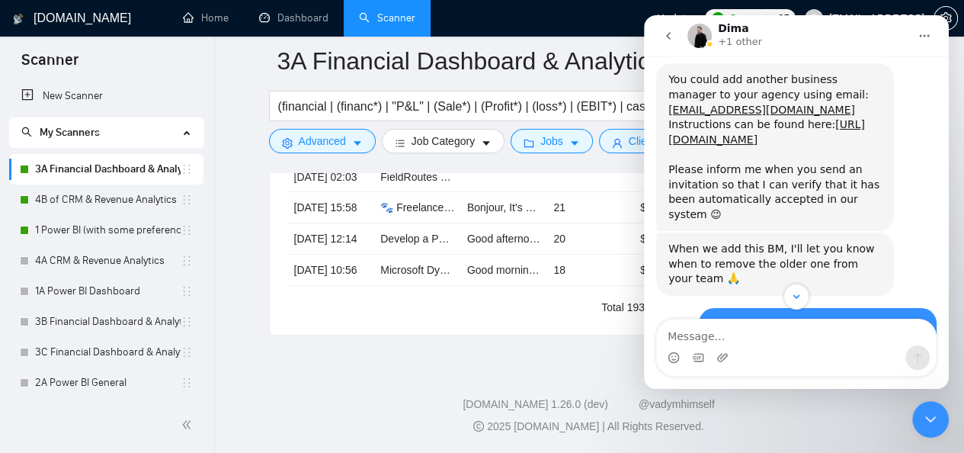
scroll to position [4528, 0]
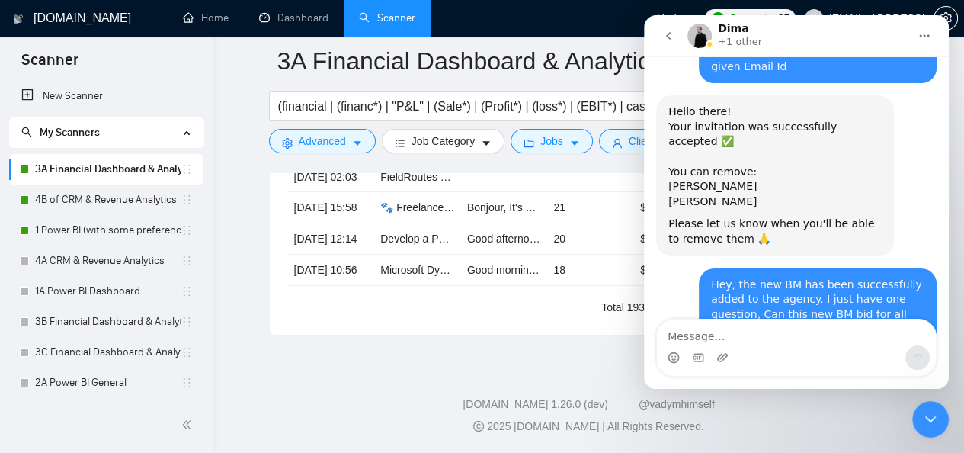
click at [774, 383] on div "Can this new BM bid for all three of our freelancers? - Yes, one BM could send …" at bounding box center [774, 405] width 213 height 45
click at [777, 383] on div "Can this new BM bid for all three of our freelancers? - Yes, one BM could send …" at bounding box center [774, 405] width 213 height 45
click at [774, 345] on div "Intercom messenger" at bounding box center [796, 357] width 279 height 24
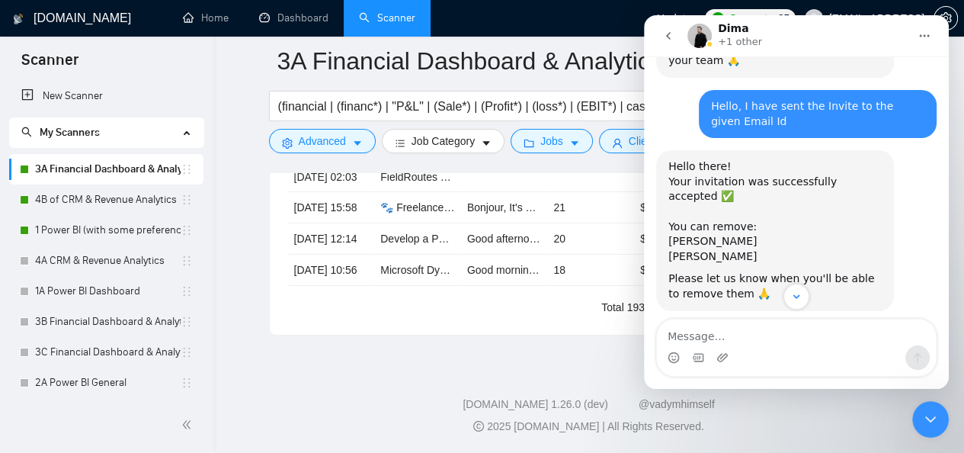
scroll to position [4467, 0]
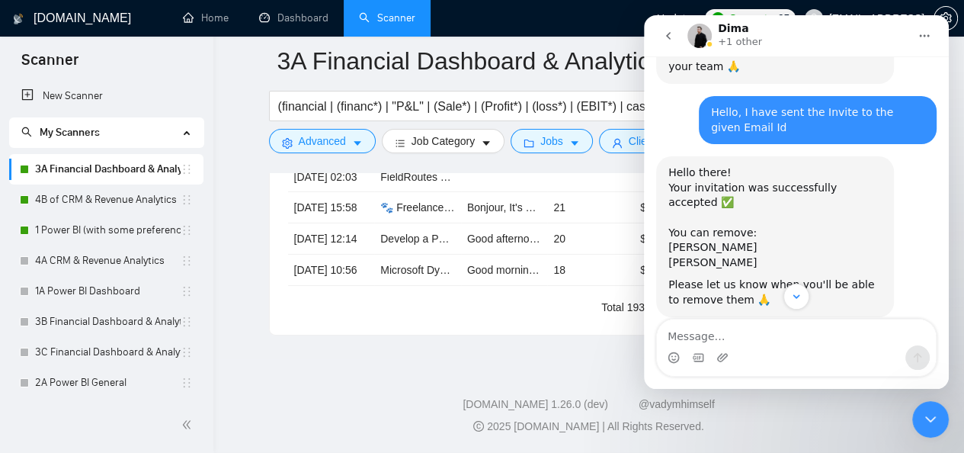
click at [806, 338] on div "Hey, the new BM has been successfully added to the agency. I just have one ques…" at bounding box center [817, 375] width 213 height 75
drag, startPoint x: 702, startPoint y: 197, endPoint x: 748, endPoint y: 254, distance: 72.6
click at [748, 329] on div "Hey, the new BM has been successfully added to the agency. I just have one ques…" at bounding box center [818, 375] width 238 height 93
click at [748, 338] on div "Hey, the new BM has been successfully added to the agency. I just have one ques…" at bounding box center [817, 375] width 213 height 75
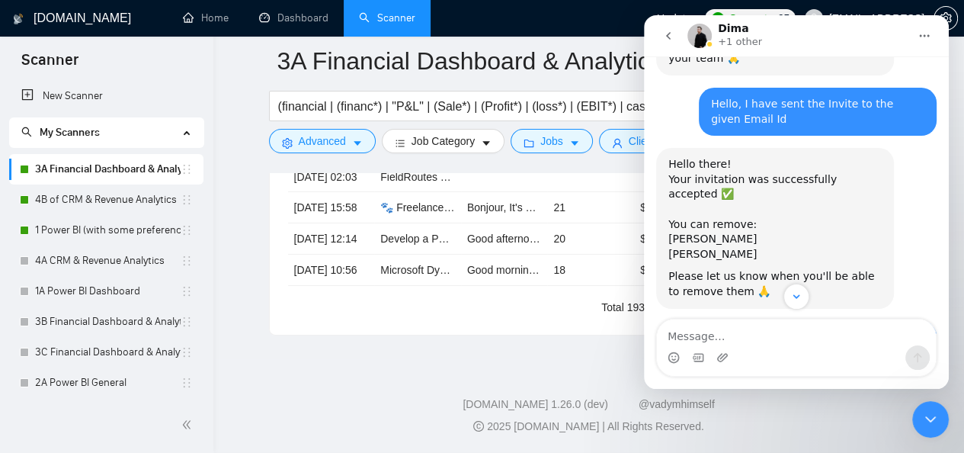
scroll to position [4528, 0]
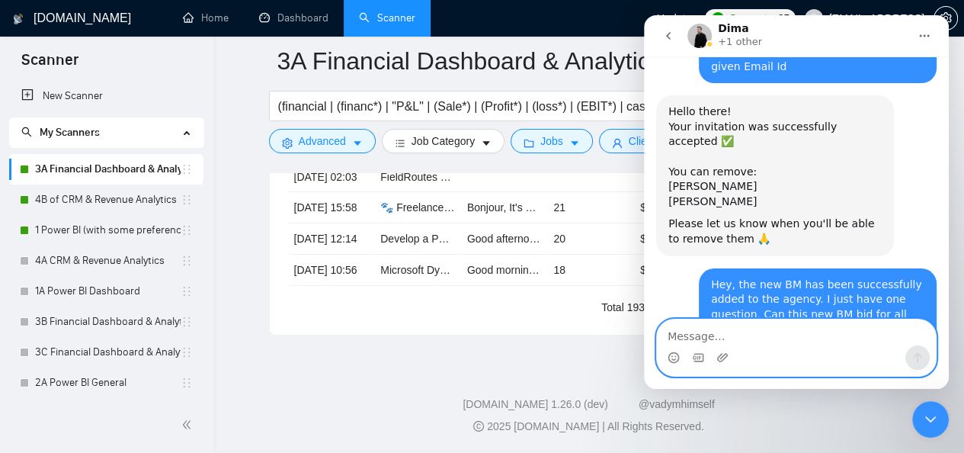
click at [730, 332] on textarea "Message…" at bounding box center [796, 332] width 279 height 26
type textarea "great, thanks for the assistance"
click at [915, 357] on icon "Send a message…" at bounding box center [918, 358] width 8 height 10
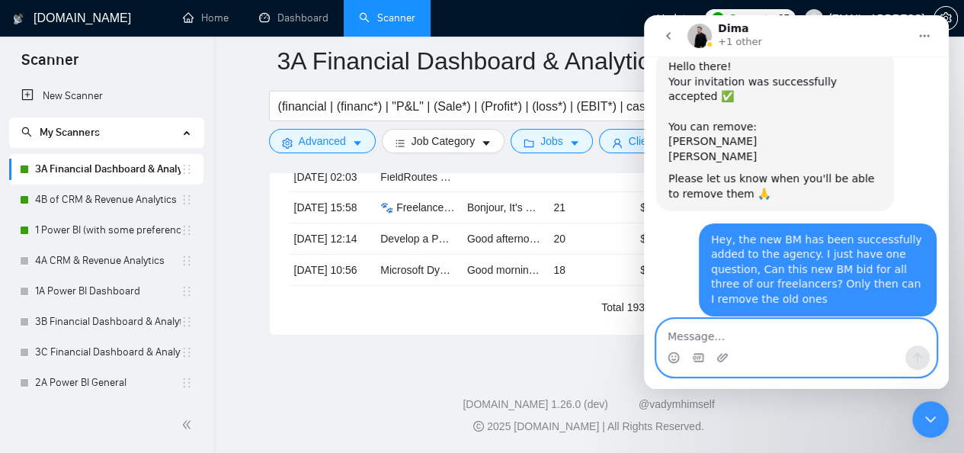
scroll to position [4574, 0]
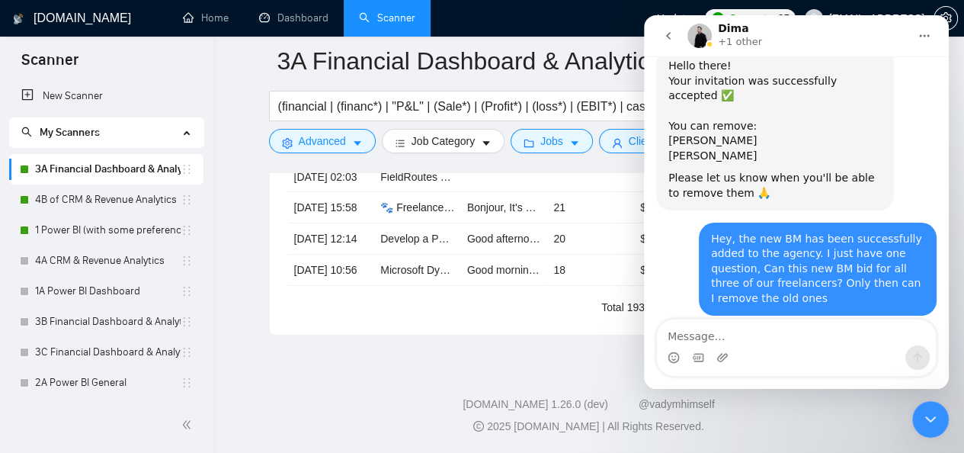
drag, startPoint x: 788, startPoint y: 197, endPoint x: 785, endPoint y: 213, distance: 15.5
click at [785, 337] on div "Can this new BM bid for all three of our freelancers? - Yes, one BM could send …" at bounding box center [774, 359] width 213 height 45
drag, startPoint x: 794, startPoint y: 213, endPoint x: 708, endPoint y: 205, distance: 86.5
click at [708, 337] on div "Can this new BM bid for all three of our freelancers? - Yes, one BM could send …" at bounding box center [774, 359] width 213 height 45
drag, startPoint x: 668, startPoint y: 195, endPoint x: 830, endPoint y: 217, distance: 163.1
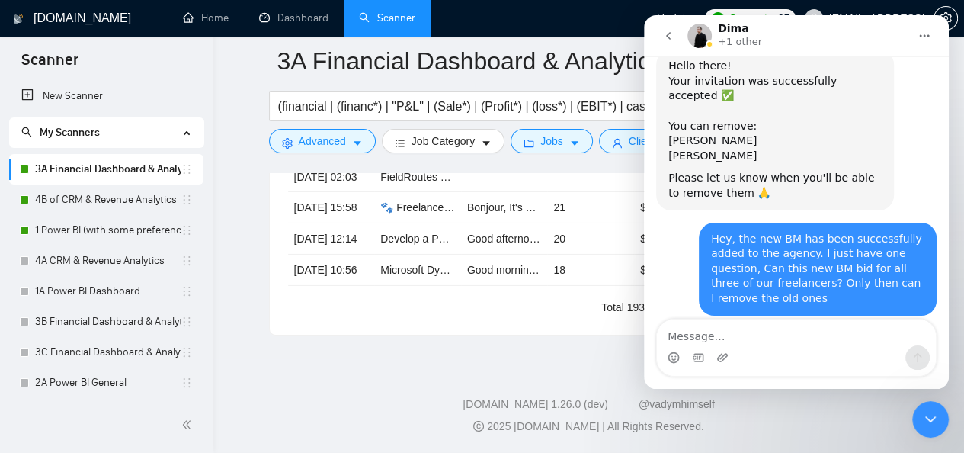
click at [830, 337] on div "Can this new BM bid for all three of our freelancers? - Yes, one BM could send …" at bounding box center [774, 359] width 213 height 45
drag, startPoint x: 858, startPoint y: 229, endPoint x: 839, endPoint y: 216, distance: 22.4
click at [839, 337] on div "Can this new BM bid for all three of our freelancers? - Yes, one BM could send …" at bounding box center [774, 359] width 213 height 45
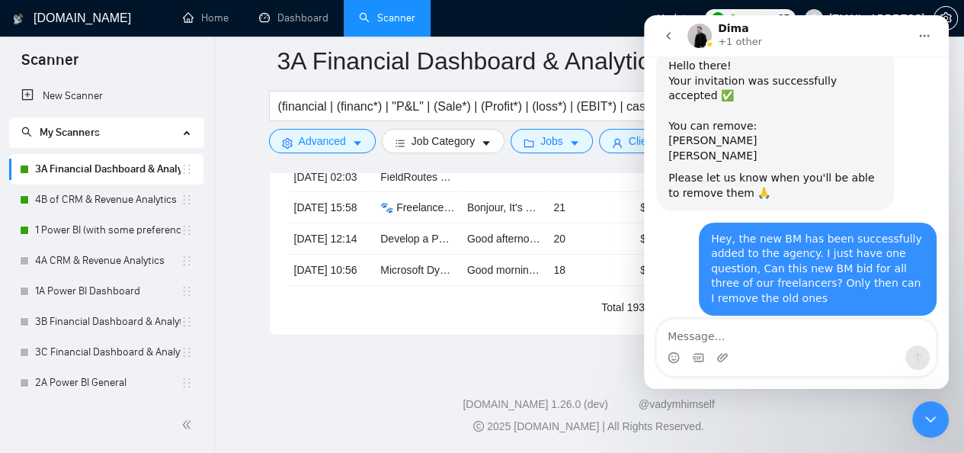
click at [665, 42] on button "go back" at bounding box center [668, 35] width 29 height 29
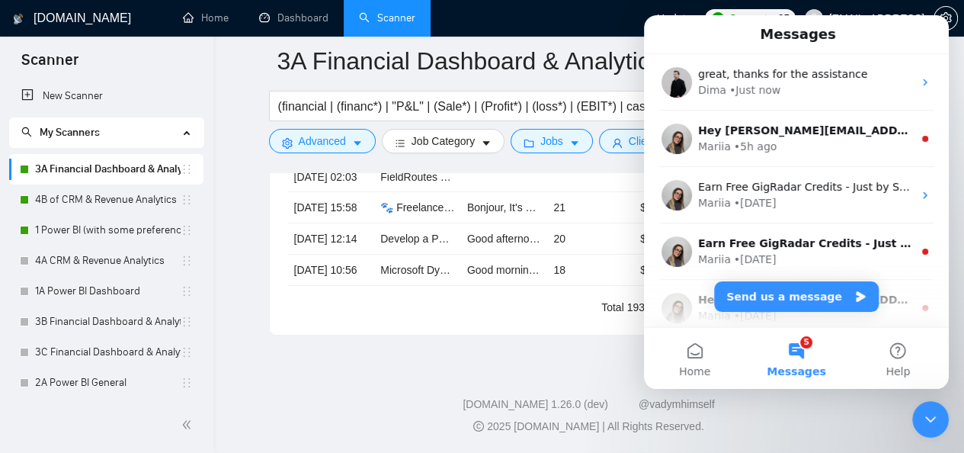
scroll to position [0, 0]
click at [929, 417] on icon "Close Intercom Messenger" at bounding box center [931, 419] width 18 height 18
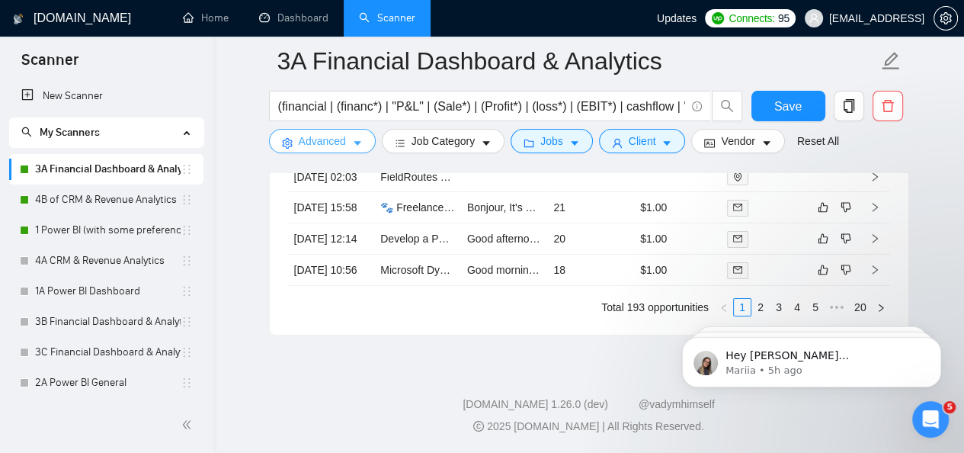
click at [354, 139] on icon "caret-down" at bounding box center [357, 143] width 11 height 11
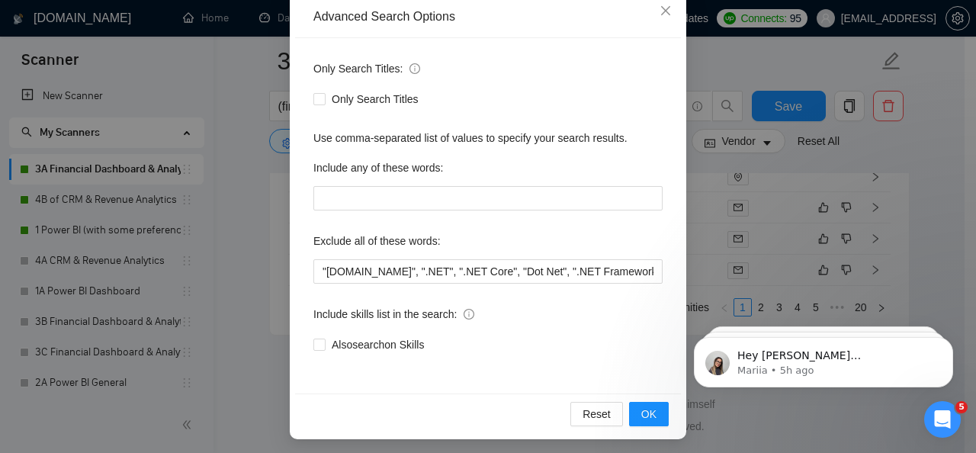
scroll to position [178, 0]
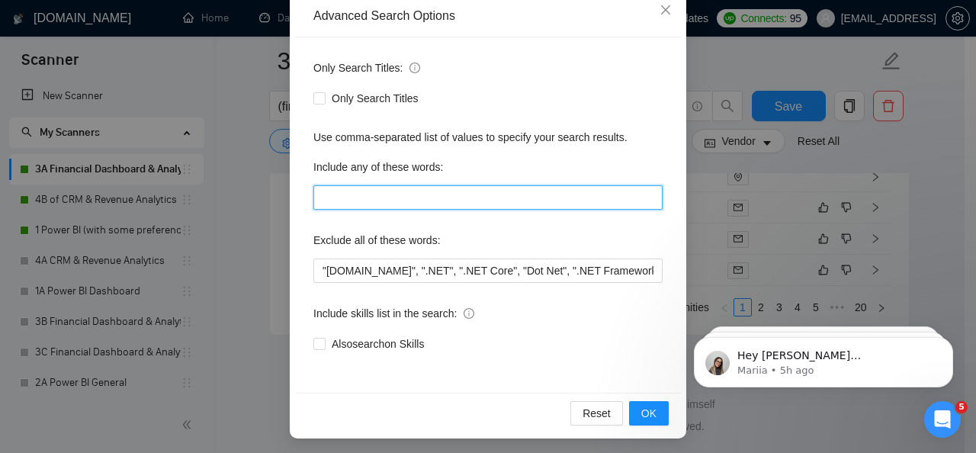
click at [497, 204] on input "text" at bounding box center [487, 197] width 349 height 24
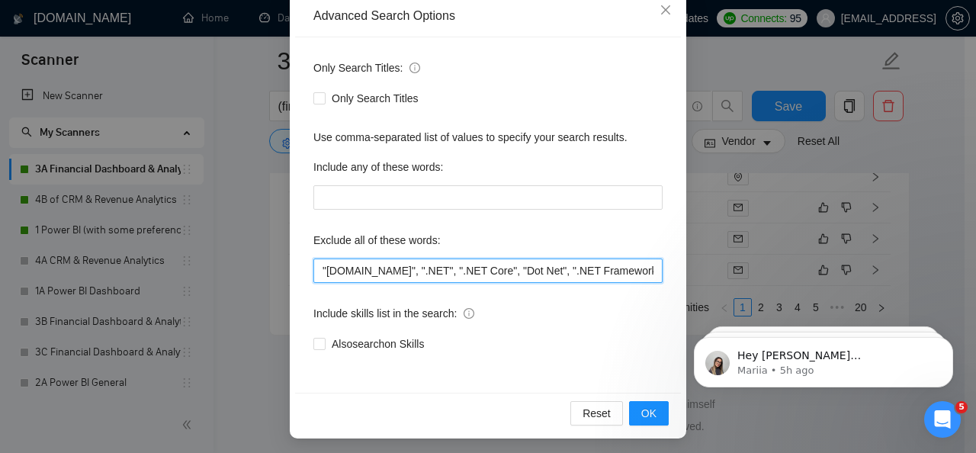
click at [459, 276] on input ""ASP.NET", ".NET", ".NET Core", "Dot Net", ".NET Framework", "Full time", "Full…" at bounding box center [487, 270] width 349 height 24
click at [646, 276] on input ""ASP.NET", ".NET", ".NET Core", "Dot Net", ".NET Framework", "Full time", "Full…" at bounding box center [487, 270] width 349 height 24
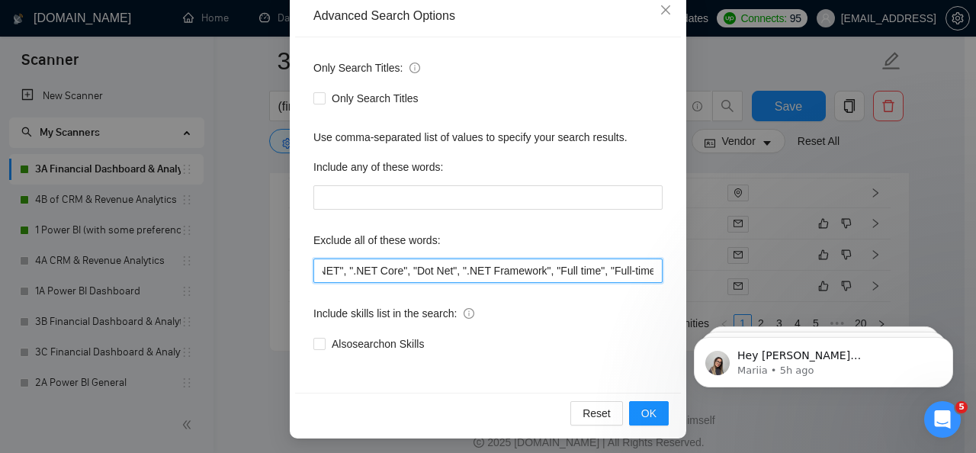
paste input "data entry"
paste input "manual entry"
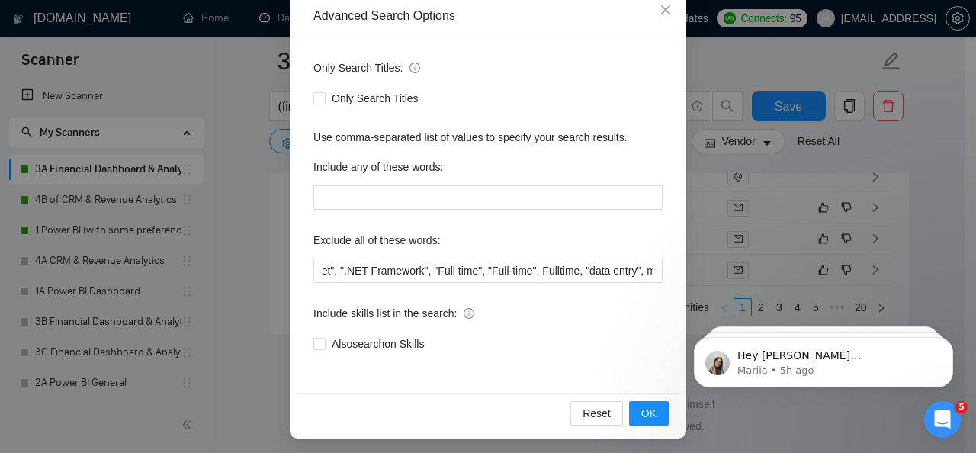
click at [947, 409] on div "Open Intercom Messenger" at bounding box center [942, 419] width 50 height 50
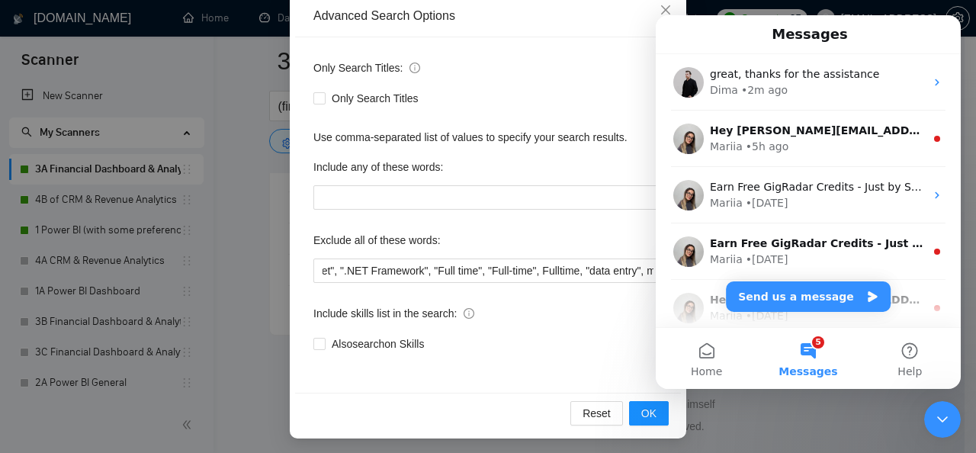
scroll to position [0, 0]
click at [939, 408] on div "Close Intercom Messenger" at bounding box center [942, 419] width 37 height 37
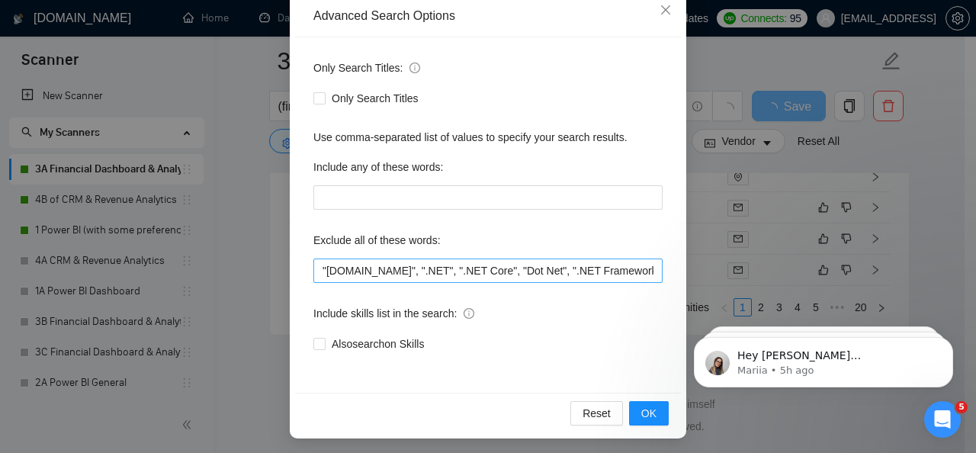
scroll to position [0, 232]
click at [590, 267] on input ""ASP.NET", ".NET", ".NET Core", "Dot Net", ".NET Framework", "Full time", "Full…" at bounding box center [487, 270] width 349 height 24
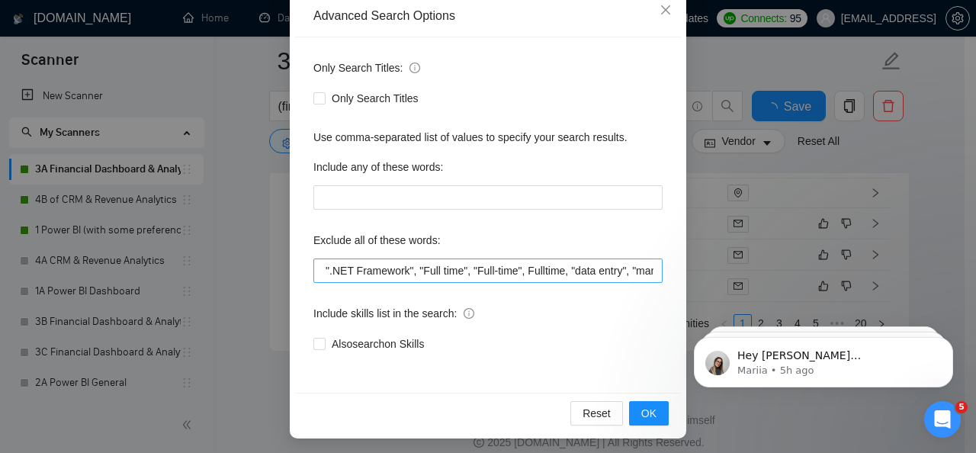
scroll to position [0, 0]
paste input "copy paste"
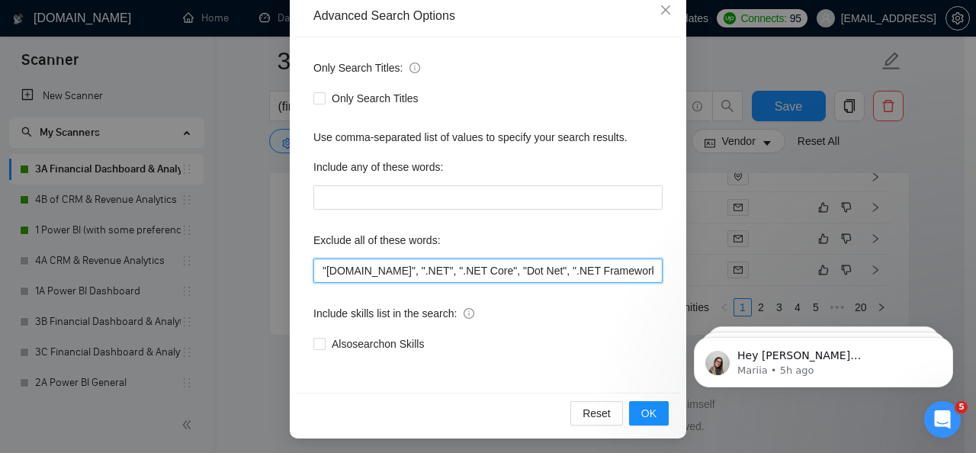
scroll to position [0, 297]
click at [597, 270] on input ""ASP.NET", ".NET", ".NET Core", "Dot Net", ".NET Framework", "Full time", "Full…" at bounding box center [487, 270] width 349 height 24
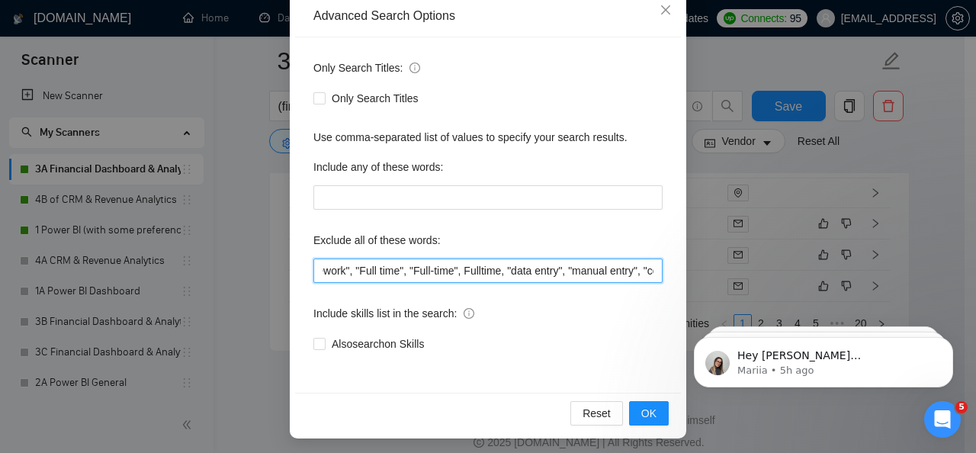
paste input "typing job spreadsheet formatting"
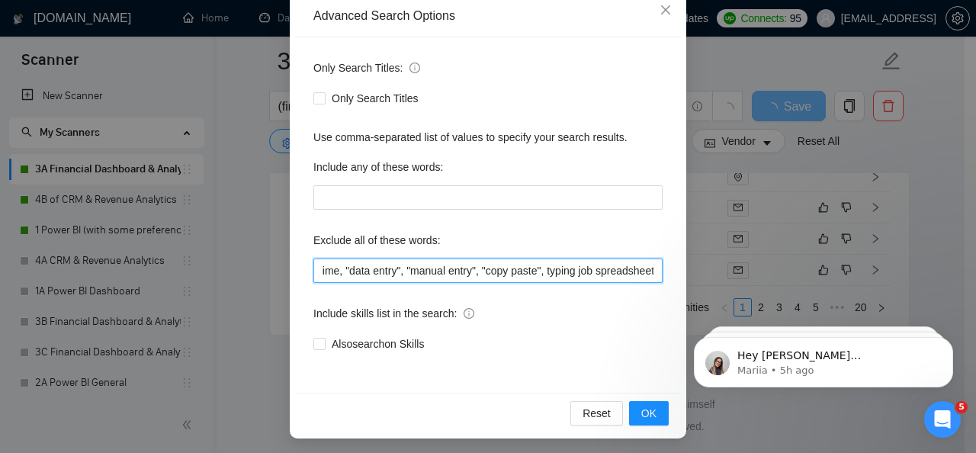
click at [486, 268] on input ""ASP.NET", ".NET", ".NET Core", "Dot Net", ".NET Framework", "Full time", "Full…" at bounding box center [487, 270] width 349 height 24
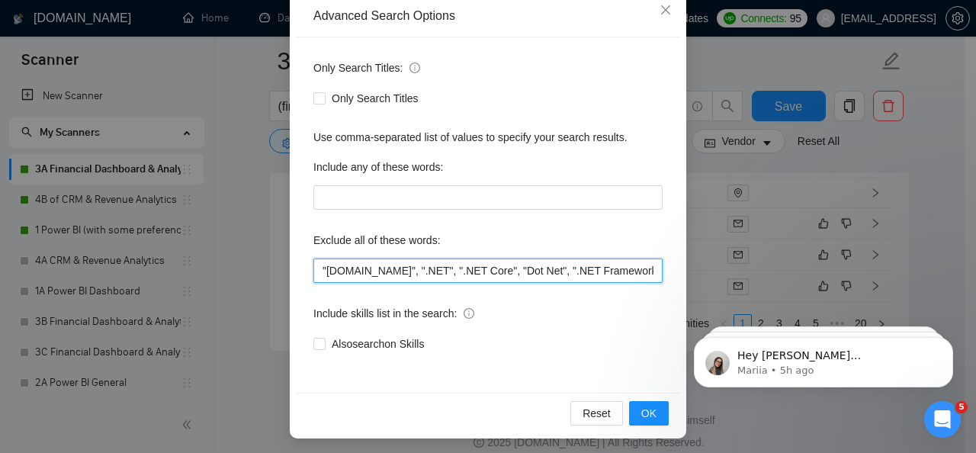
paste input "PDF to Excel"
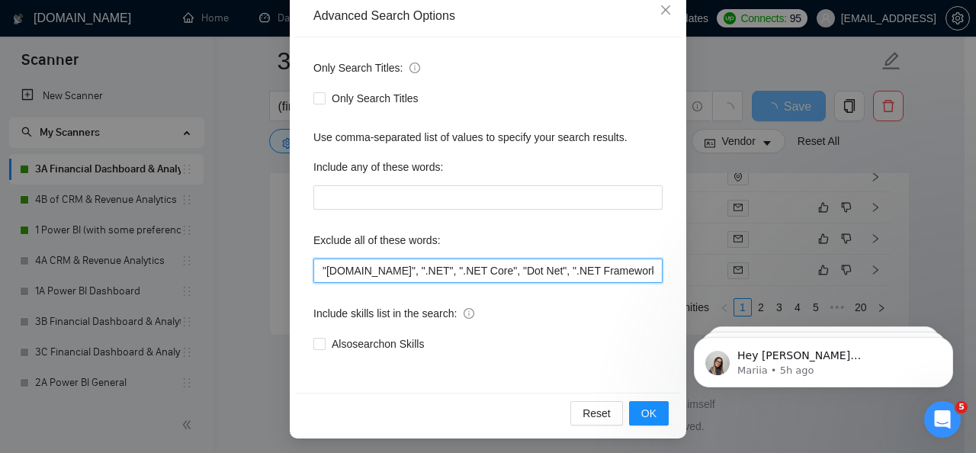
click at [614, 277] on input ""ASP.NET", ".NET", ".NET Core", "Dot Net", ".NET Framework", "Full time", "Full…" at bounding box center [487, 270] width 349 height 24
click at [648, 275] on input ""ASP.NET", ".NET", ".NET Core", "Dot Net", ".NET Framework", "Full time", "Full…" at bounding box center [487, 270] width 349 height 24
paste input "convert PDF"
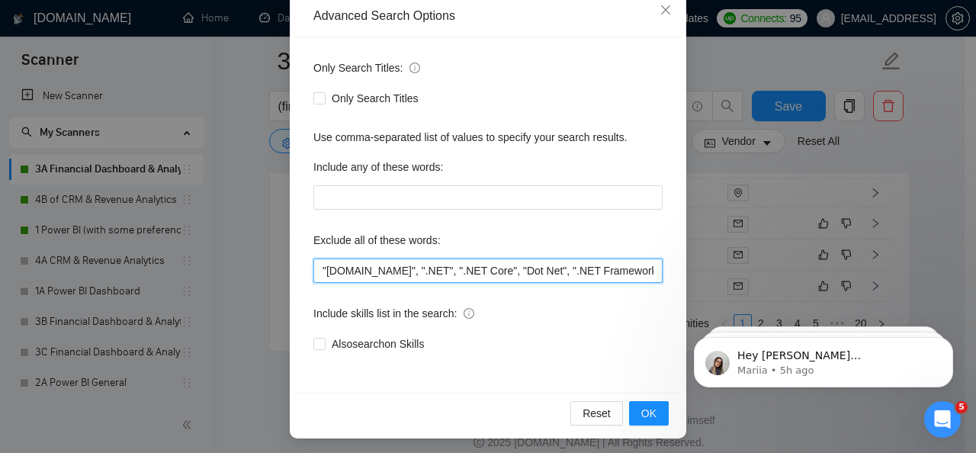
scroll to position [0, 673]
click at [649, 276] on input ""ASP.NET", ".NET", ".NET Core", "Dot Net", ".NET Framework", "Full time", "Full…" at bounding box center [487, 270] width 349 height 24
paste input "image to text"
paste input "survey data entry"
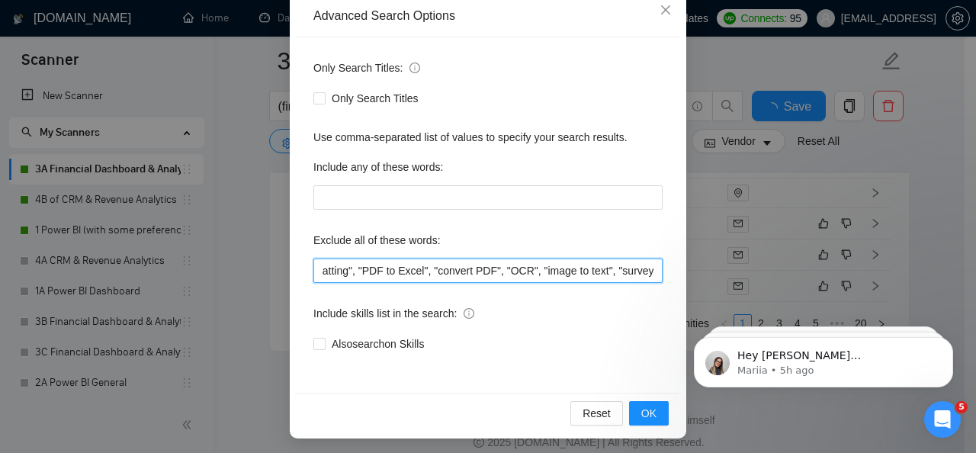
scroll to position [0, 0]
click at [566, 272] on input ""ASP.NET", ".NET", ".NET Core", "Dot Net", ".NET Framework", "Full time", "Full…" at bounding box center [487, 270] width 349 height 24
click at [649, 272] on input ""ASP.NET", ".NET", ".NET Core", "Dot Net", ".NET Framework", "Full time", "Full…" at bounding box center [487, 270] width 349 height 24
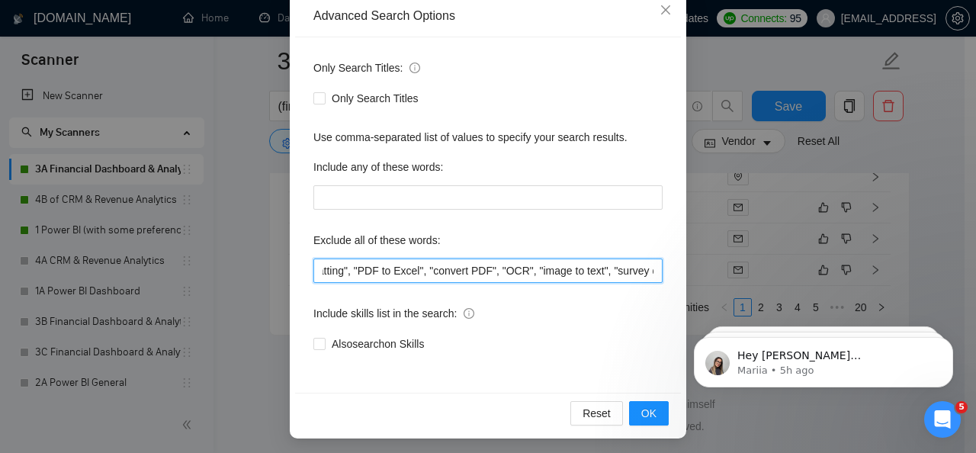
paste input "backlink analysis"
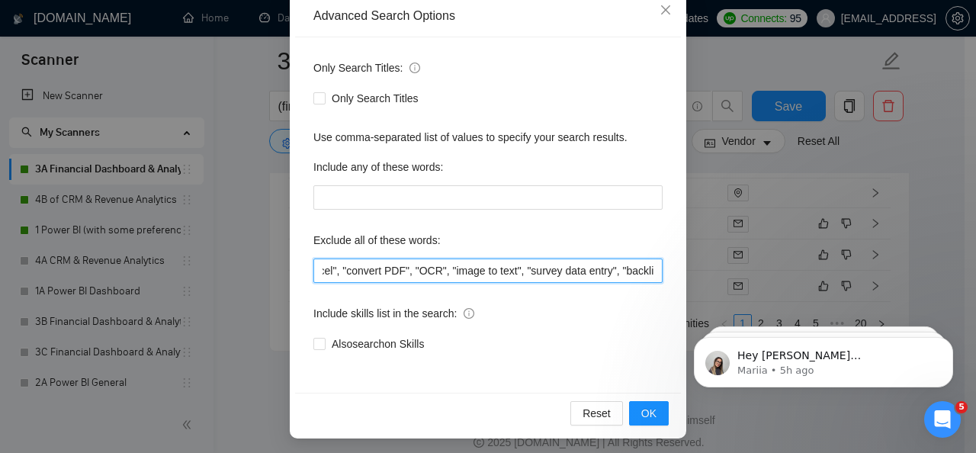
paste input "SEMrush"
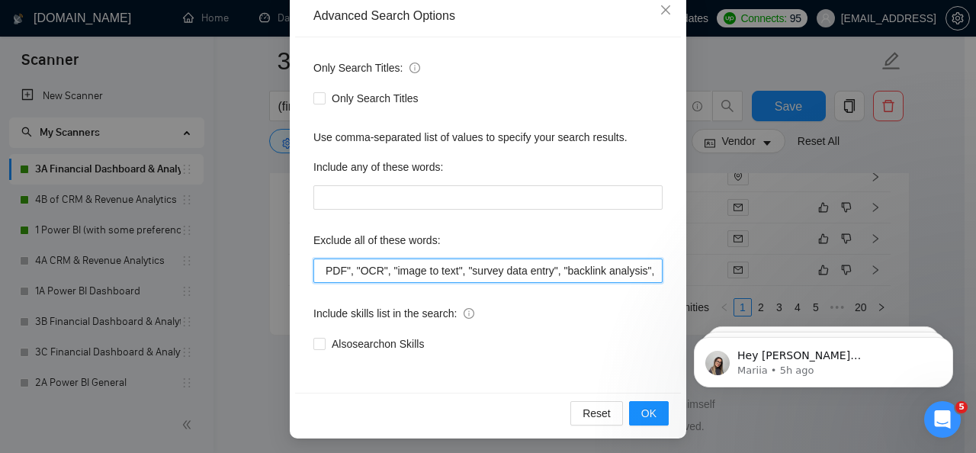
paste input "full stack"
click at [650, 273] on input ""ASP.NET", ".NET", ".NET Core", "Dot Net", ".NET Framework", "Full time", "Full…" at bounding box center [487, 270] width 349 height 24
paste input "react developer"
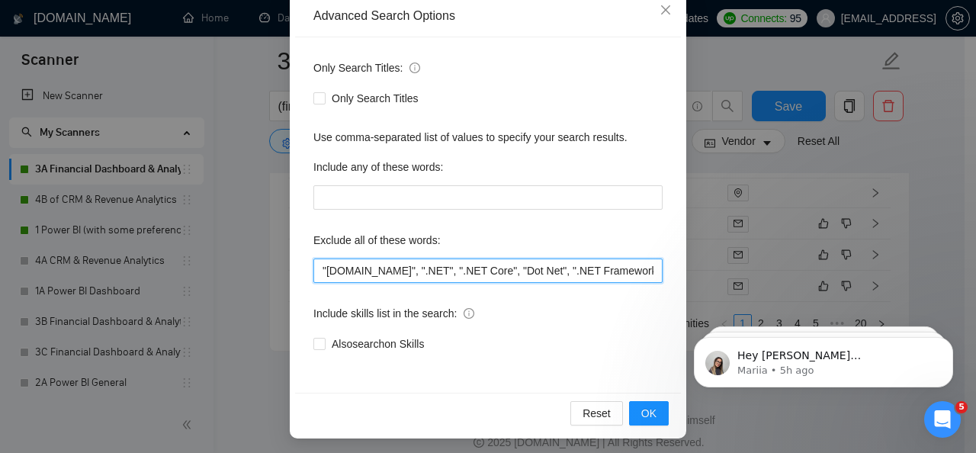
scroll to position [0, 1131]
paste input "angular developer"
paste input "vue.js"
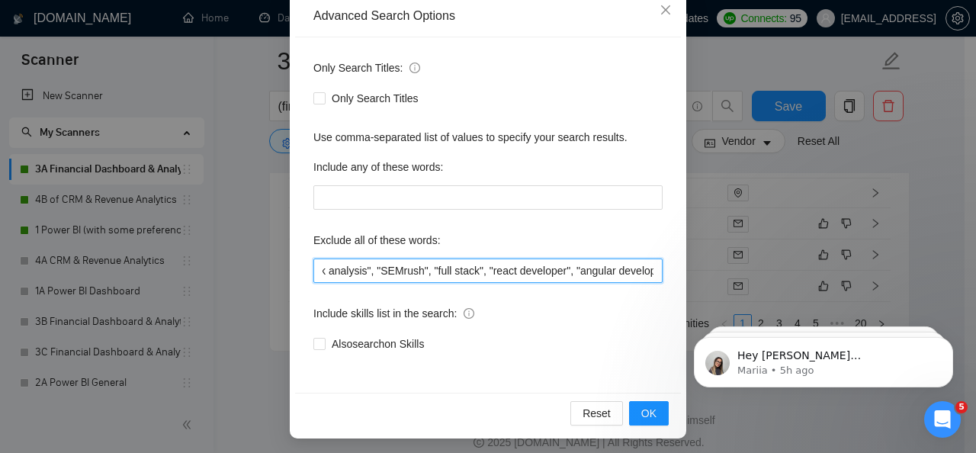
paste input "app development"
paste input "app developer"
paste input "android developer"
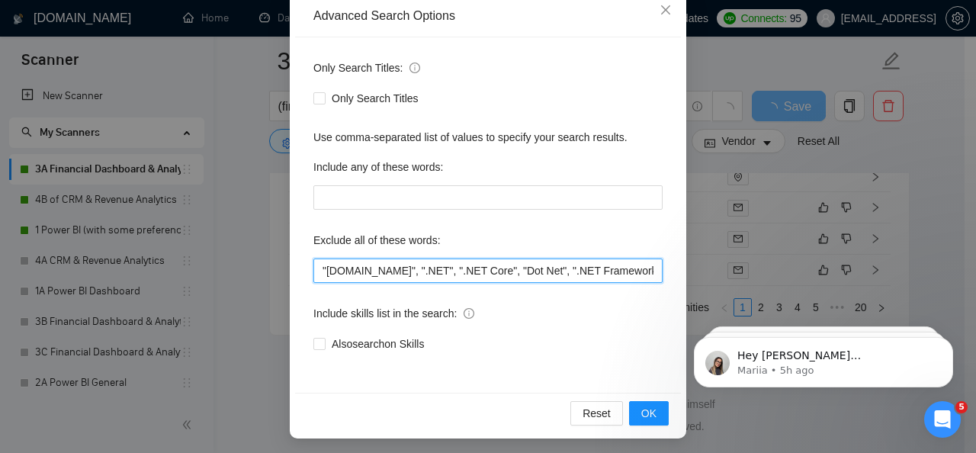
scroll to position [0, 1548]
paste input "ios developer"
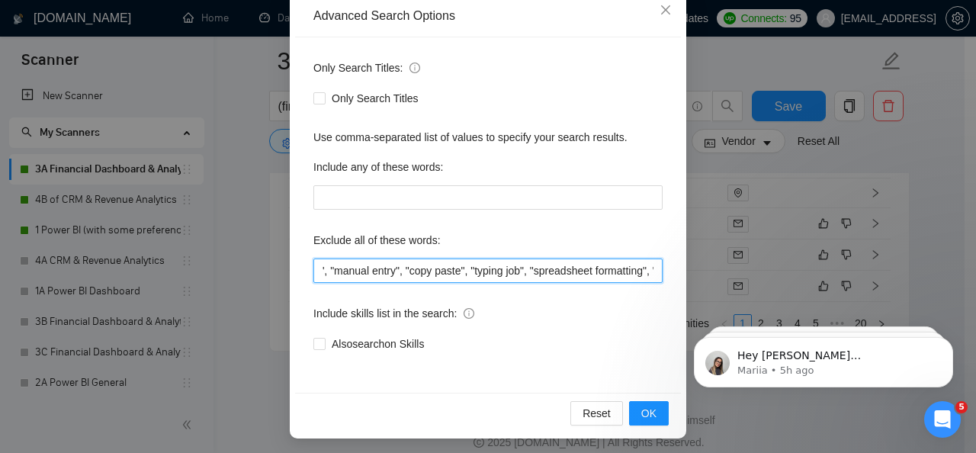
scroll to position [0, 1625]
paste input "video editing"
click at [627, 273] on input ""ASP.NET", ".NET", ".NET Core", "Dot Net", ".NET Framework", "Full time", "Full…" at bounding box center [487, 270] width 349 height 24
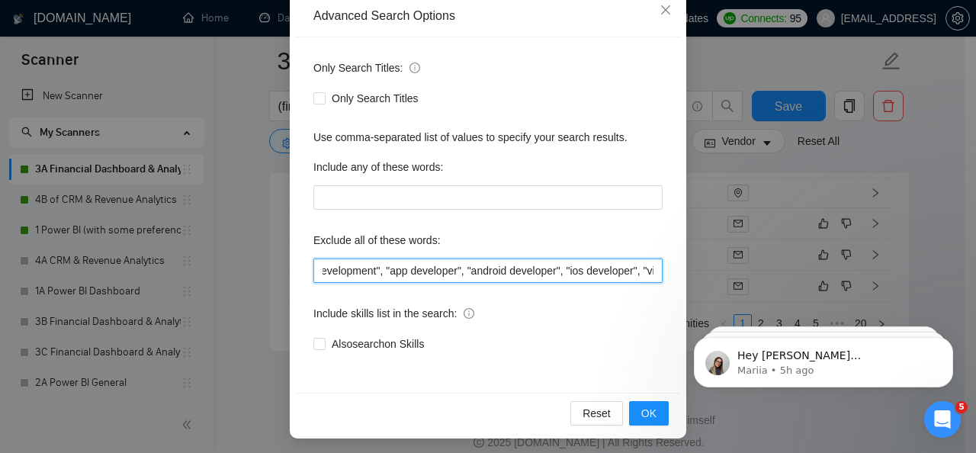
click at [643, 272] on input ""ASP.NET", ".NET", ".NET Core", "Dot Net", ".NET Framework", "Full time", "Full…" at bounding box center [487, 270] width 349 height 24
paste input "audio transcription"
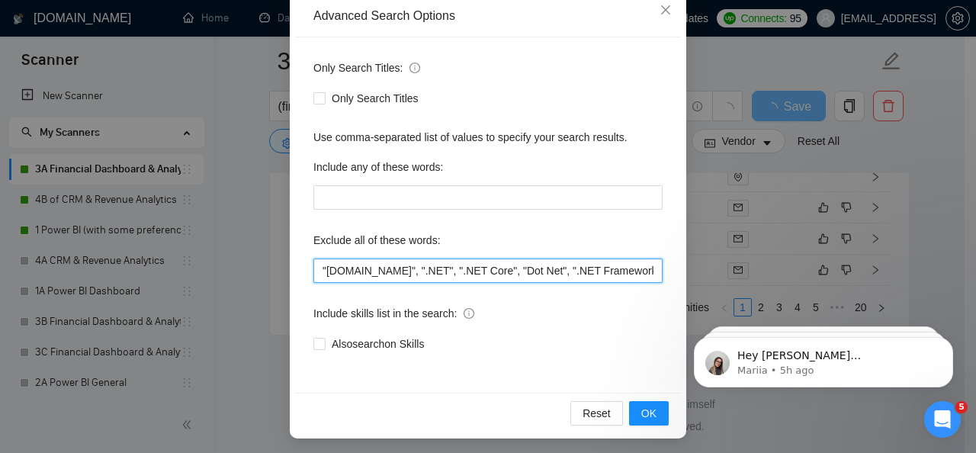
scroll to position [0, 1806]
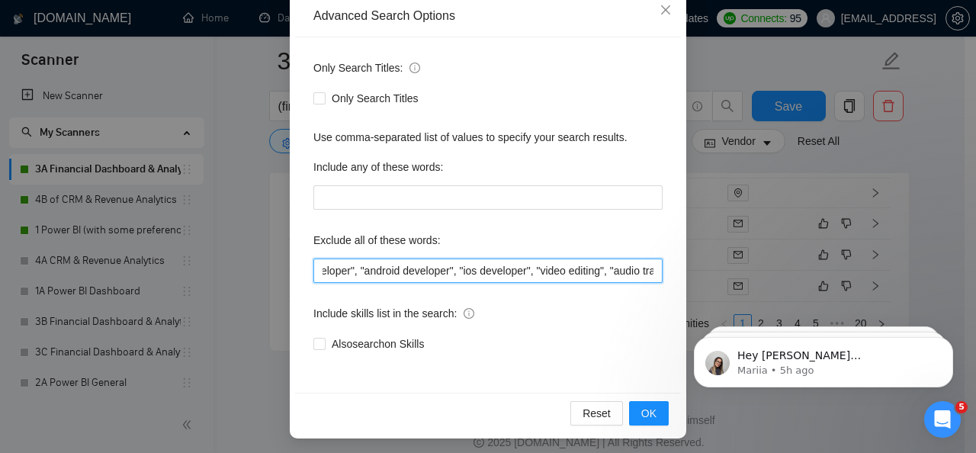
paste input "voice over"
click at [581, 271] on input ""ASP.NET", ".NET", ".NET Core", "Dot Net", ".NET Framework", "Full time", "Full…" at bounding box center [487, 270] width 349 height 24
click at [652, 271] on input ""ASP.NET", ".NET", ".NET Core", "Dot Net", ".NET Framework", "Full time", "Full…" at bounding box center [487, 270] width 349 height 24
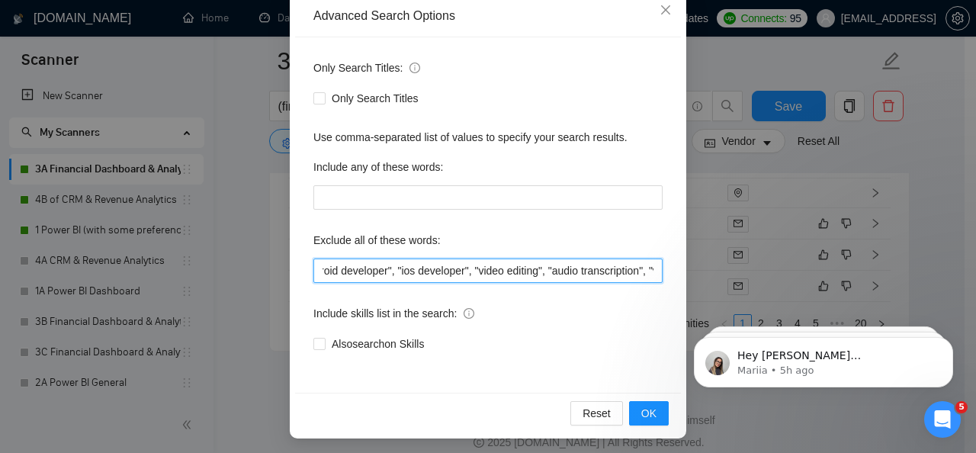
paste input "graphic design"
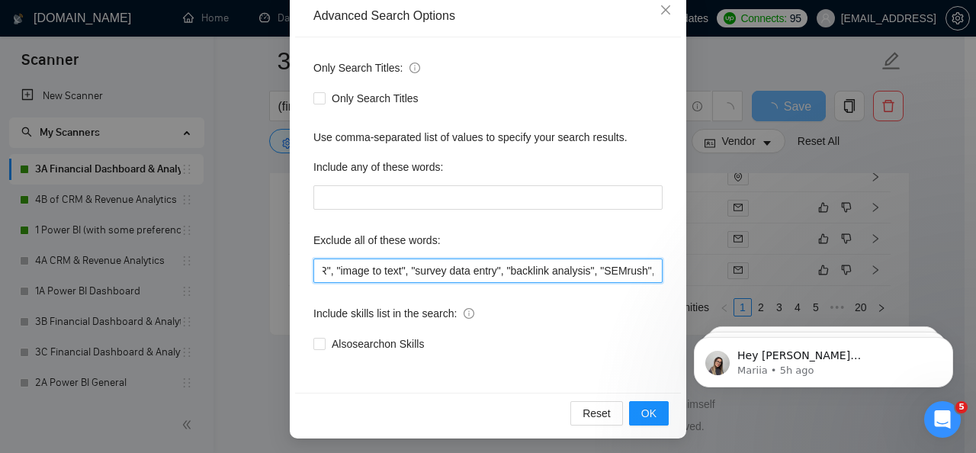
scroll to position [0, 1951]
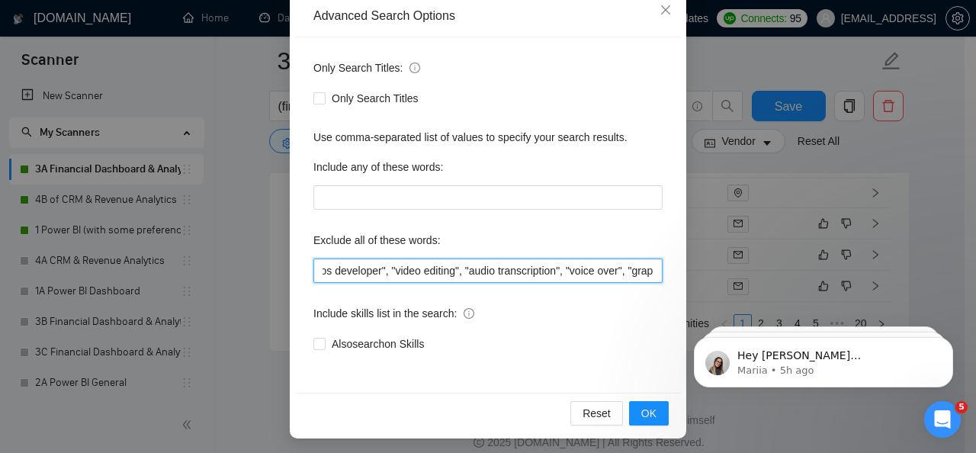
paste input "content creation"
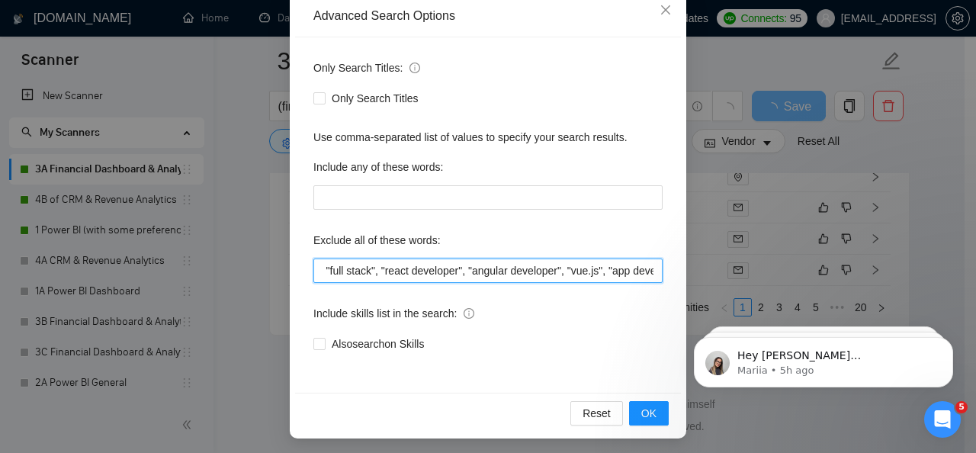
scroll to position [0, 2042]
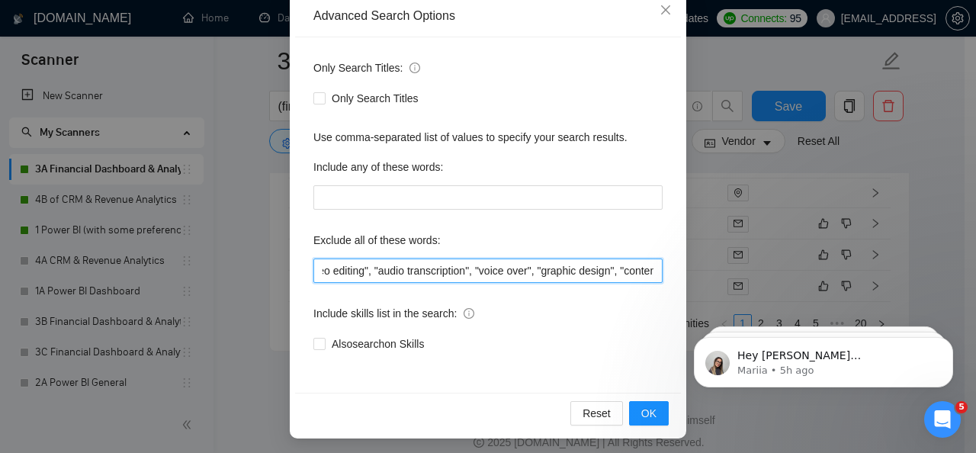
paste input "animation"
paste input "logo design"
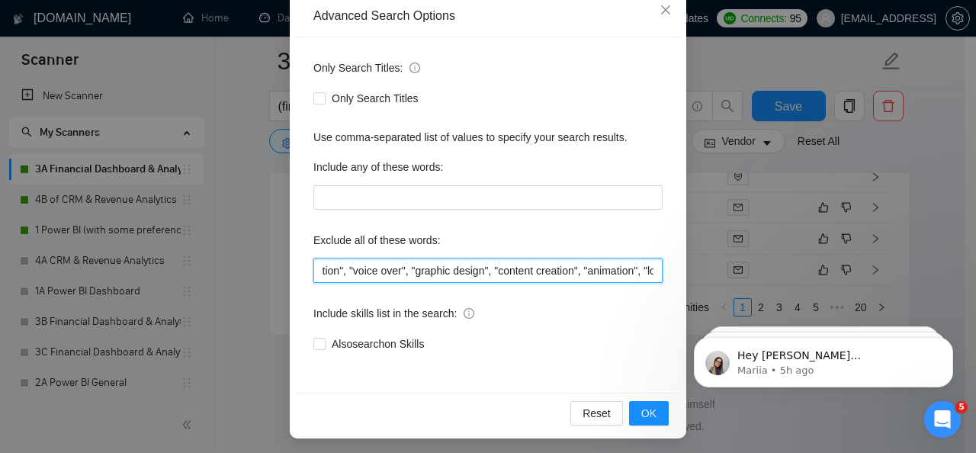
scroll to position [0, 2172]
paste input "data engineering"
click at [550, 268] on input ""ASP.NET", ".NET", ".NET Core", "Dot Net", ".NET Framework", "Full time", "Full…" at bounding box center [487, 270] width 349 height 24
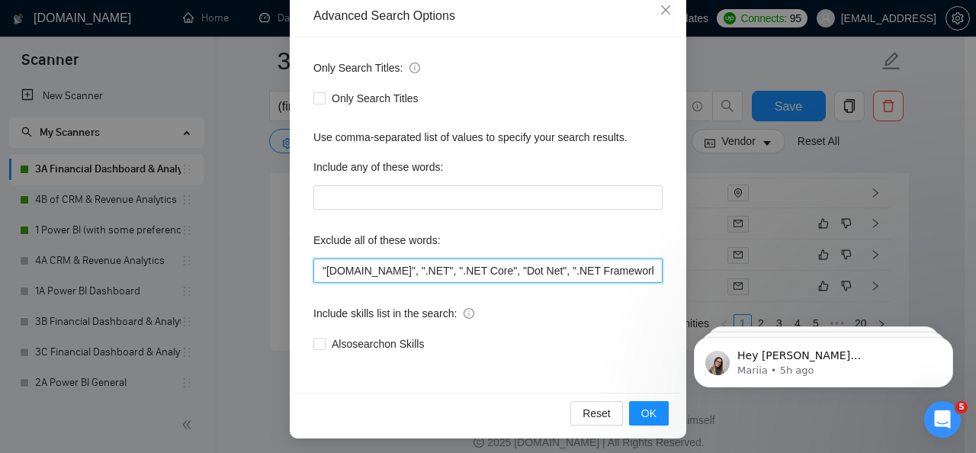
scroll to position [181, 0]
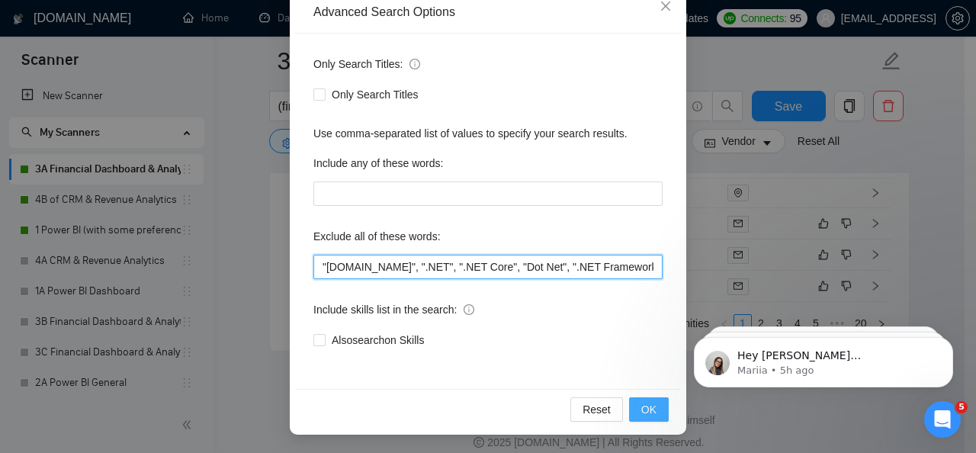
type input ""ASP.NET", ".NET", ".NET Core", "Dot Net", ".NET Framework", "Full time", "Full…"
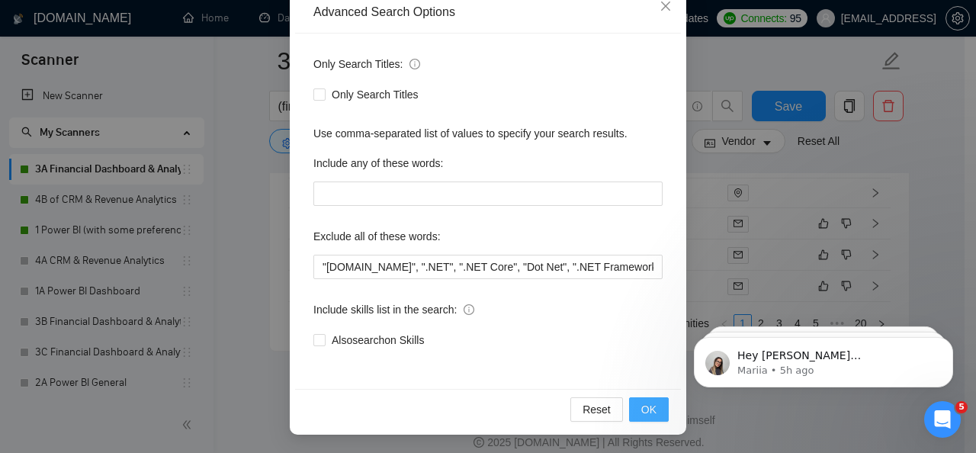
click at [641, 401] on span "OK" at bounding box center [648, 409] width 15 height 17
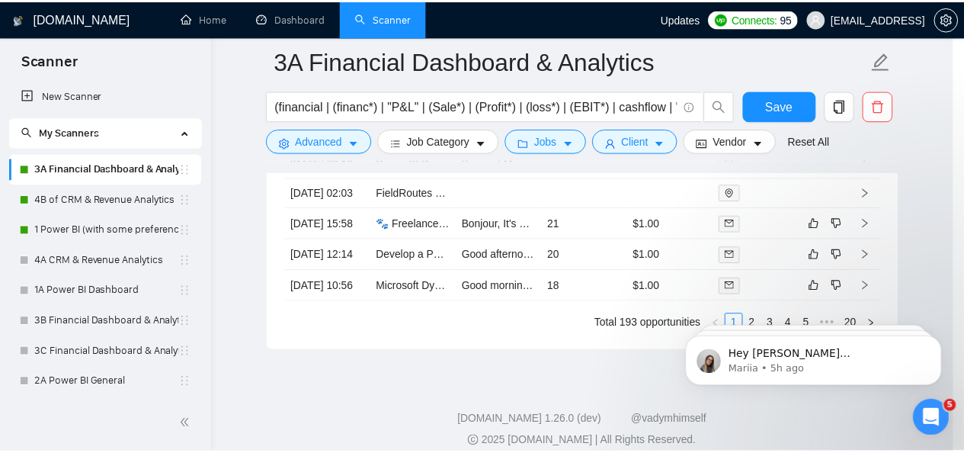
scroll to position [105, 0]
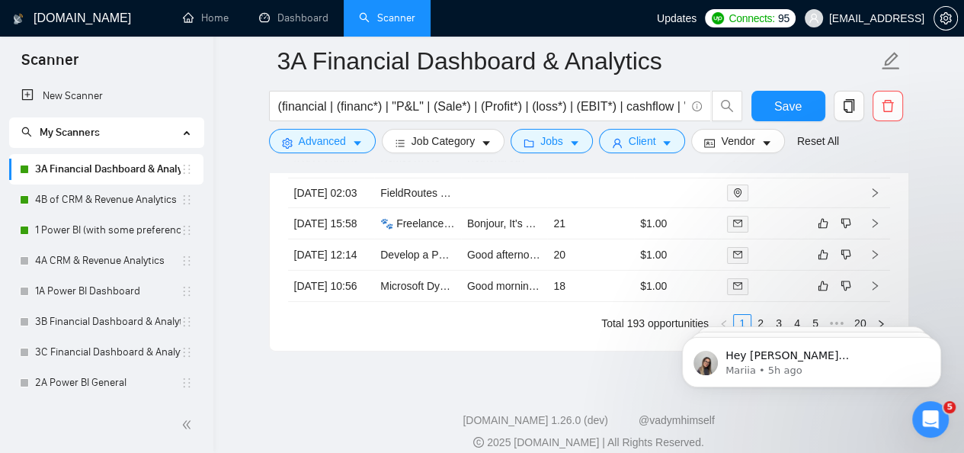
click at [937, 422] on icon "Open Intercom Messenger" at bounding box center [930, 419] width 25 height 25
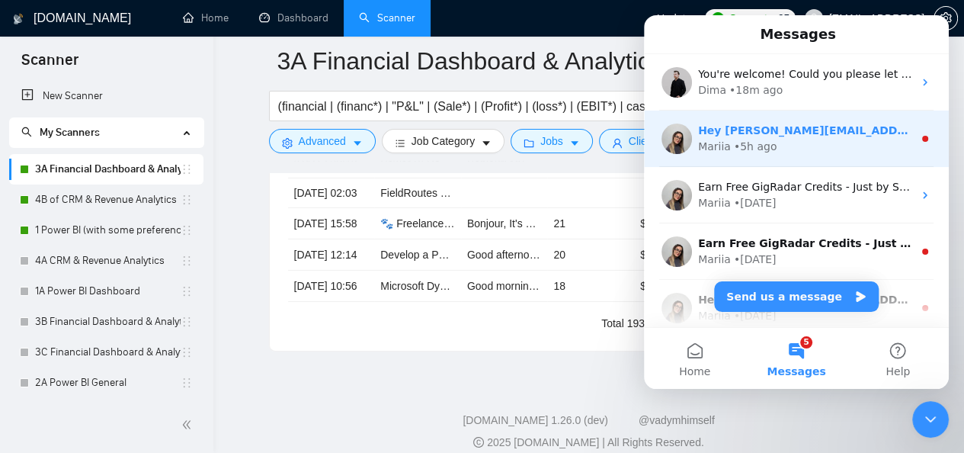
click at [827, 111] on div "Hey viraj.s@datachamps.ai, Do you want to learn how to integrate GigRadar with …" at bounding box center [796, 139] width 305 height 56
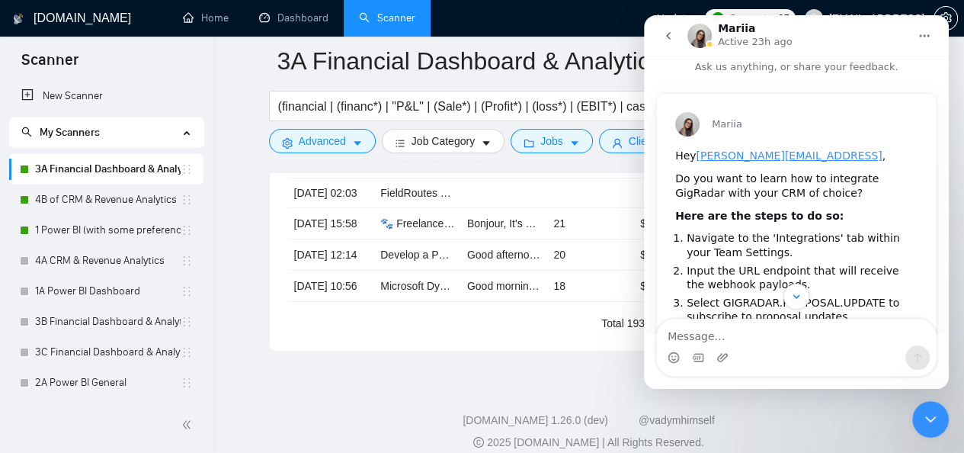
scroll to position [0, 0]
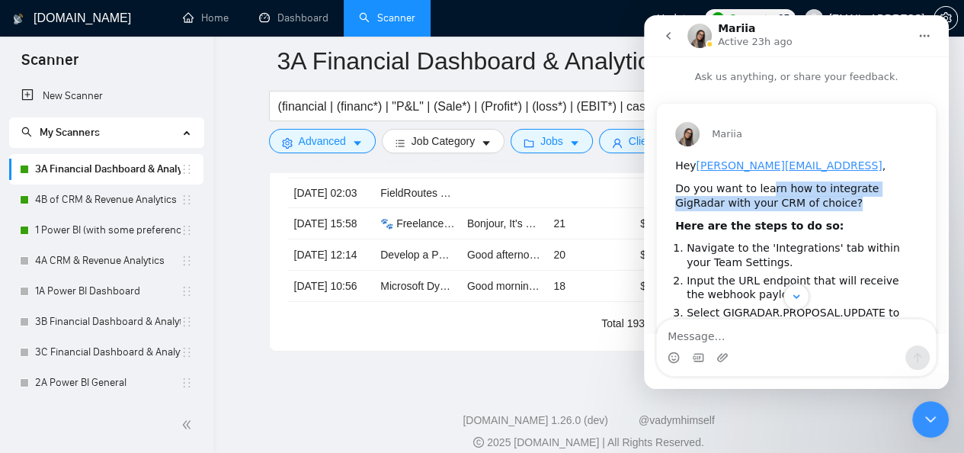
drag, startPoint x: 794, startPoint y: 201, endPoint x: 766, endPoint y: 193, distance: 29.4
click at [766, 193] on div "Do you want to learn how to integrate GigRadar with your CRM of choice?" at bounding box center [796, 196] width 242 height 30
click at [663, 37] on icon "go back" at bounding box center [668, 36] width 12 height 12
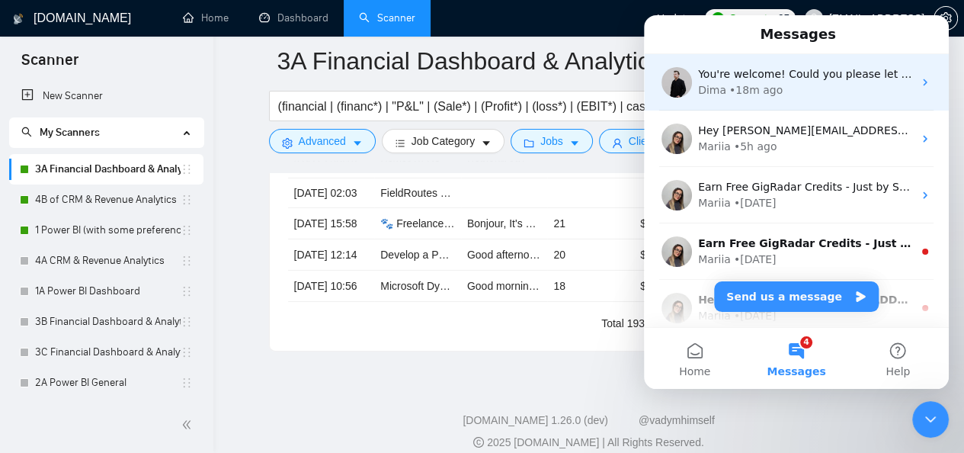
click at [827, 65] on div "You're welcome! Could you please let me know if you removed these managers? Or …" at bounding box center [796, 82] width 305 height 56
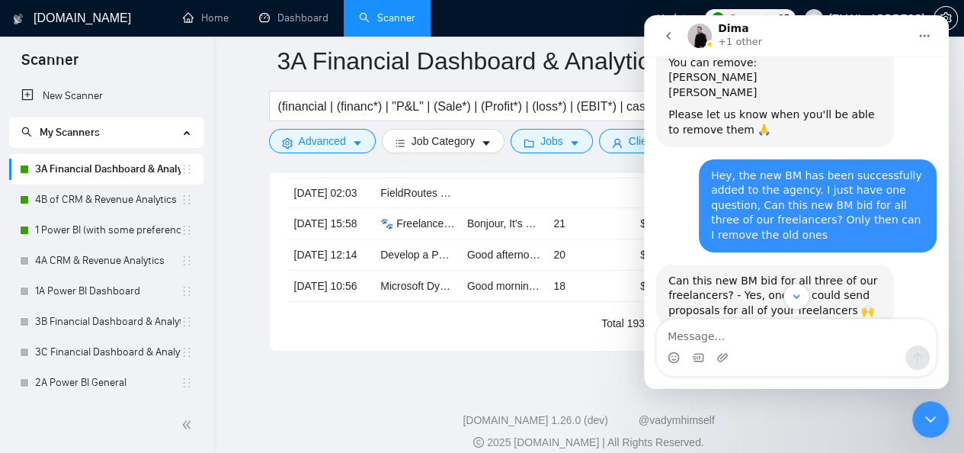
scroll to position [4664, 0]
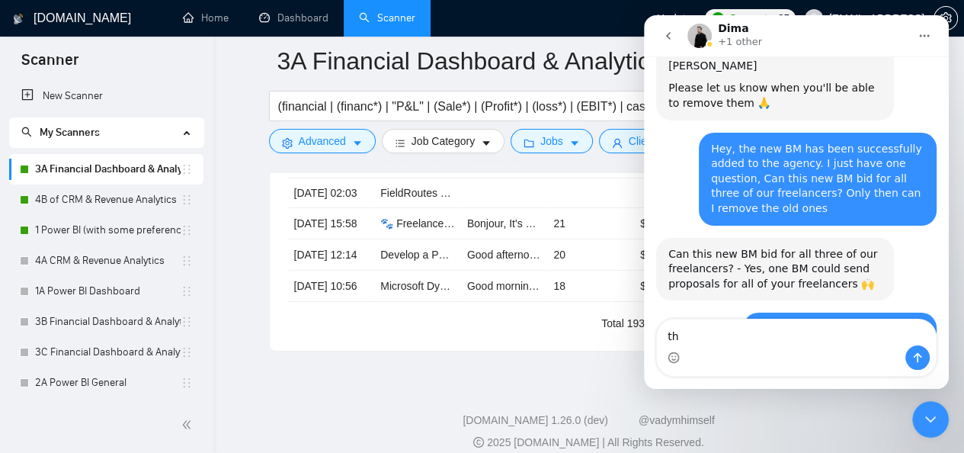
type textarea "t"
type textarea "They"
click at [756, 335] on textarea "Message…" at bounding box center [796, 332] width 279 height 26
click at [755, 336] on textarea "Message…" at bounding box center [796, 332] width 279 height 26
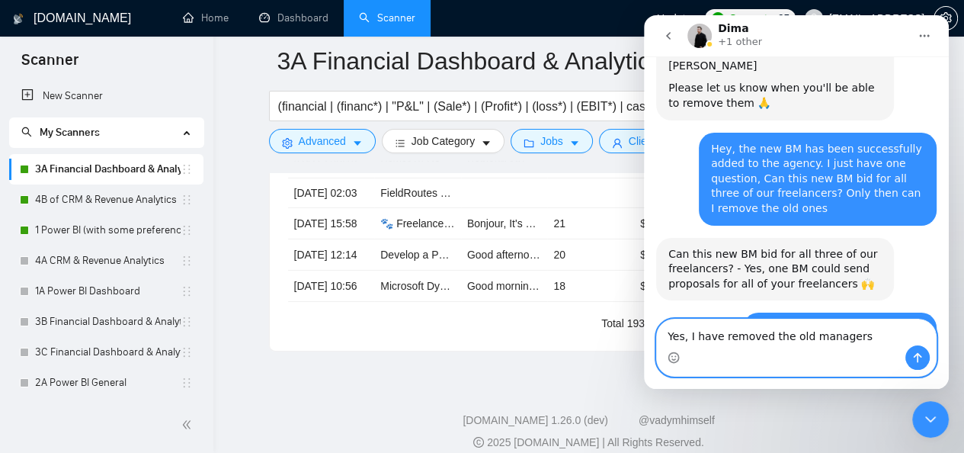
type textarea "Yes, I have removed the old managers"
click at [938, 413] on icon "Close Intercom Messenger" at bounding box center [931, 419] width 18 height 18
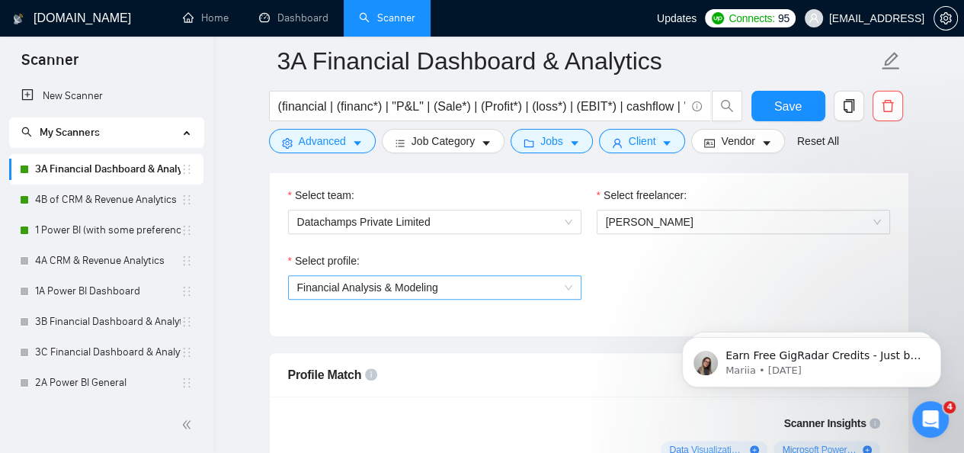
scroll to position [793, 0]
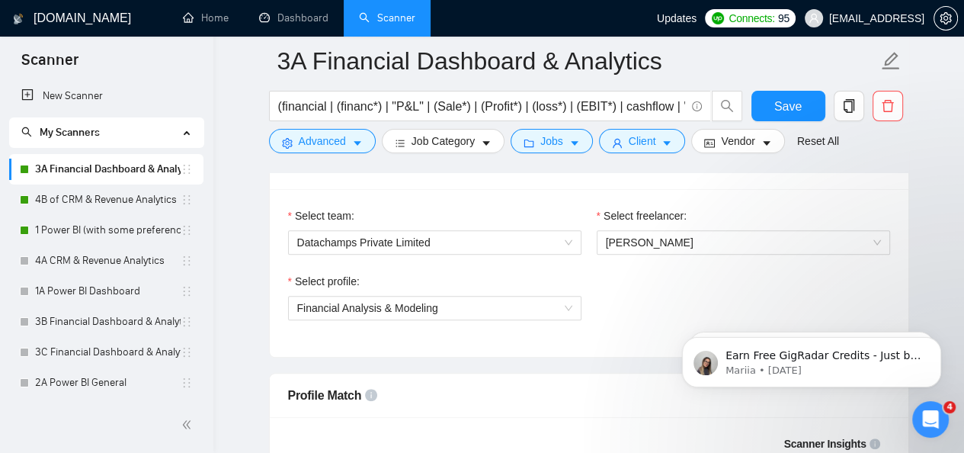
click at [927, 414] on icon "Open Intercom Messenger" at bounding box center [930, 419] width 25 height 25
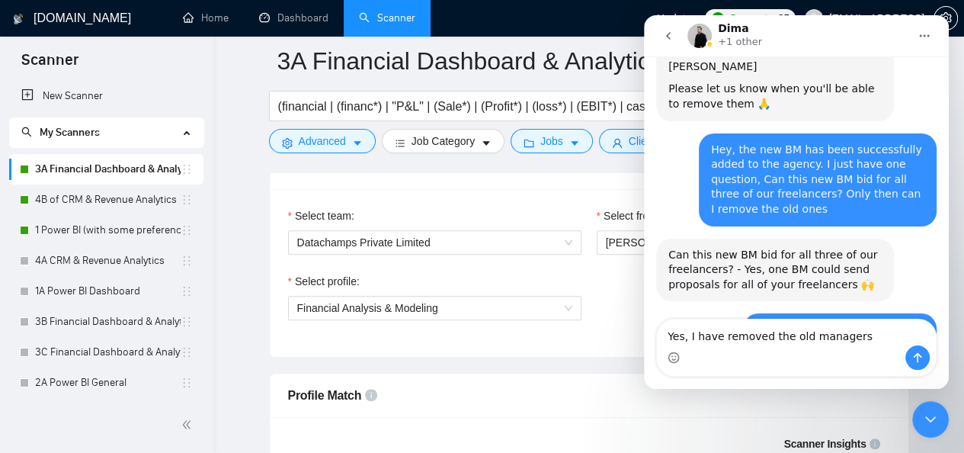
scroll to position [4665, 0]
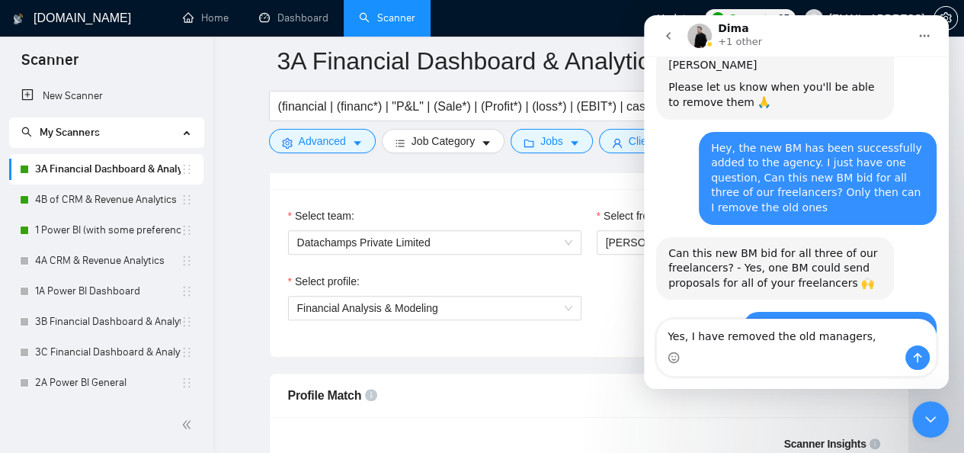
type textarea "Yes, I have removed the old managers"
click at [928, 364] on button "Send a message…" at bounding box center [918, 357] width 24 height 24
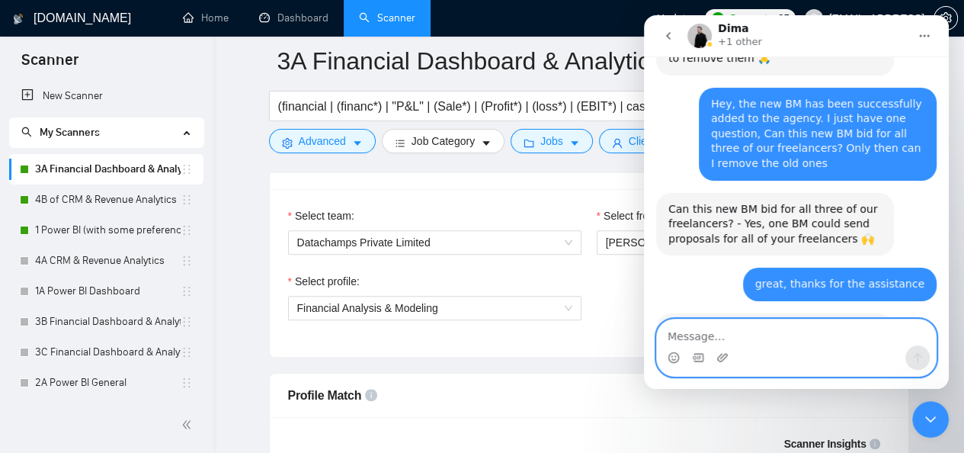
scroll to position [4710, 0]
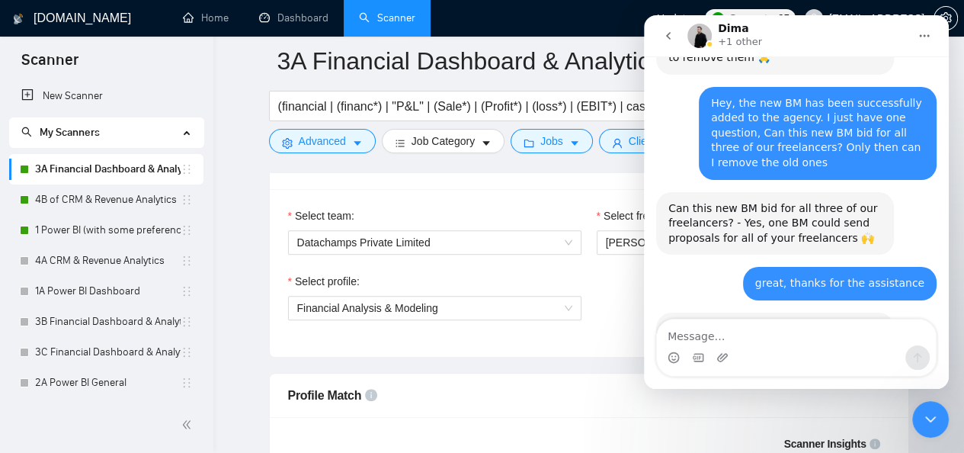
drag, startPoint x: 800, startPoint y: 290, endPoint x: 768, endPoint y: 290, distance: 32.0
click at [768, 427] on div "Yes, I have removed the old managers" at bounding box center [822, 434] width 205 height 15
drag, startPoint x: 725, startPoint y: 285, endPoint x: 912, endPoint y: 294, distance: 187.0
click at [912, 418] on div "Yes, I have removed the old managers viraj.s@datachamps.ai • Just now" at bounding box center [796, 444] width 280 height 52
click at [912, 418] on div "Yes, I have removed the old managers viraj.s@datachamps.ai • Just now" at bounding box center [821, 435] width 229 height 34
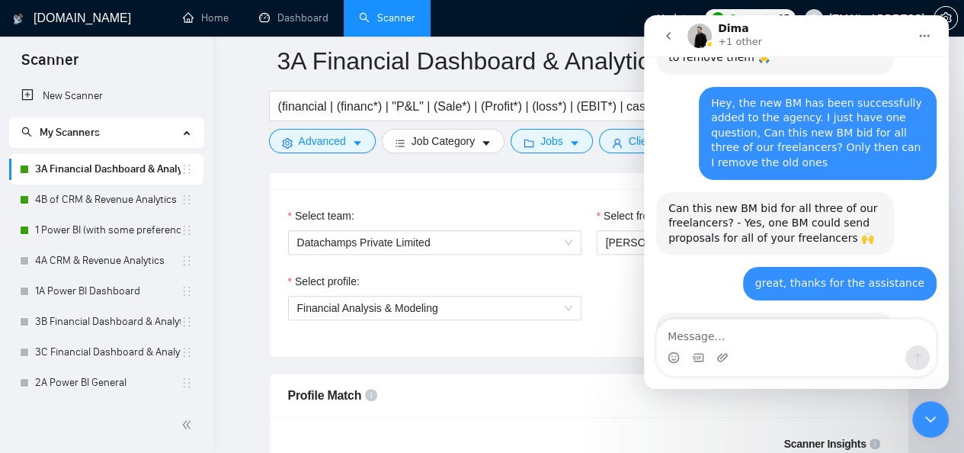
click at [946, 415] on div "Close Intercom Messenger" at bounding box center [930, 419] width 37 height 37
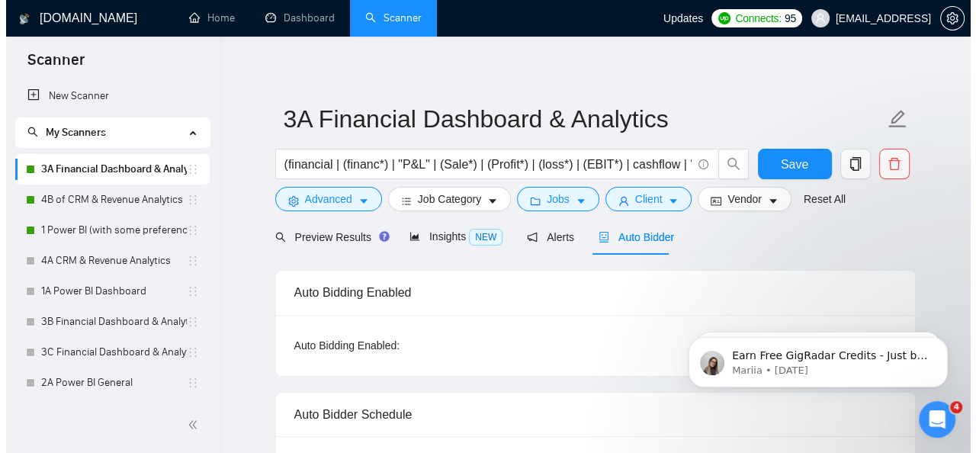
scroll to position [0, 0]
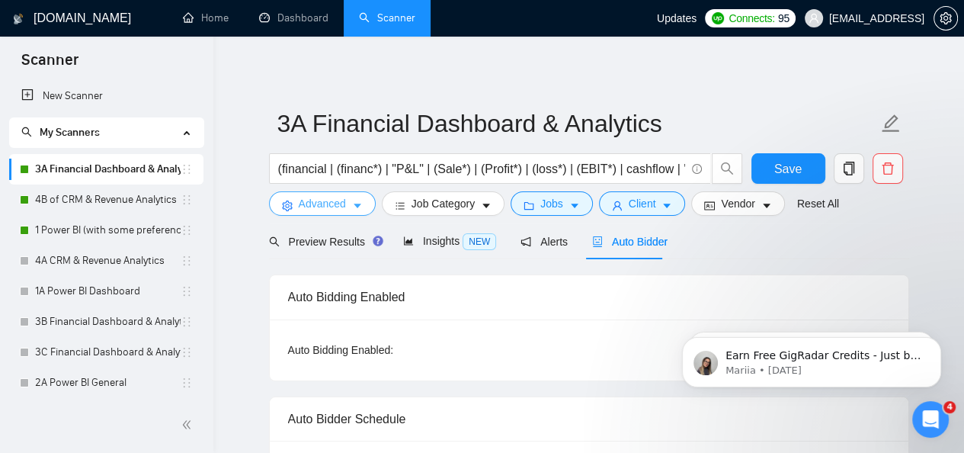
click at [357, 204] on icon "caret-down" at bounding box center [357, 205] width 11 height 11
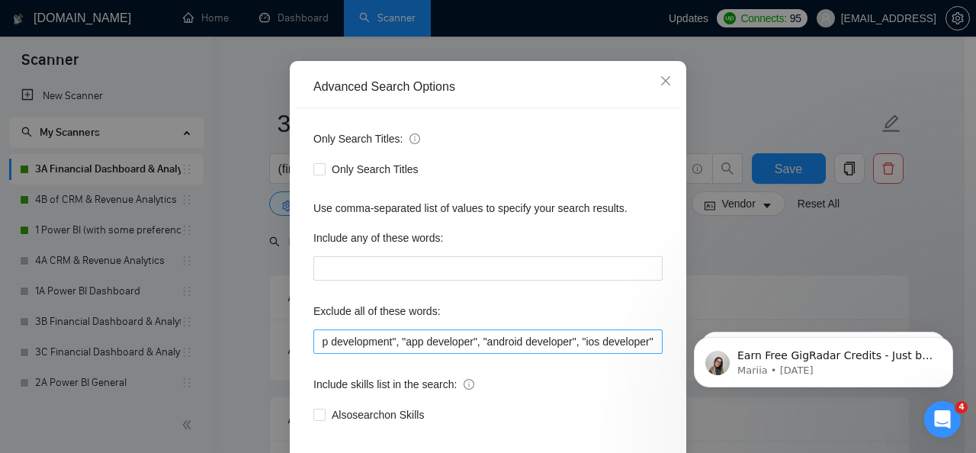
scroll to position [0, 2256]
click at [111, 203] on div "Advanced Search Options Only Search Titles: Only Search Titles Use comma-separa…" at bounding box center [488, 226] width 976 height 453
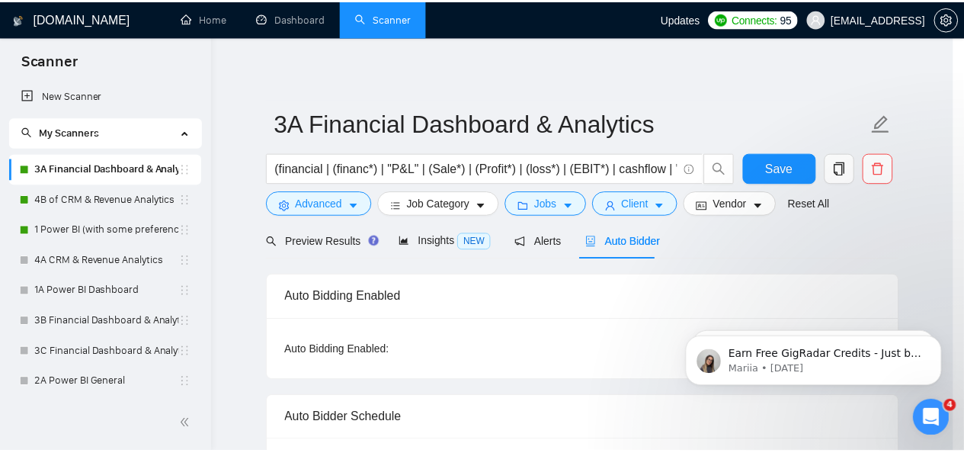
scroll to position [105, 0]
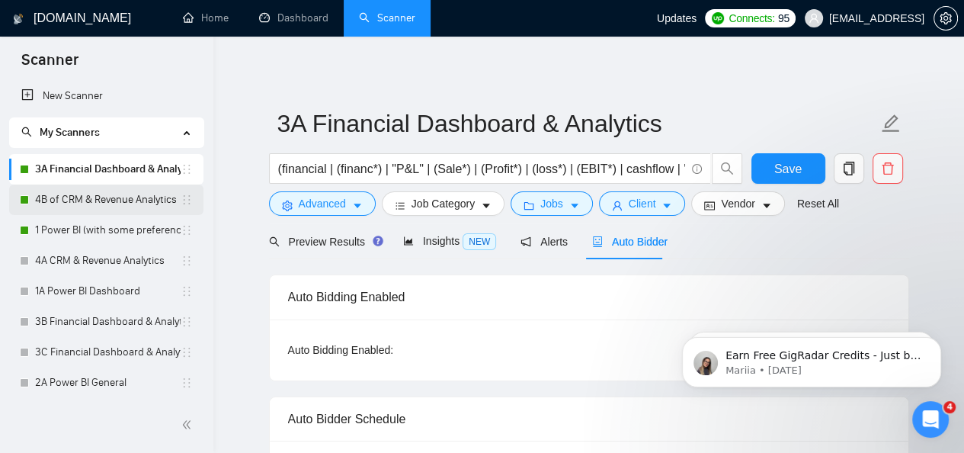
click at [114, 203] on link "4B of CRM & Revenue Analytics" at bounding box center [108, 199] width 146 height 30
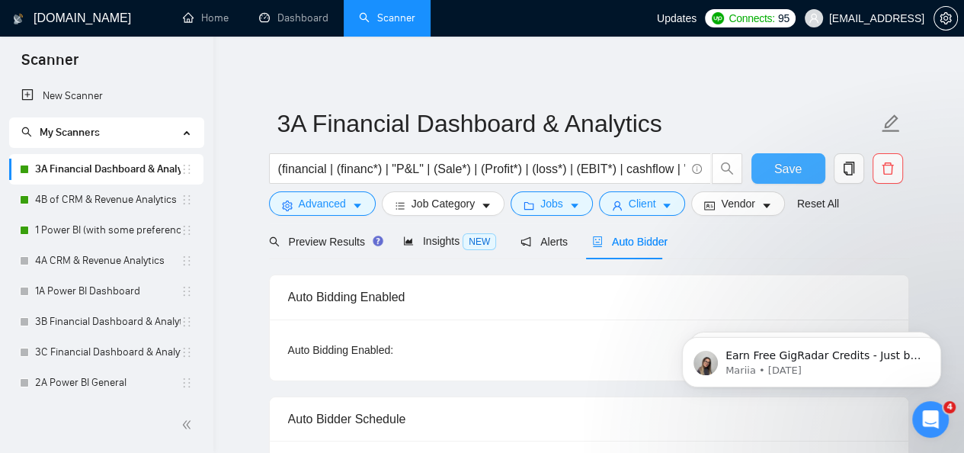
click at [787, 167] on span "Save" at bounding box center [787, 168] width 27 height 19
click at [805, 178] on span "Save" at bounding box center [797, 168] width 27 height 19
click at [777, 172] on icon "loading" at bounding box center [771, 171] width 14 height 14
click at [777, 172] on icon "loading" at bounding box center [771, 171] width 12 height 12
click at [777, 172] on icon "loading" at bounding box center [775, 169] width 8 height 8
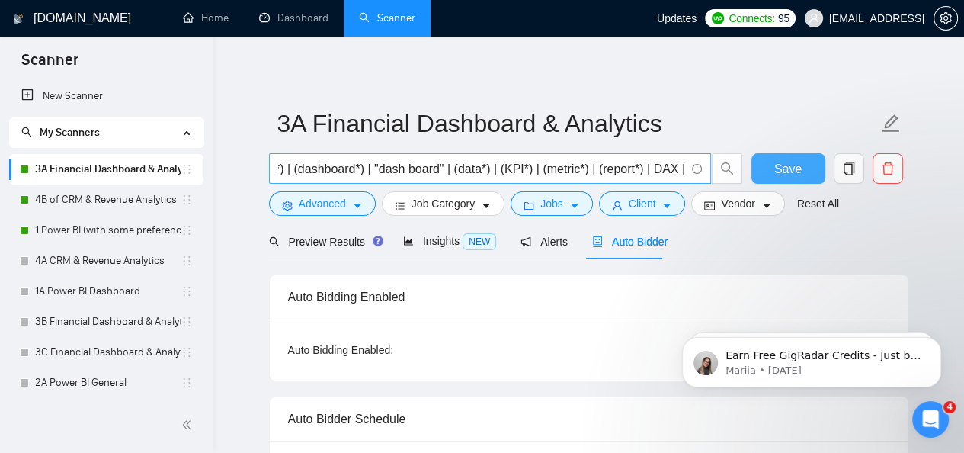
scroll to position [0, 0]
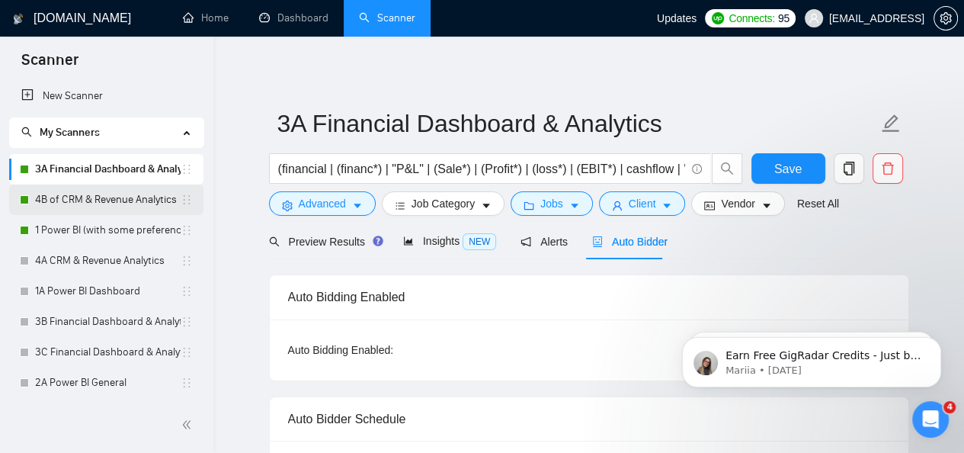
click at [87, 189] on link "4B of CRM & Revenue Analytics" at bounding box center [108, 199] width 146 height 30
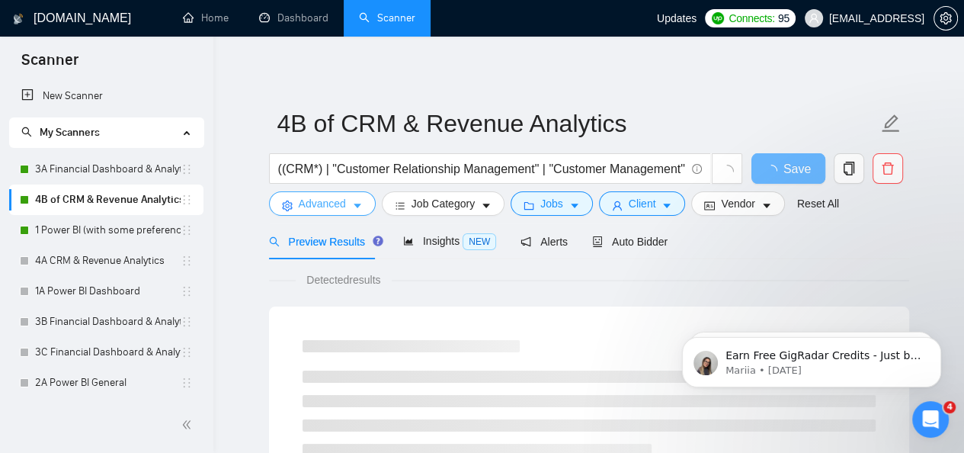
click at [349, 199] on button "Advanced" at bounding box center [322, 203] width 107 height 24
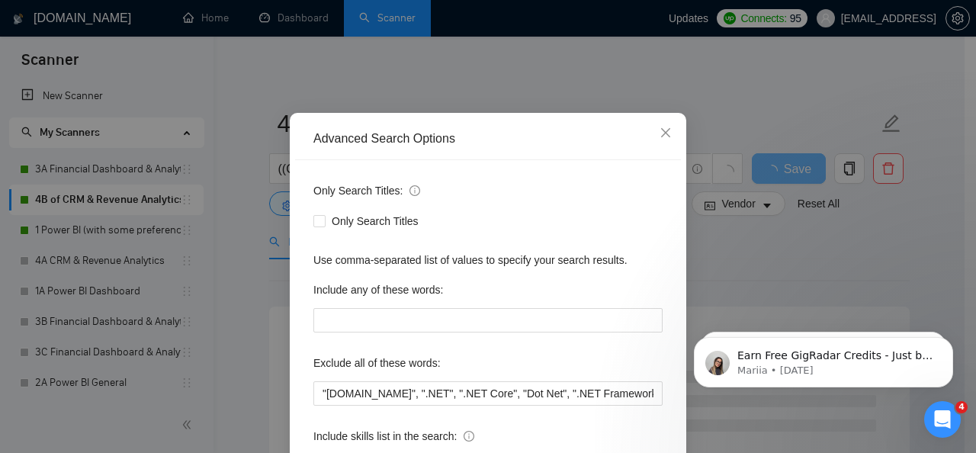
scroll to position [76, 0]
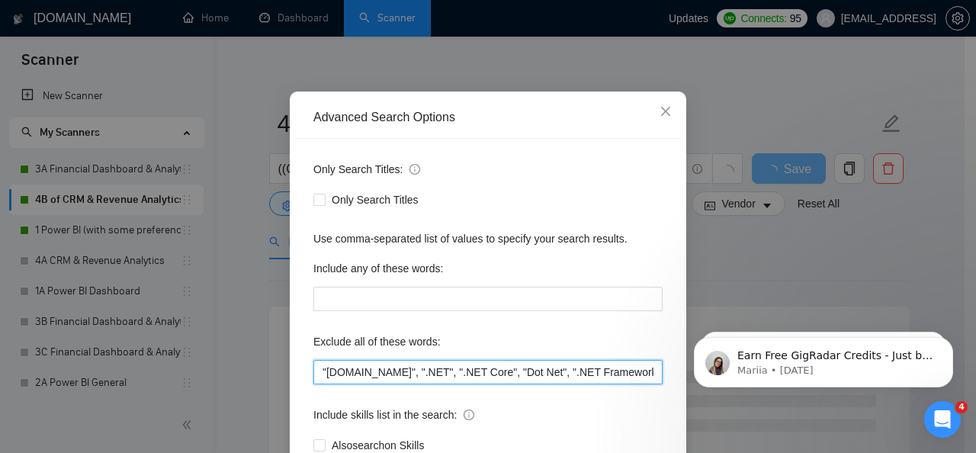
click at [474, 370] on input ""ASP.NET", ".NET", ".NET Core", "Dot Net", ".NET Framework", "ATS Data Cleanup"…" at bounding box center [487, 372] width 349 height 24
click at [649, 369] on input ""ASP.NET", ".NET", ".NET Core", "Dot Net", ".NET Framework", "ATS Data Cleanup"…" at bounding box center [487, 372] width 349 height 24
paste input ""ASP.NET", ".NET", ".NET Core", "Dot Net", ".NET Framework", "Full time", "Full…"
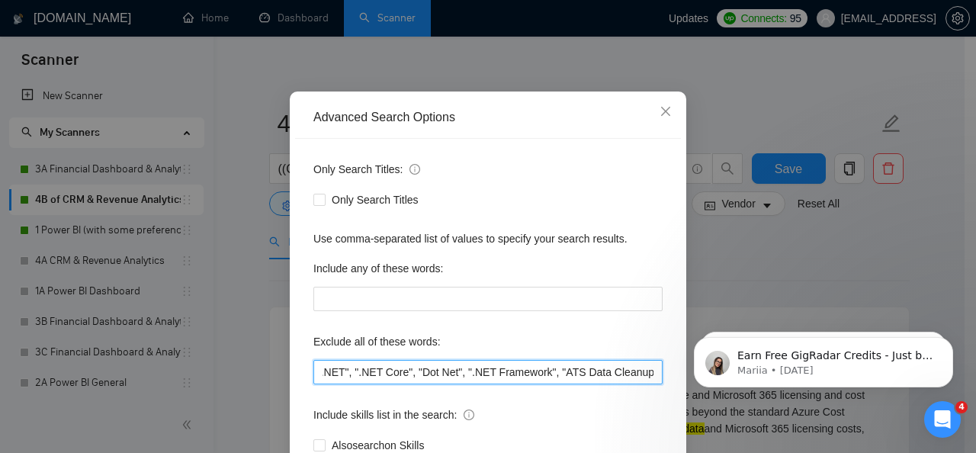
scroll to position [0, 91]
click at [513, 373] on input ""ASP.NET", ".NET", ".NET Core", "Dot Net", ".NET Framework", "ATS Data Cleanup"…" at bounding box center [487, 372] width 349 height 24
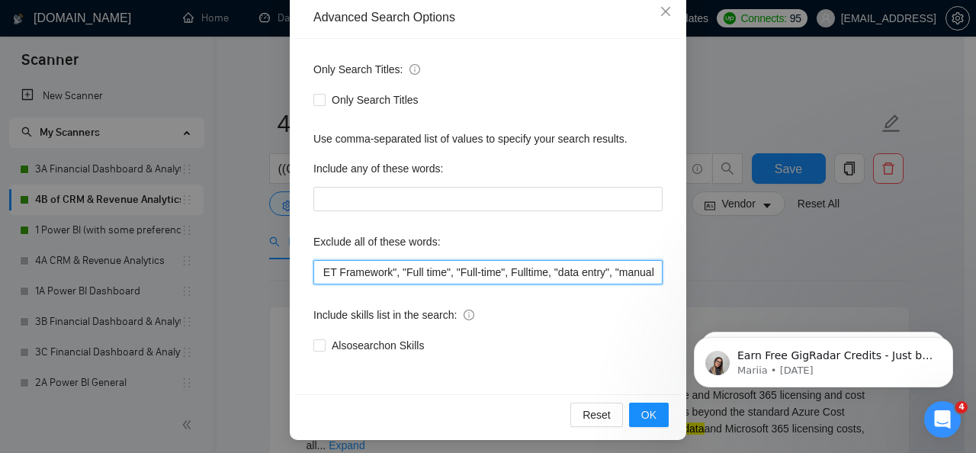
scroll to position [181, 0]
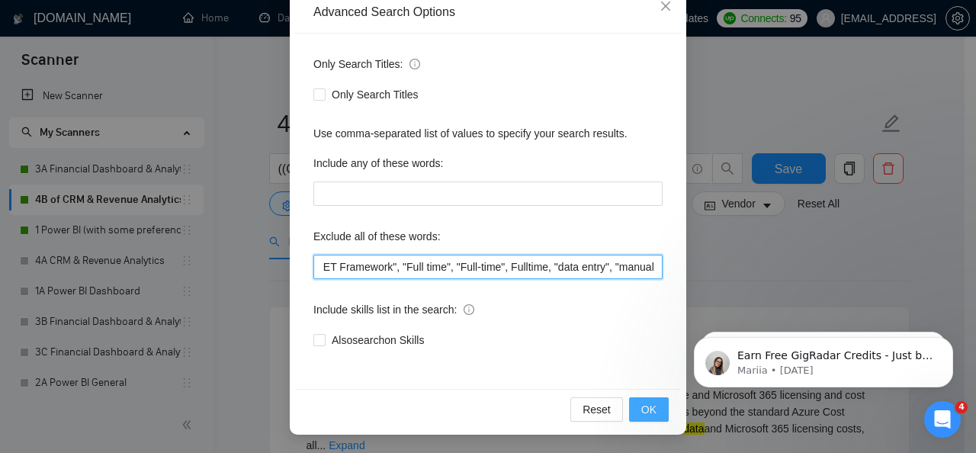
type input ""ATS Data Cleanup", "Project Management Officer", "Build an AI", "[DOMAIN_NAME]…"
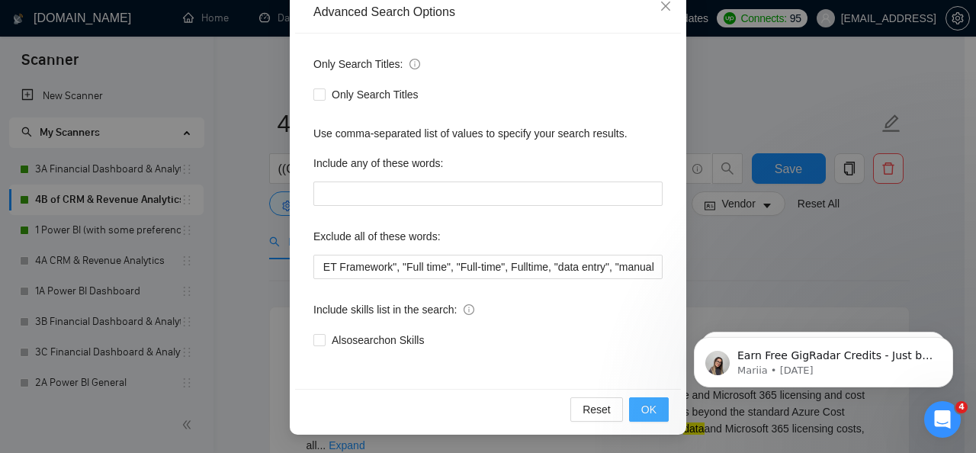
scroll to position [0, 0]
click at [641, 410] on span "OK" at bounding box center [648, 409] width 15 height 17
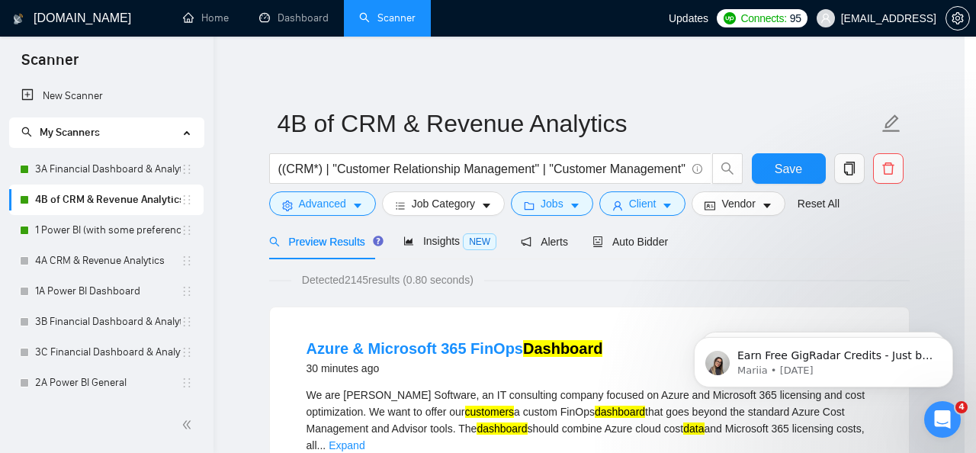
scroll to position [105, 0]
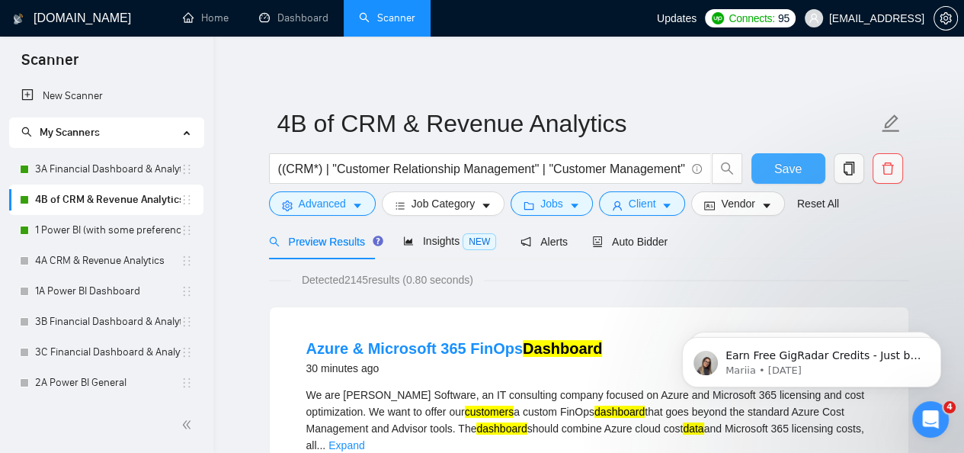
click at [762, 168] on button "Save" at bounding box center [789, 168] width 74 height 30
click at [117, 220] on link "1 Power BI (with some preference)" at bounding box center [108, 230] width 146 height 30
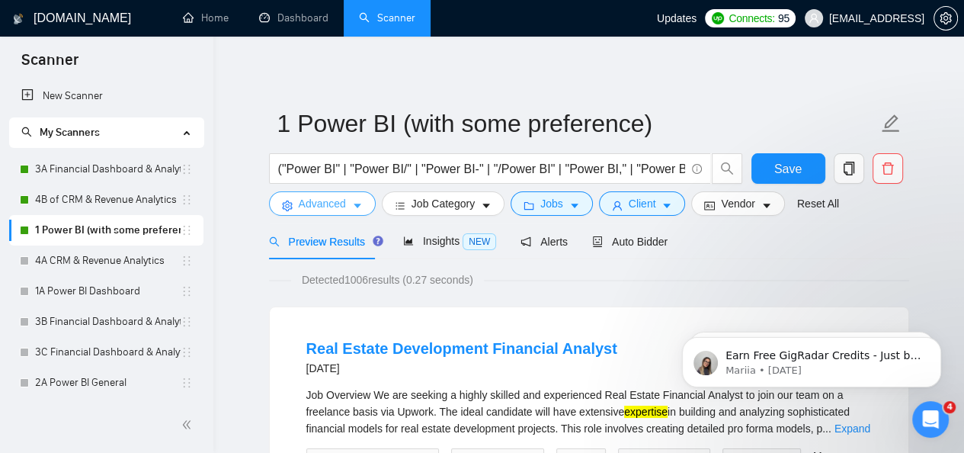
click at [352, 206] on icon "caret-down" at bounding box center [357, 205] width 11 height 11
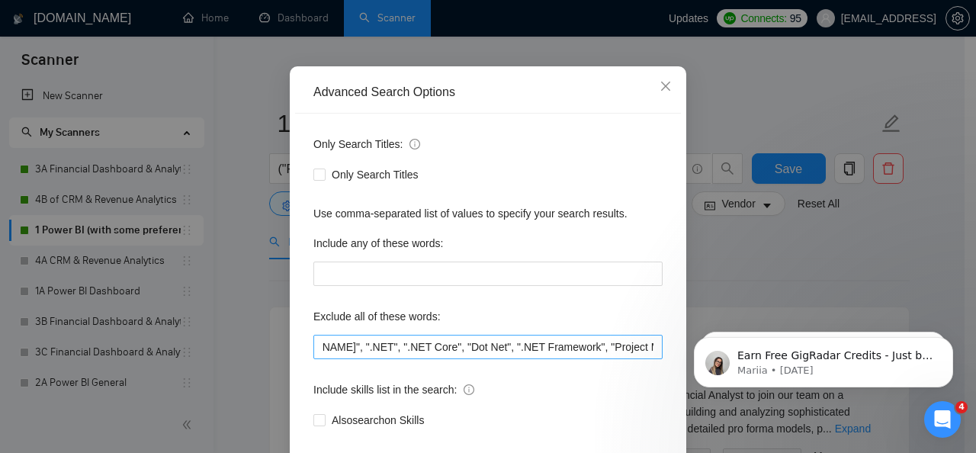
scroll to position [0, 99]
click at [547, 352] on input ""ASP.NET", ".NET", ".NET Core", "Dot Net", ".NET Framework", "Project Managemen…" at bounding box center [487, 347] width 349 height 24
click at [506, 348] on input ""ASP.NET", ".NET", ".NET Core", "Dot Net", ".NET Framework", "Project Managemen…" at bounding box center [487, 347] width 349 height 24
click at [506, 348] on input ""Project Management Officer"" at bounding box center [487, 347] width 349 height 24
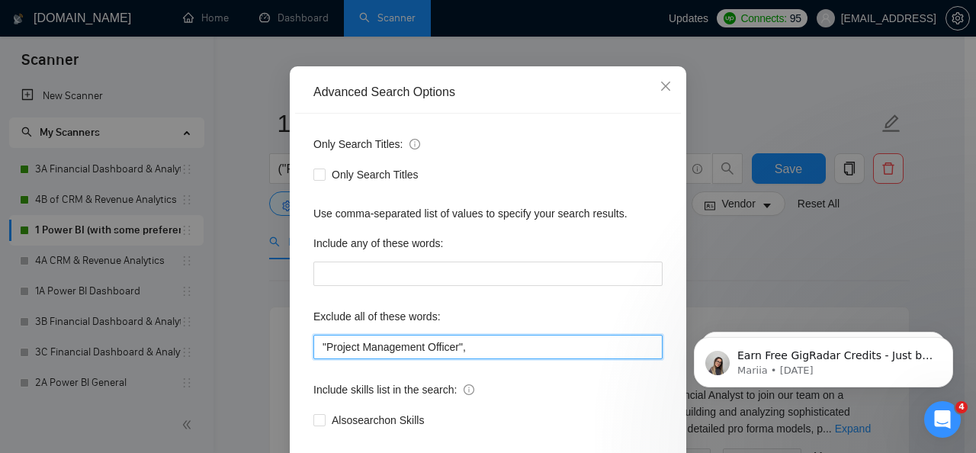
paste input ""ASP.NET", ".NET", ".NET Core", "Dot Net", ".NET Framework", "Full time", "Full…"
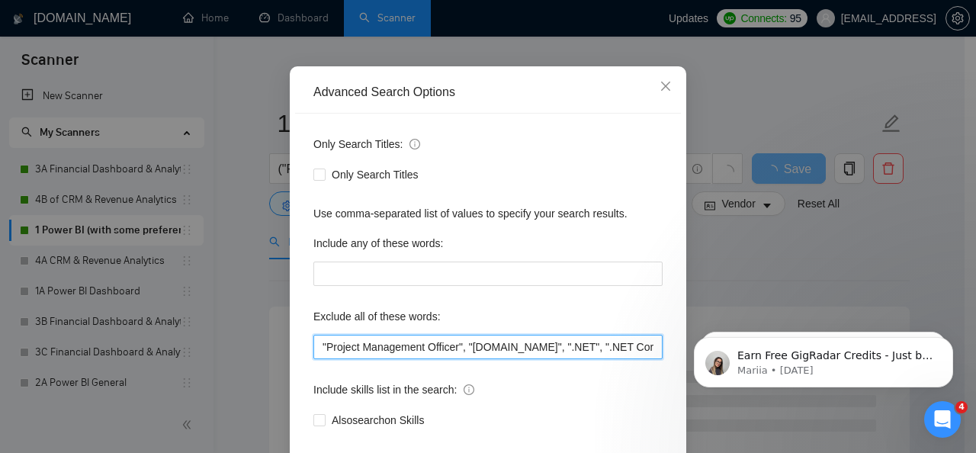
scroll to position [181, 0]
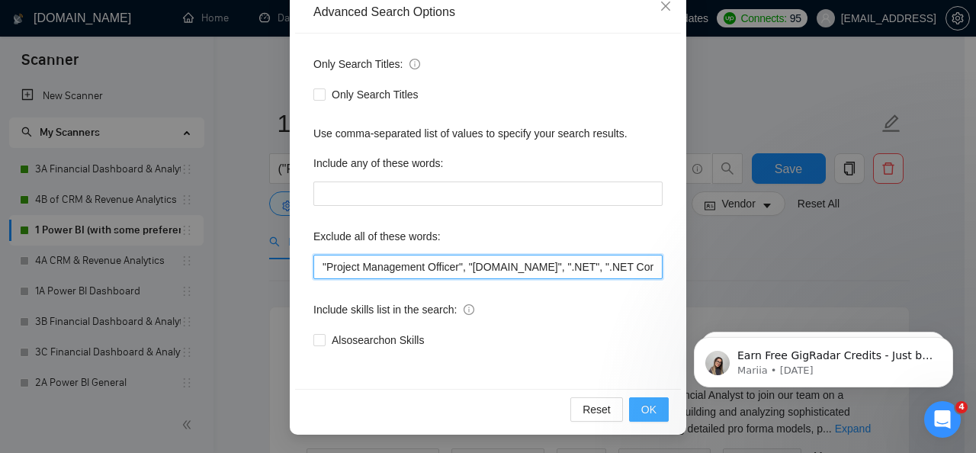
type input ""Project Management Officer", "[DOMAIN_NAME]", ".NET", ".NET Core", "Dot Net", …"
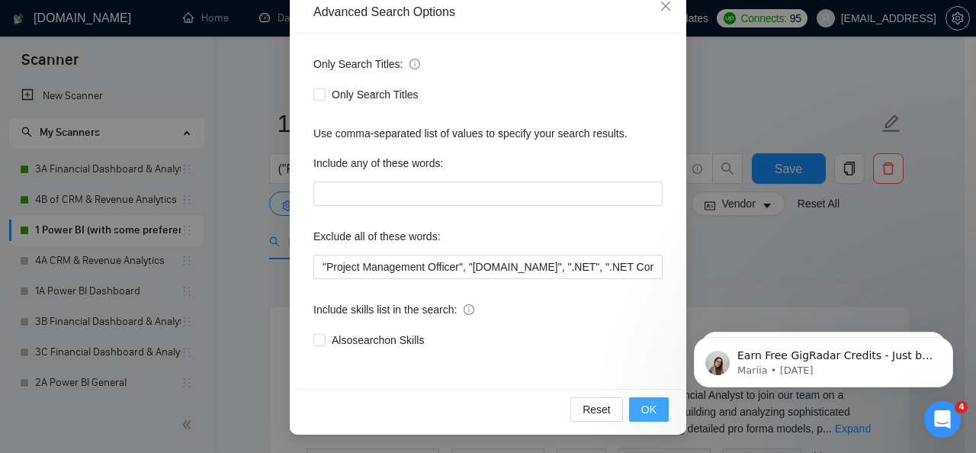
click at [649, 406] on span "OK" at bounding box center [648, 409] width 15 height 17
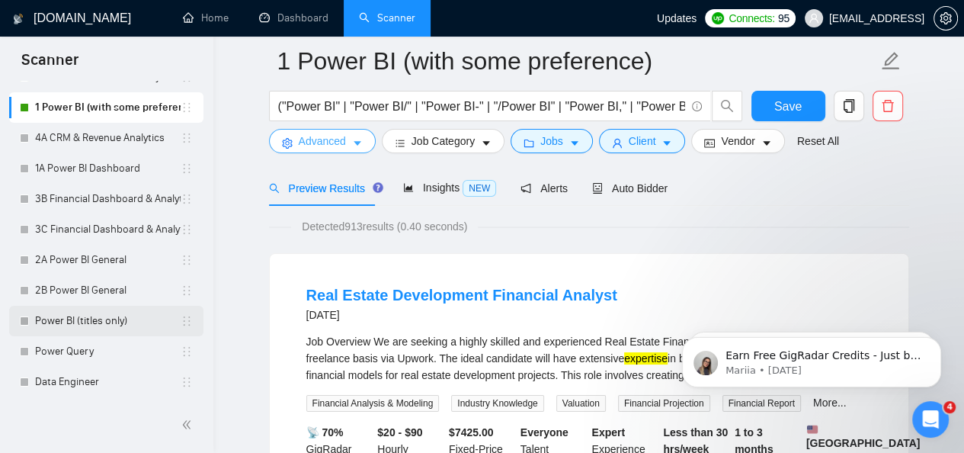
scroll to position [91, 0]
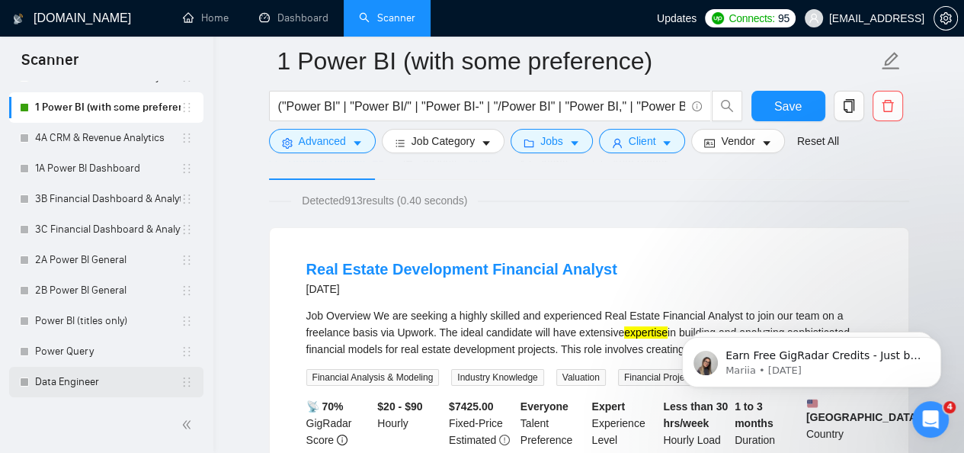
click at [95, 388] on link "Data Engineer" at bounding box center [108, 382] width 146 height 30
click at [783, 107] on span "Save" at bounding box center [787, 106] width 27 height 19
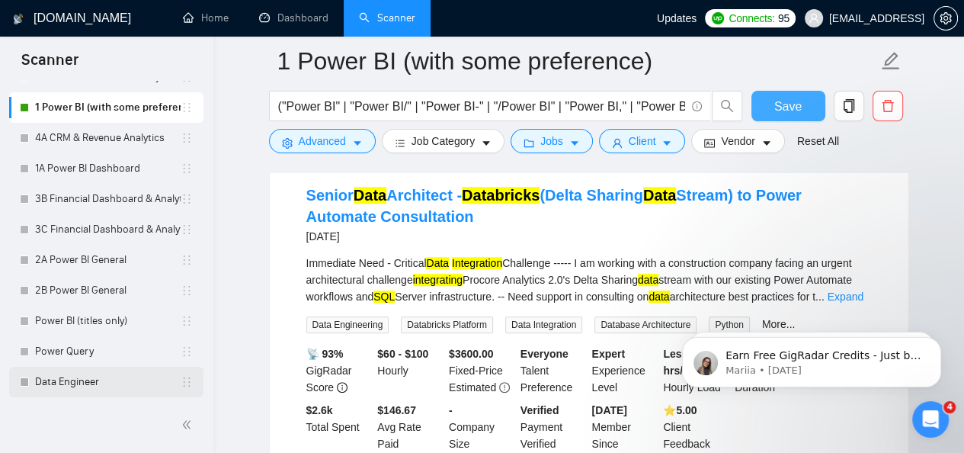
scroll to position [899, 0]
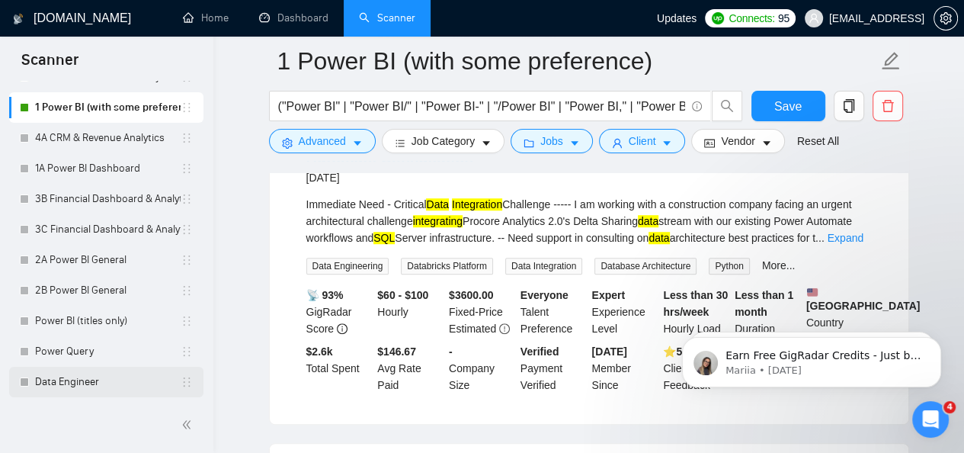
click at [113, 383] on link "Data Engineer" at bounding box center [108, 382] width 146 height 30
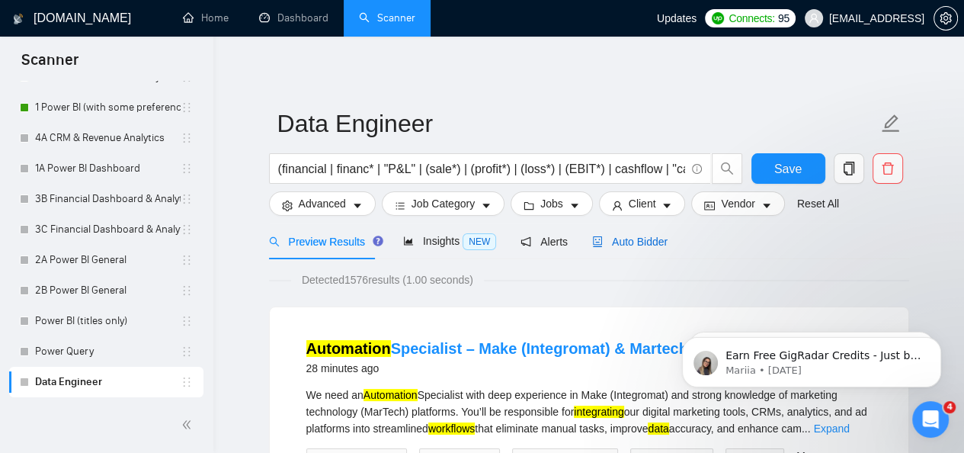
click at [619, 248] on span "Auto Bidder" at bounding box center [629, 242] width 75 height 12
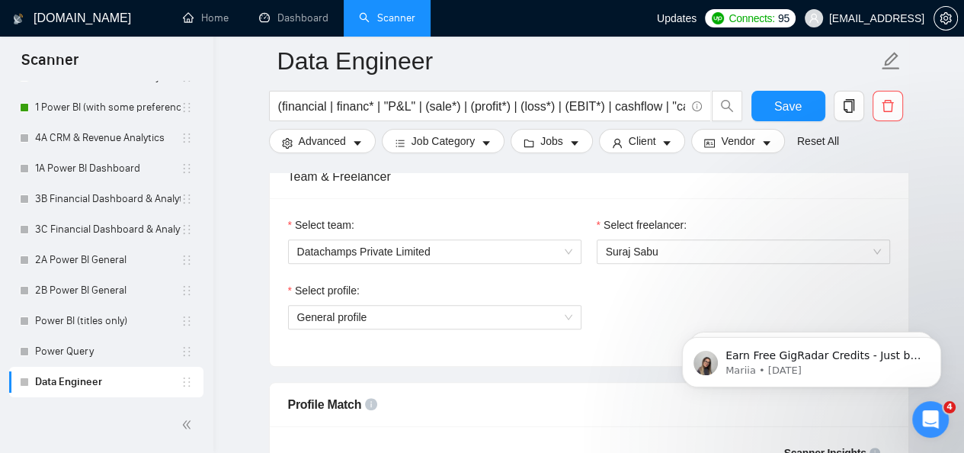
scroll to position [4768, 0]
click at [713, 251] on span "Suraj Sabu" at bounding box center [743, 251] width 275 height 23
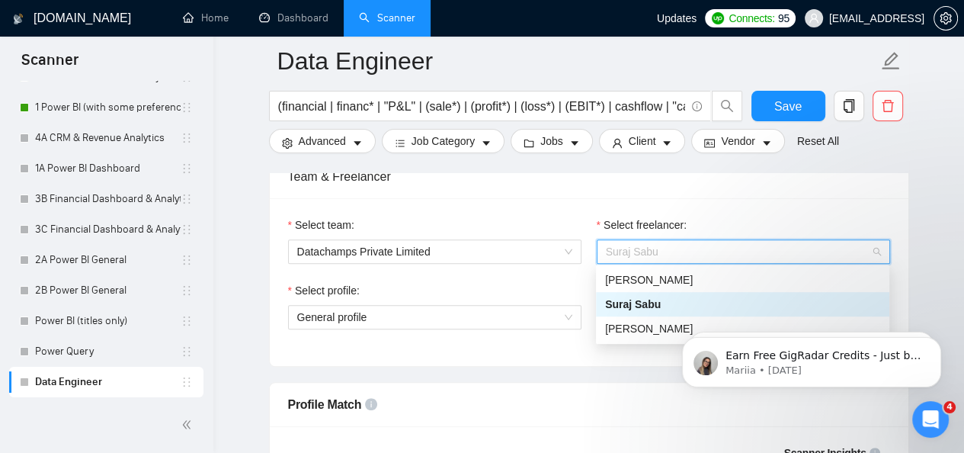
click at [777, 217] on div "Select freelancer:" at bounding box center [743, 227] width 293 height 23
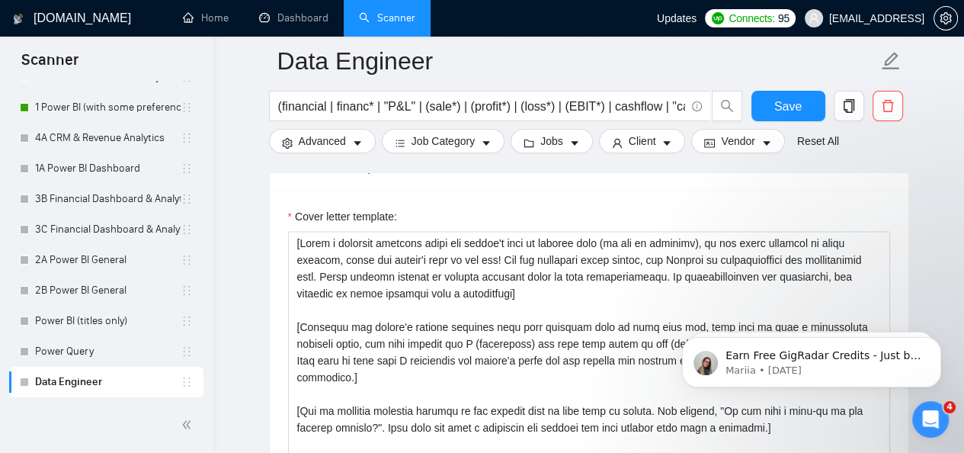
scroll to position [1666, 0]
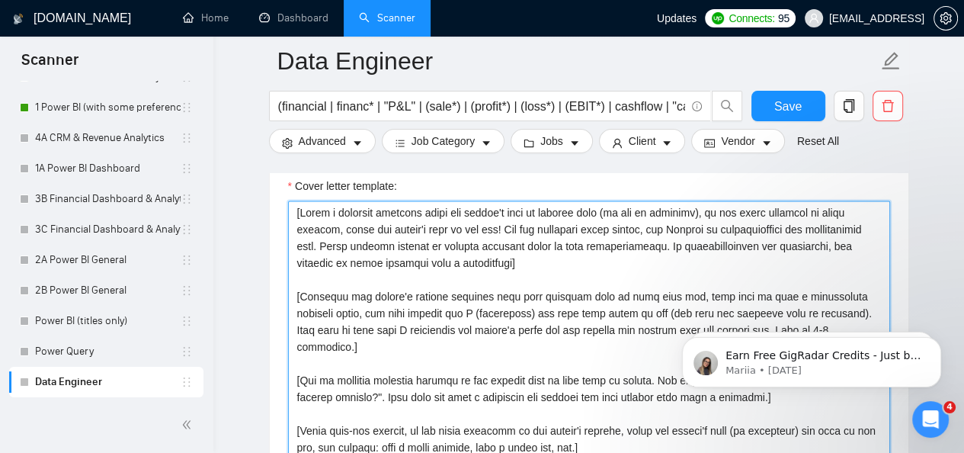
click at [665, 273] on textarea "Cover letter template:" at bounding box center [589, 371] width 602 height 343
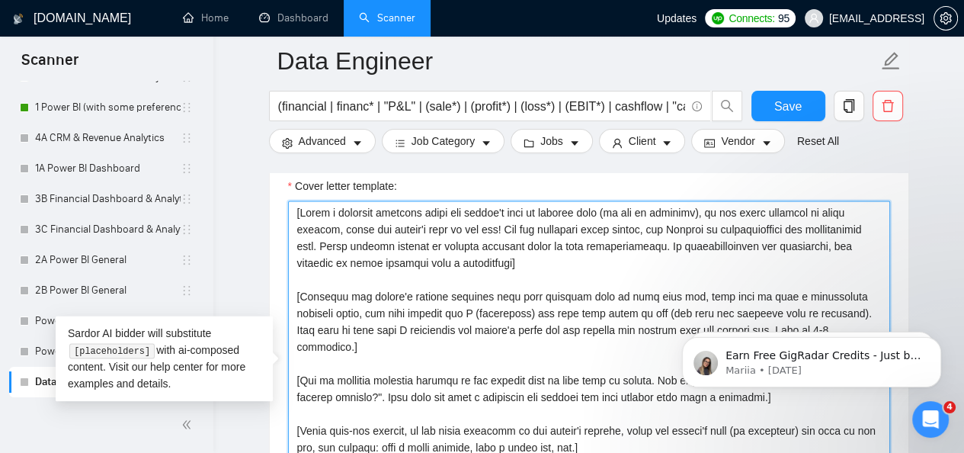
click at [681, 232] on textarea "Cover letter template:" at bounding box center [589, 371] width 602 height 343
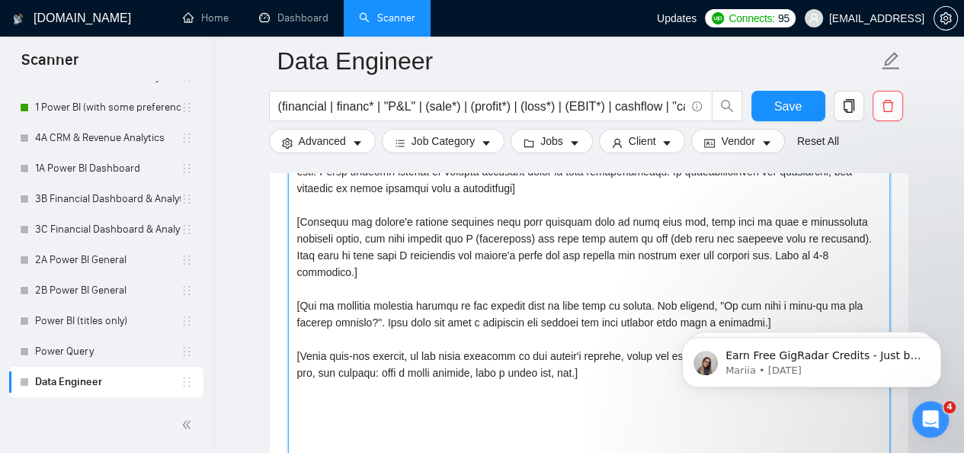
scroll to position [1717, 0]
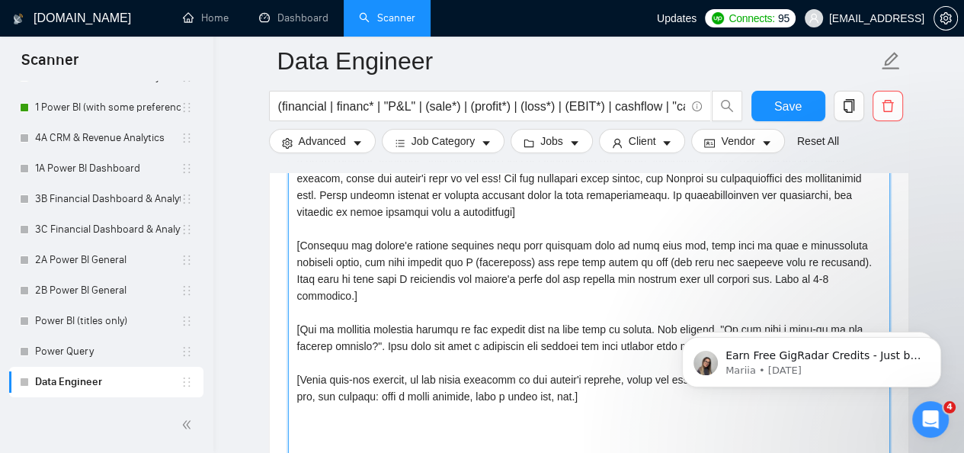
click at [480, 342] on textarea "Cover letter template:" at bounding box center [589, 320] width 602 height 343
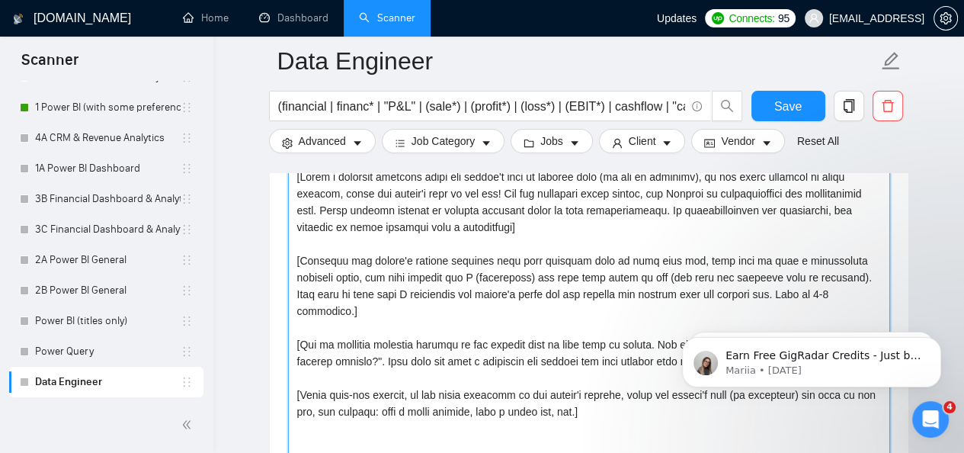
scroll to position [1697, 0]
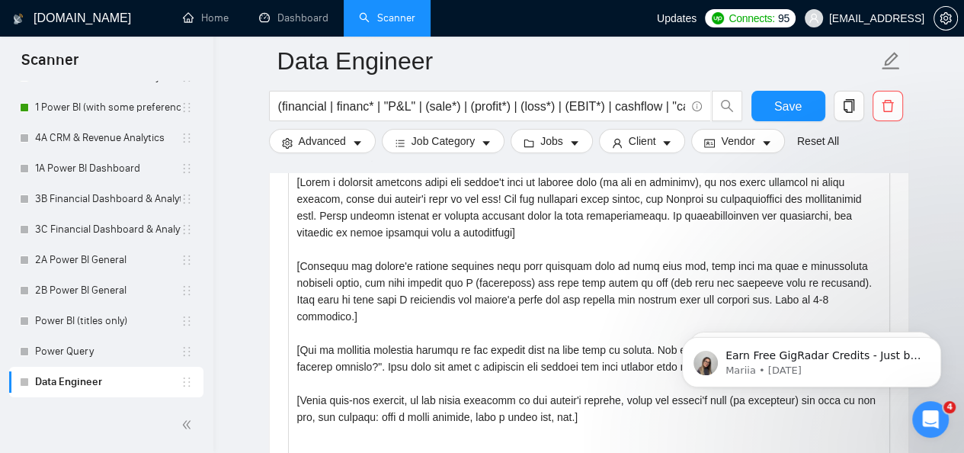
click at [943, 429] on div "Open Intercom Messenger" at bounding box center [931, 419] width 50 height 50
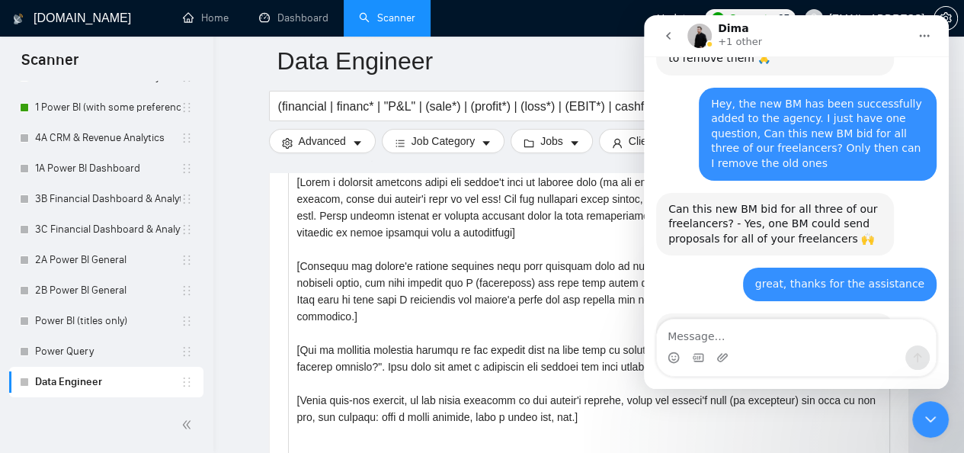
scroll to position [4710, 0]
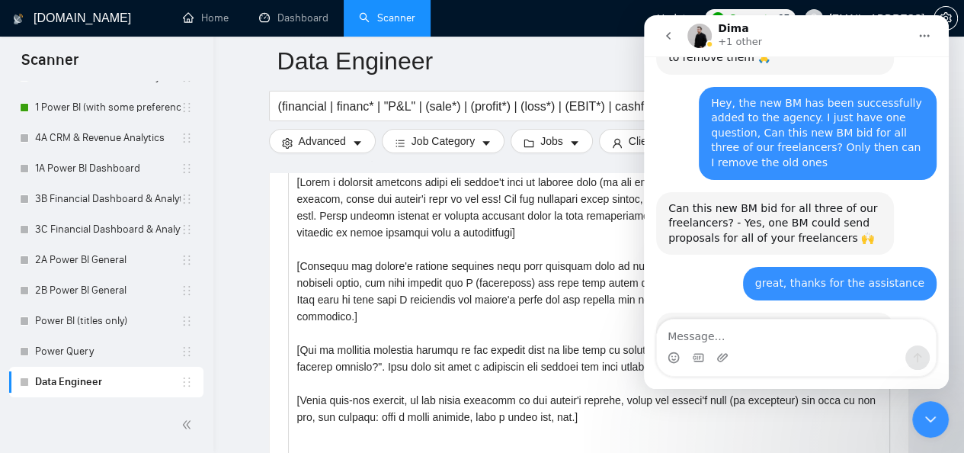
click at [768, 427] on div "Yes, I have removed the old managers" at bounding box center [822, 434] width 205 height 15
click at [778, 427] on div "Yes, I have removed the old managers" at bounding box center [822, 434] width 205 height 15
drag, startPoint x: 838, startPoint y: 290, endPoint x: 711, endPoint y: 279, distance: 127.8
click at [711, 418] on div "Yes, I have removed the old managers viraj.s@datachamps.ai • 8m ago" at bounding box center [796, 444] width 280 height 52
click at [735, 418] on div "Yes, I have removed the old managers viraj.s@datachamps.ai • 8m ago" at bounding box center [821, 435] width 229 height 34
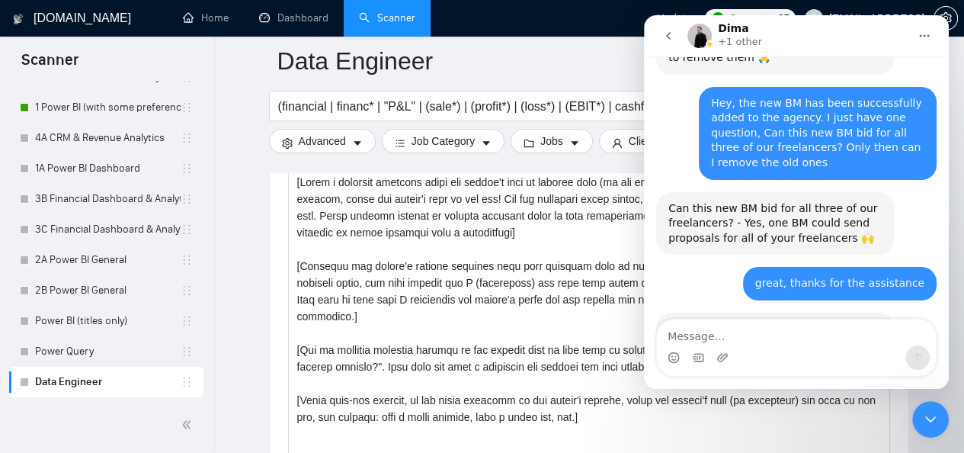
click at [937, 408] on div "Close Intercom Messenger" at bounding box center [930, 419] width 37 height 37
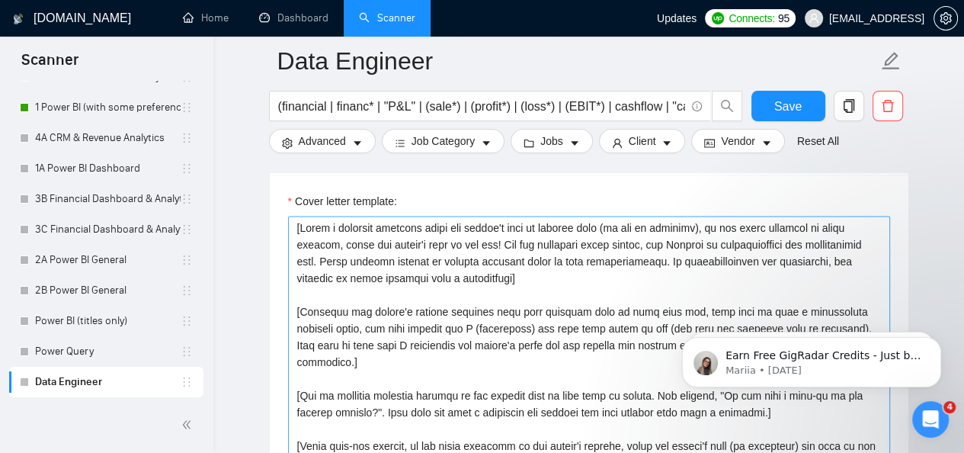
scroll to position [1646, 0]
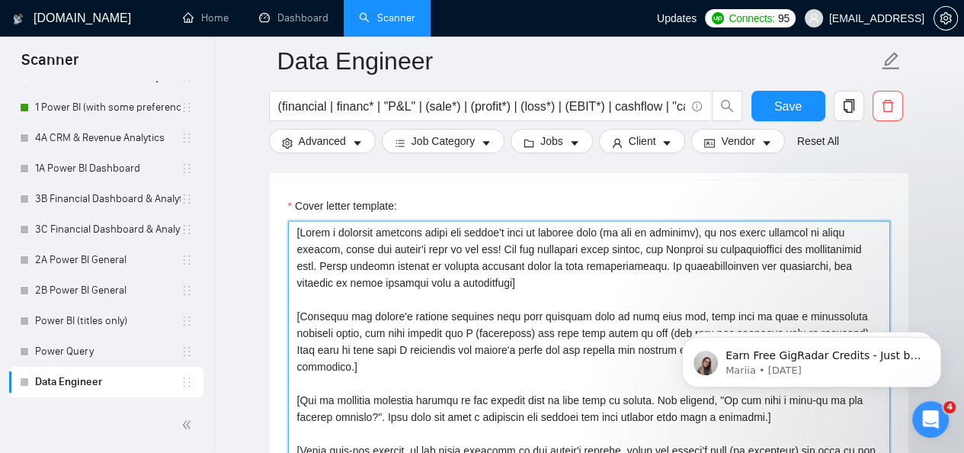
click at [474, 318] on textarea "Cover letter template:" at bounding box center [589, 391] width 602 height 343
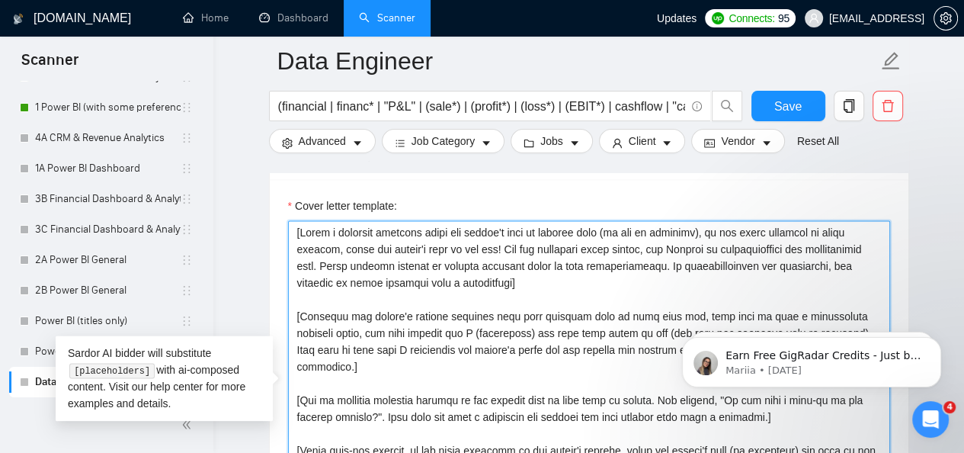
click at [489, 319] on textarea "Cover letter template:" at bounding box center [589, 391] width 602 height 343
click at [493, 319] on textarea "Cover letter template:" at bounding box center [589, 391] width 602 height 343
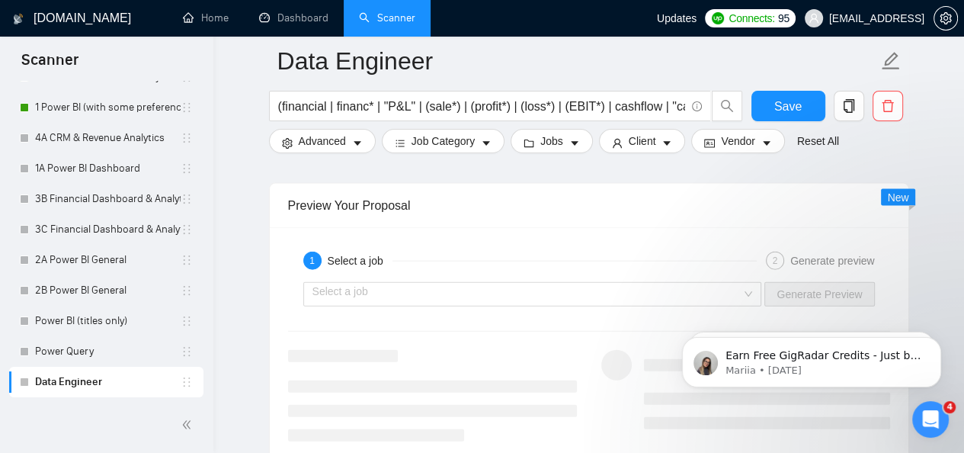
scroll to position [2800, 0]
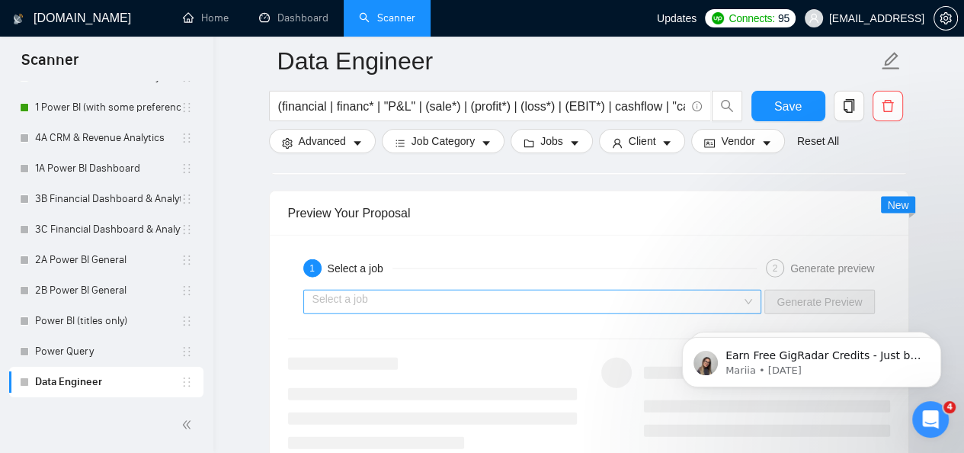
click at [720, 297] on input "search" at bounding box center [528, 301] width 430 height 23
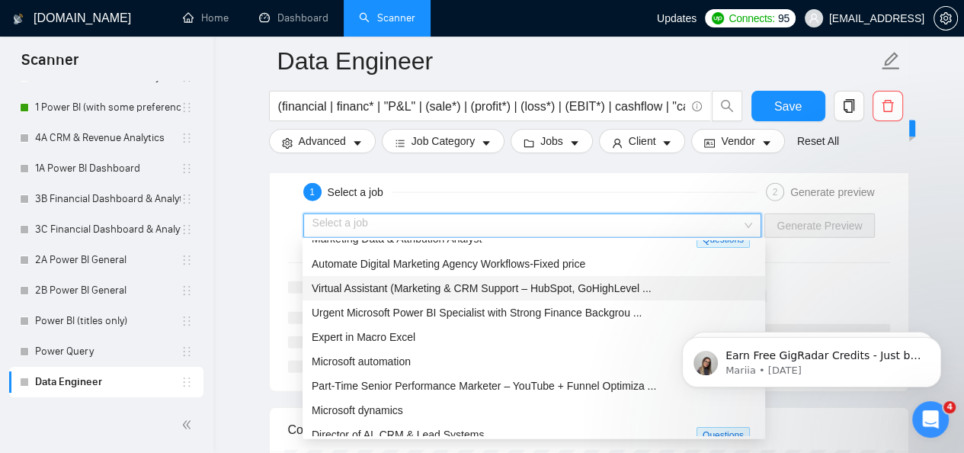
scroll to position [0, 0]
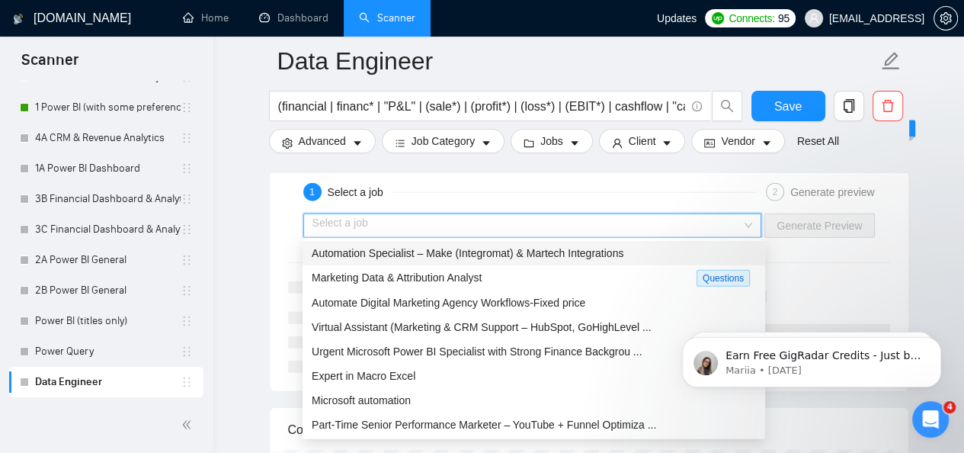
click at [587, 254] on span "Automation Specialist – Make (Integromat) & Martech Integrations" at bounding box center [468, 253] width 312 height 12
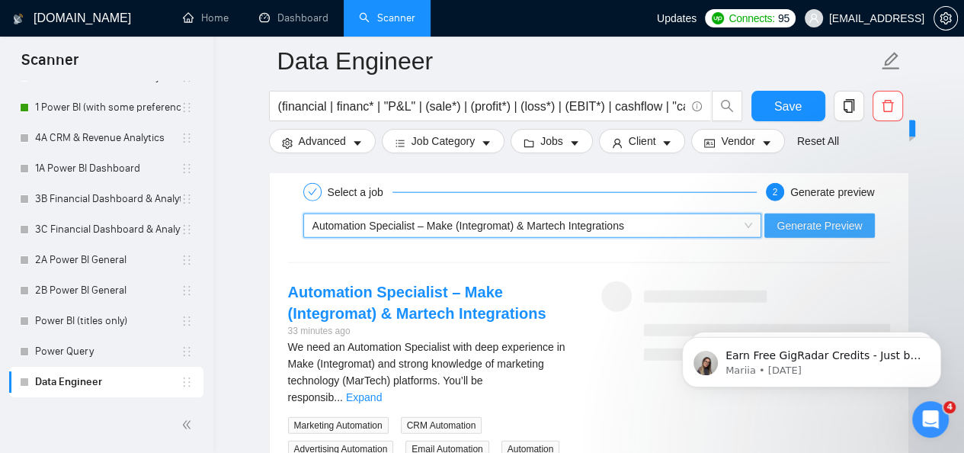
click at [816, 232] on button "Generate Preview" at bounding box center [820, 225] width 110 height 24
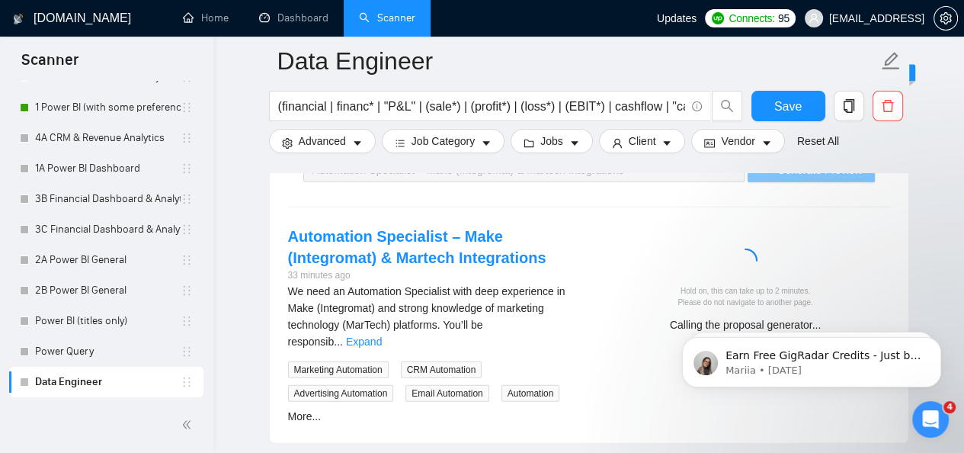
scroll to position [2952, 0]
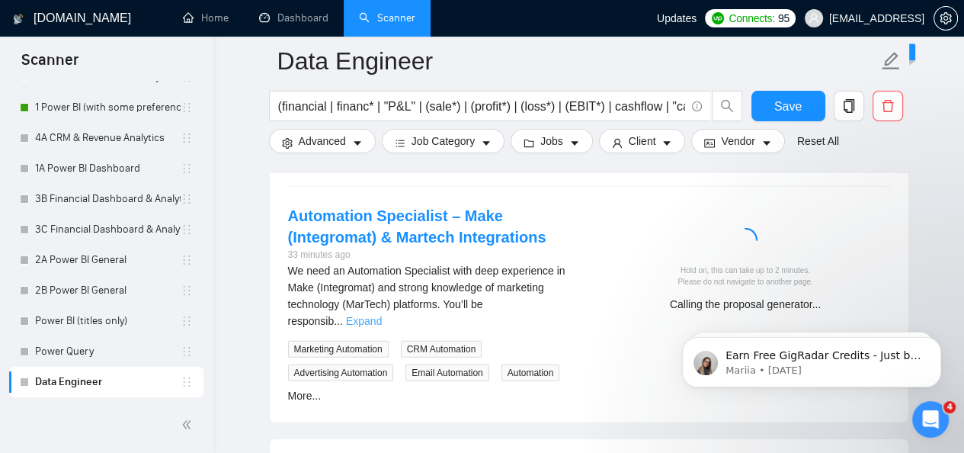
click at [382, 315] on link "Expand" at bounding box center [364, 321] width 36 height 12
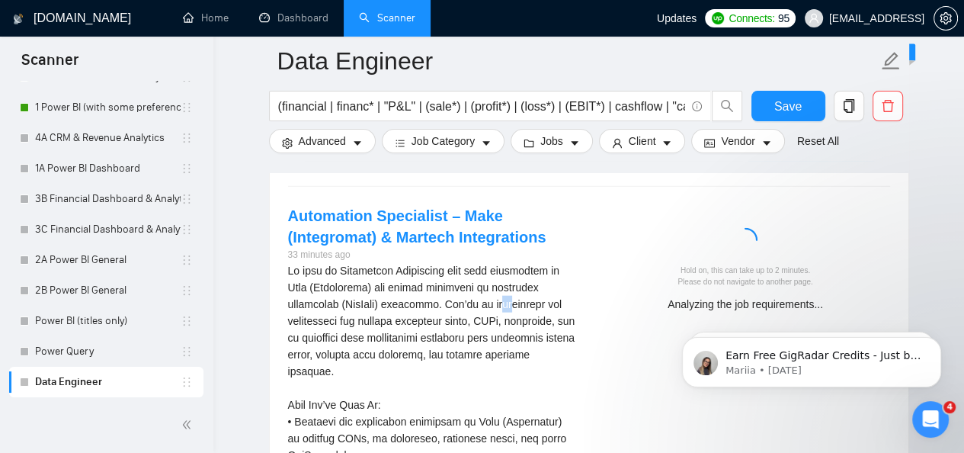
drag, startPoint x: 496, startPoint y: 293, endPoint x: 506, endPoint y: 306, distance: 16.3
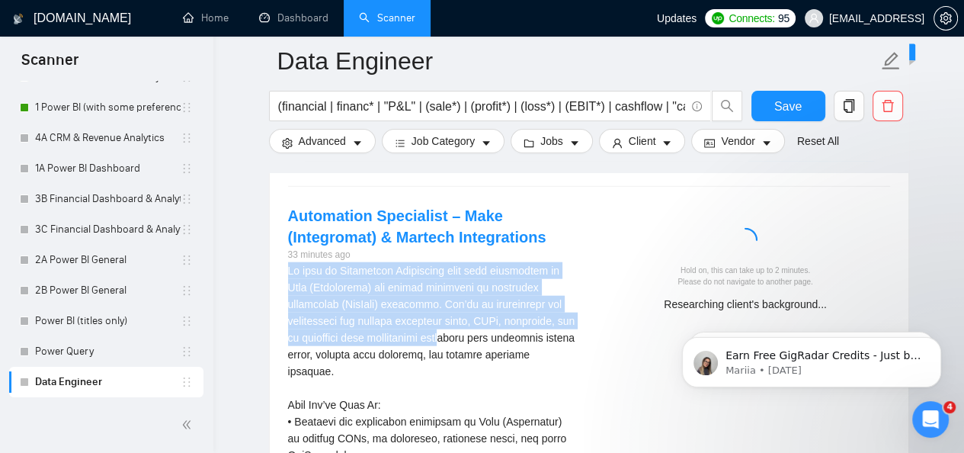
drag, startPoint x: 436, startPoint y: 251, endPoint x: 452, endPoint y: 338, distance: 89.1
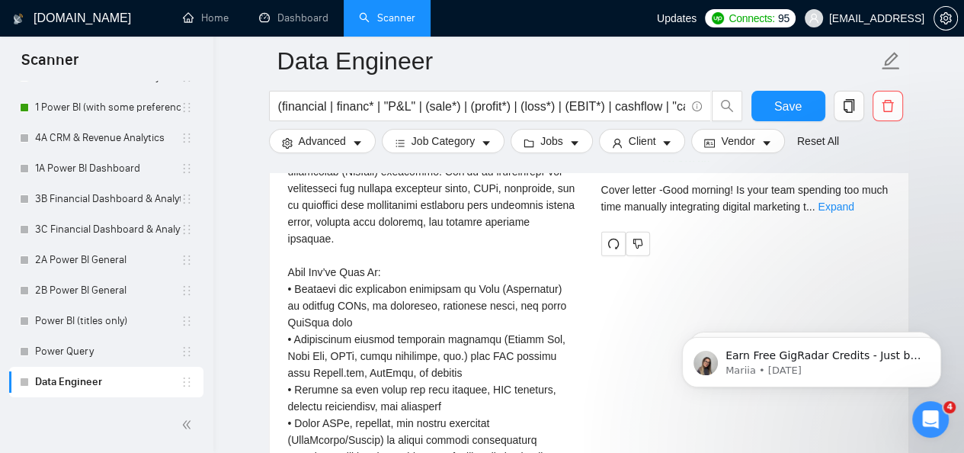
scroll to position [3095, 0]
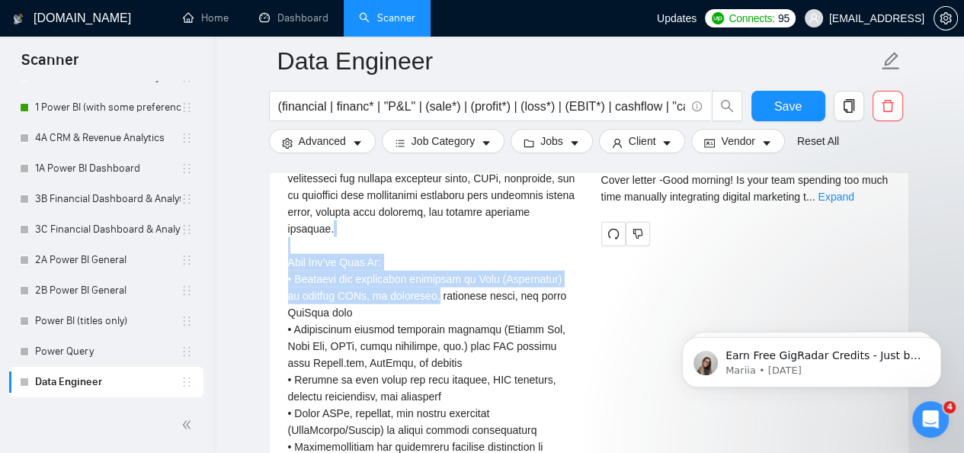
drag, startPoint x: 348, startPoint y: 231, endPoint x: 422, endPoint y: 292, distance: 96.4
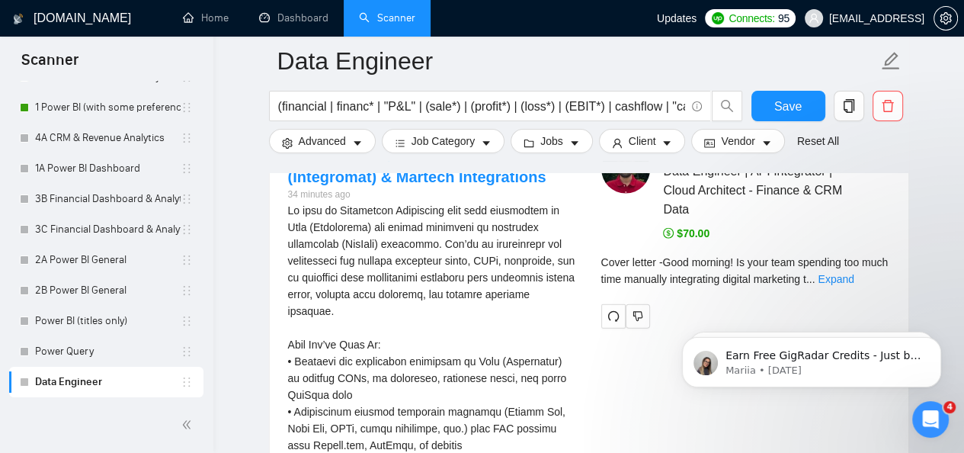
scroll to position [3023, 0]
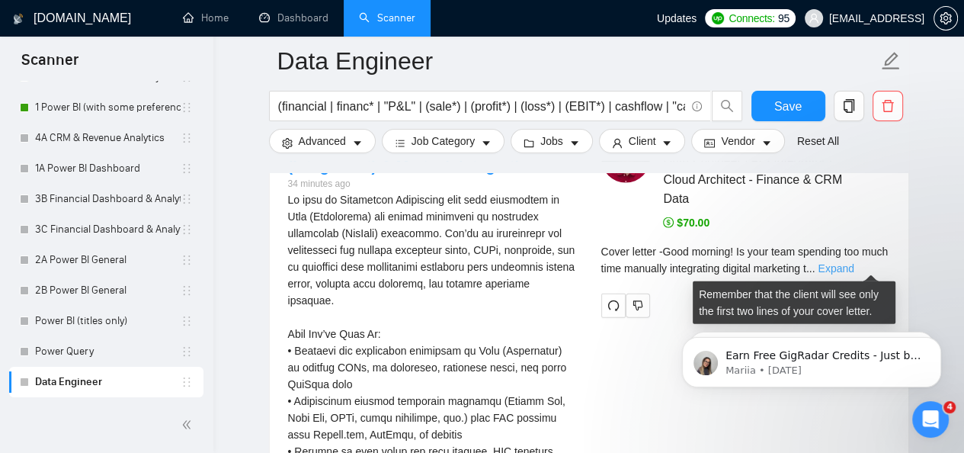
click at [854, 268] on link "Expand" at bounding box center [836, 268] width 36 height 12
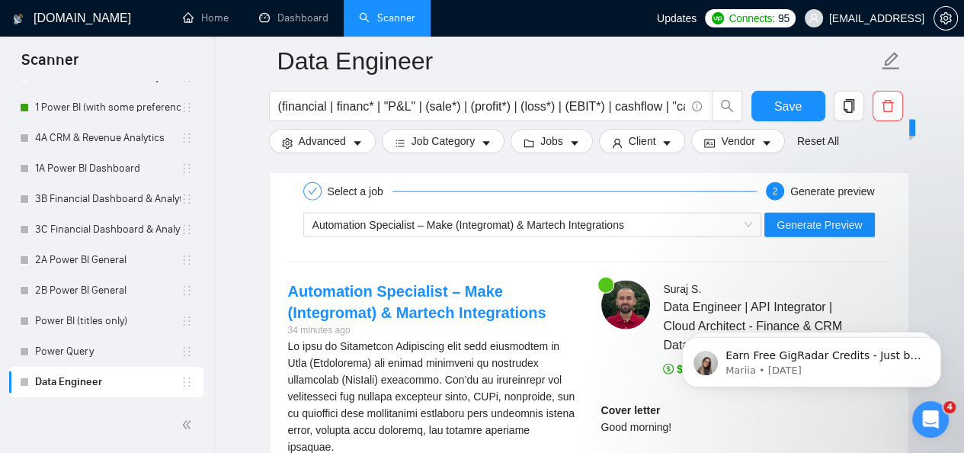
scroll to position [2871, 0]
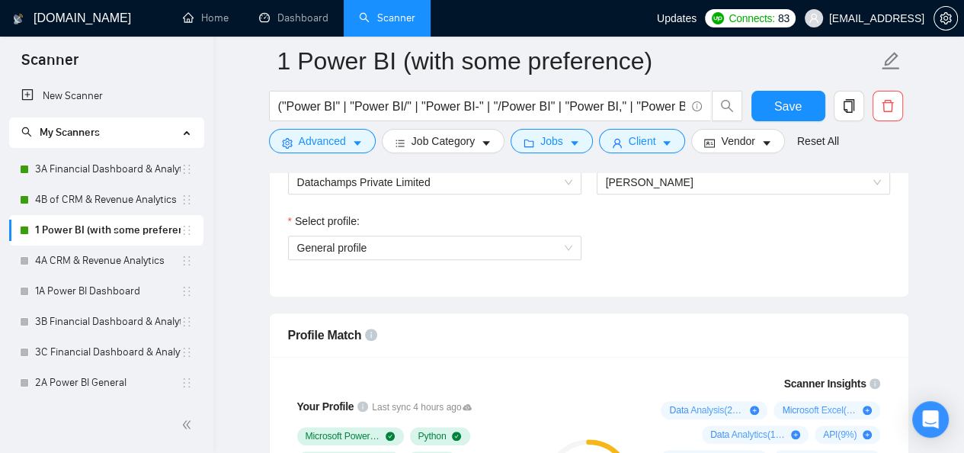
scroll to position [767, 0]
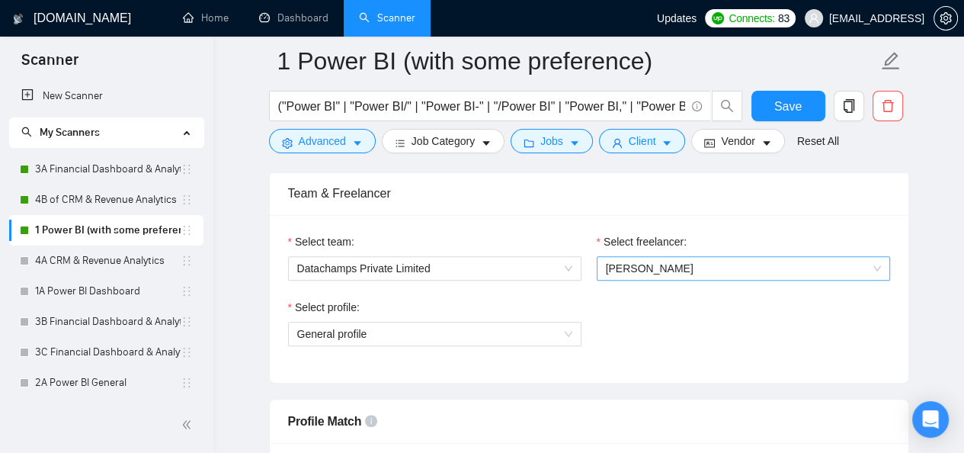
click at [732, 268] on span "[PERSON_NAME]" at bounding box center [743, 268] width 275 height 23
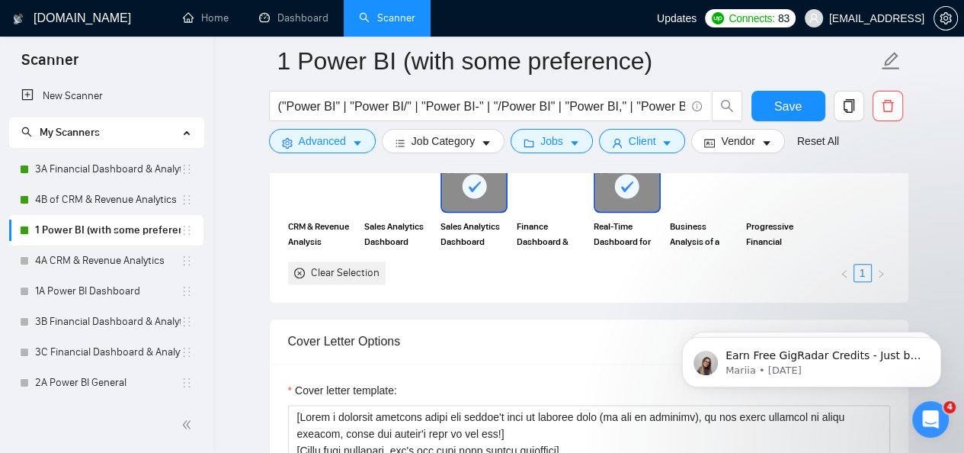
scroll to position [1382, 0]
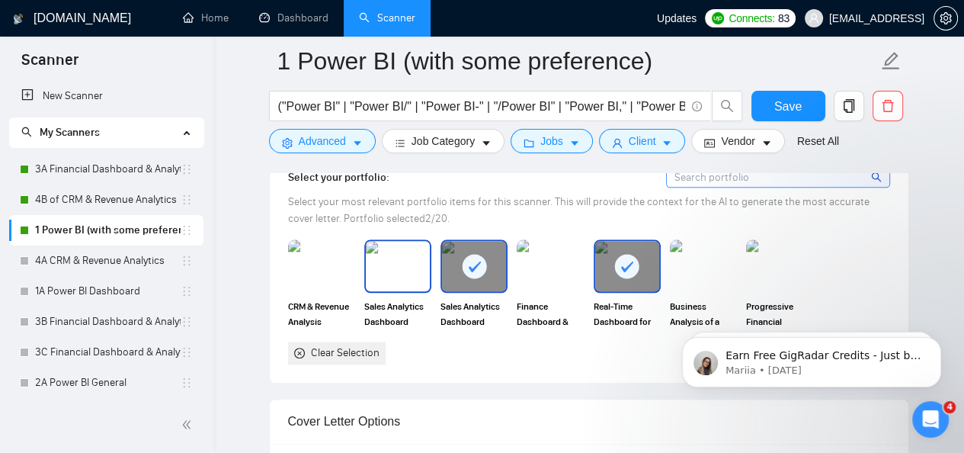
click at [412, 268] on img at bounding box center [398, 266] width 64 height 50
click at [465, 377] on div "Select your portfolio: Select your most relevant portfolio items for this scann…" at bounding box center [589, 266] width 639 height 234
click at [398, 263] on icon at bounding box center [398, 266] width 12 height 11
click at [540, 370] on div "Select your portfolio: Select your most relevant portfolio items for this scann…" at bounding box center [589, 266] width 639 height 234
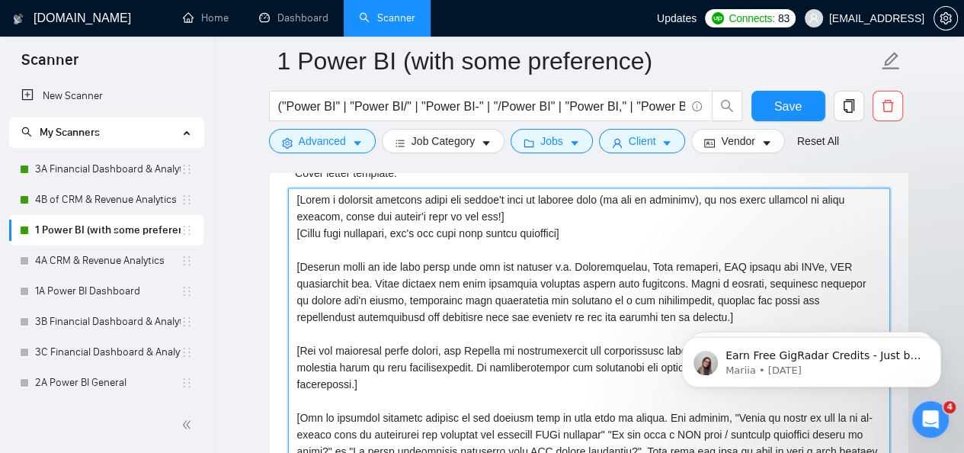
scroll to position [1677, 0]
drag, startPoint x: 481, startPoint y: 336, endPoint x: 448, endPoint y: 338, distance: 32.8
click at [448, 338] on textarea "Cover letter template:" at bounding box center [589, 361] width 602 height 343
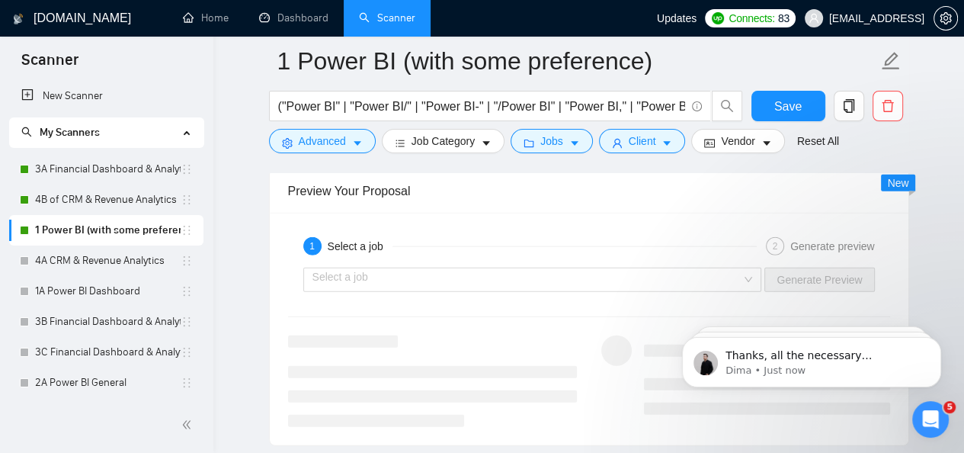
scroll to position [2937, 0]
drag, startPoint x: 573, startPoint y: 323, endPoint x: 565, endPoint y: 314, distance: 12.4
click at [569, 322] on div "1 Select a job 2 Generate preview Select a job Generate Preview" at bounding box center [589, 328] width 639 height 232
click at [600, 272] on input "search" at bounding box center [528, 279] width 430 height 23
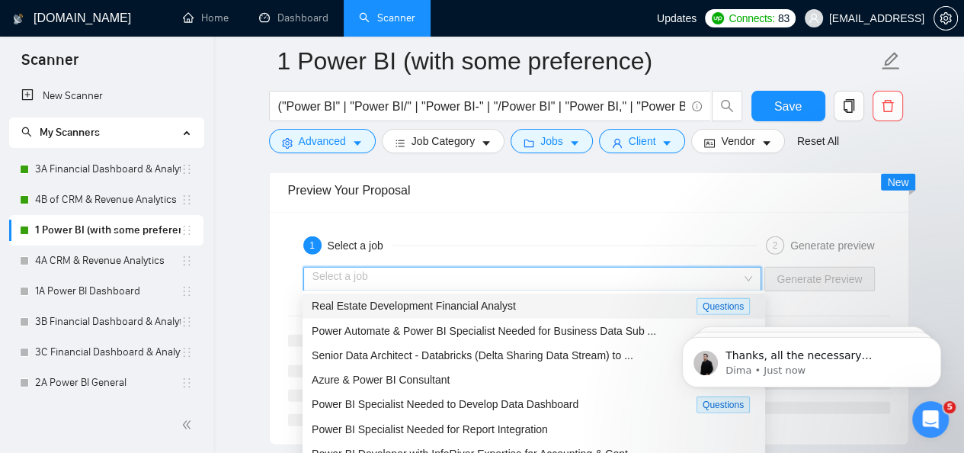
click at [463, 305] on span "Real Estate Development Financial Analyst" at bounding box center [414, 306] width 204 height 12
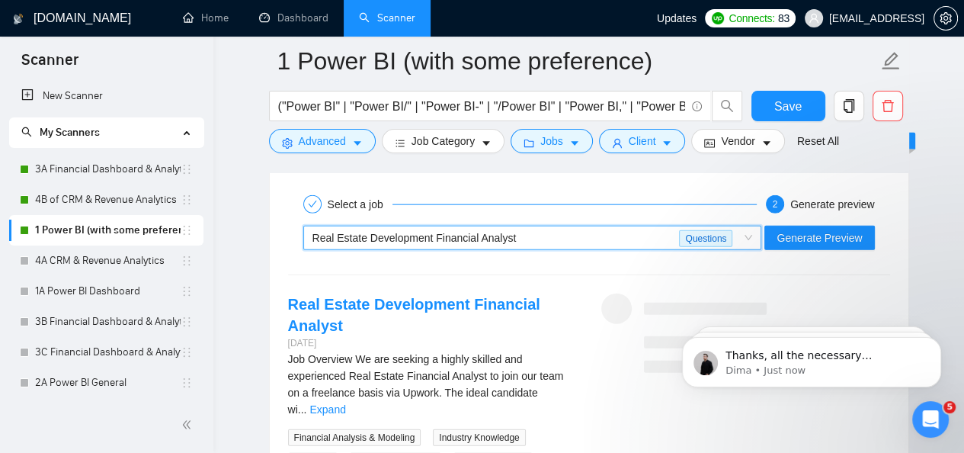
scroll to position [2998, 0]
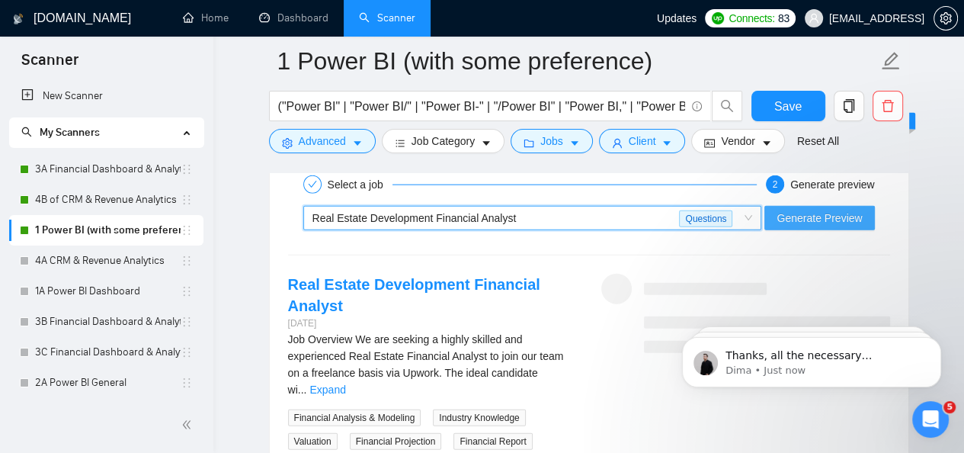
click at [803, 220] on span "Generate Preview" at bounding box center [819, 218] width 85 height 17
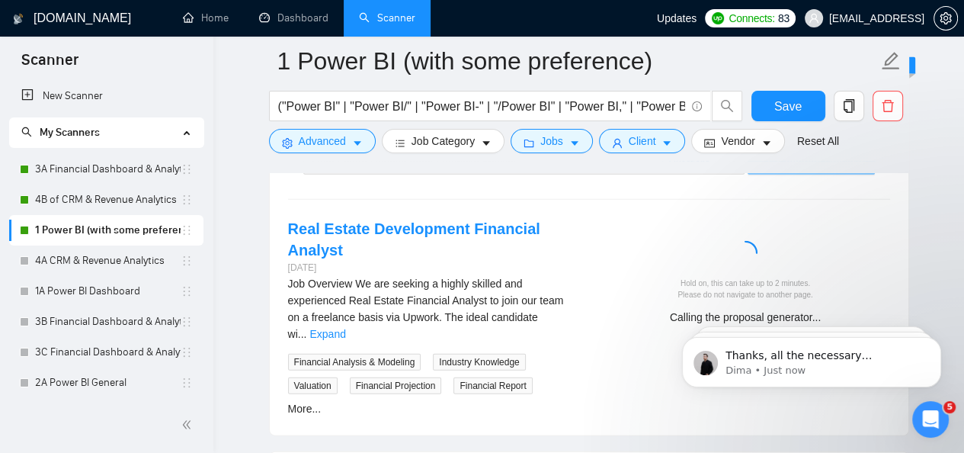
scroll to position [3064, 0]
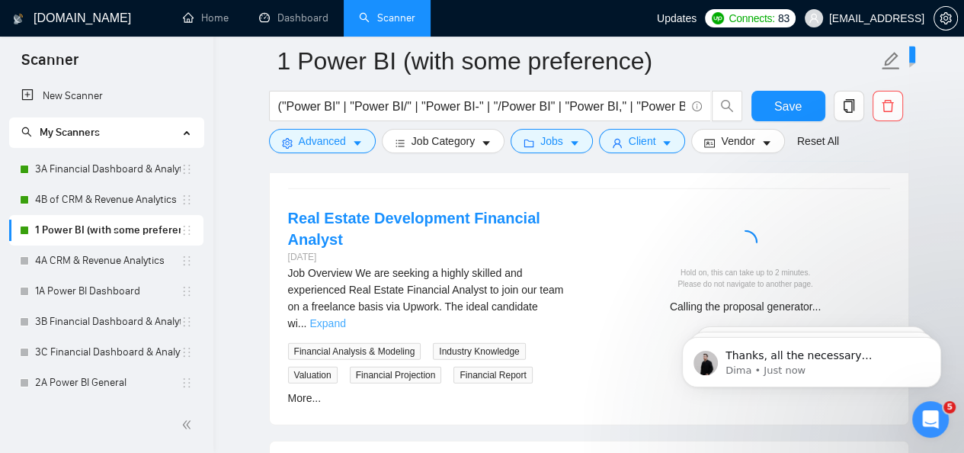
click at [345, 317] on link "Expand" at bounding box center [327, 323] width 36 height 12
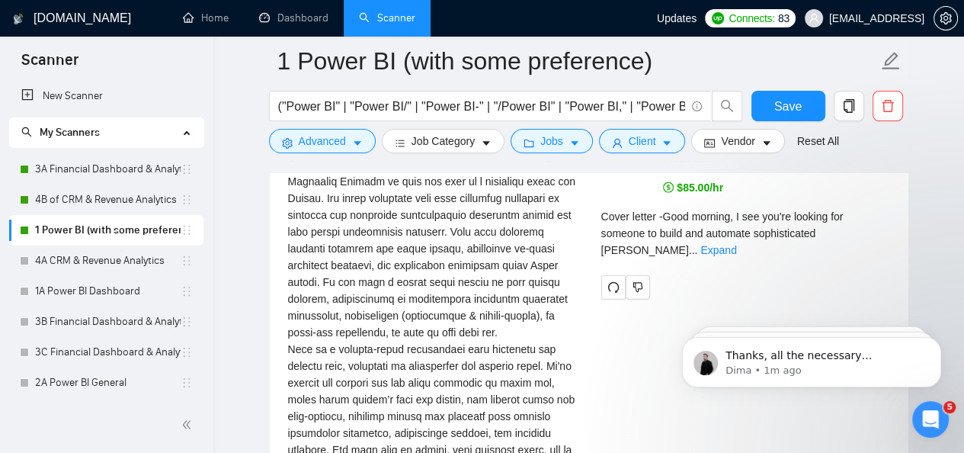
scroll to position [3206, 0]
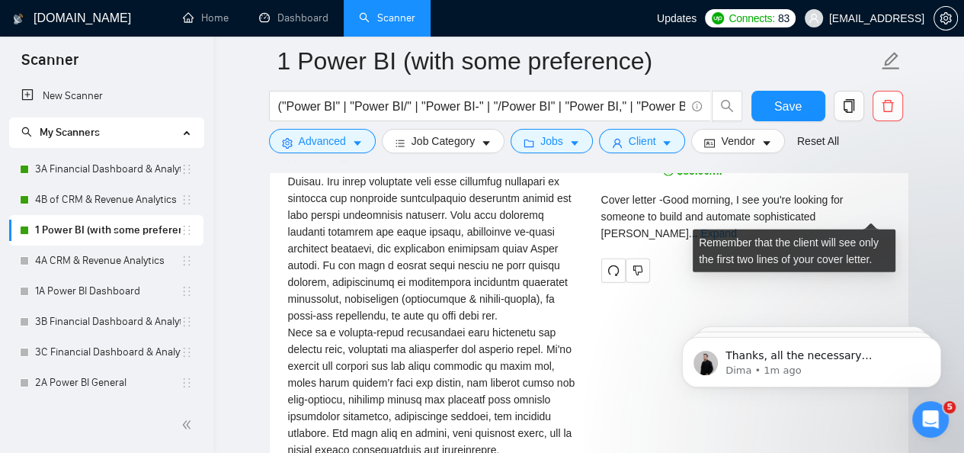
click at [736, 227] on link "Expand" at bounding box center [718, 233] width 36 height 12
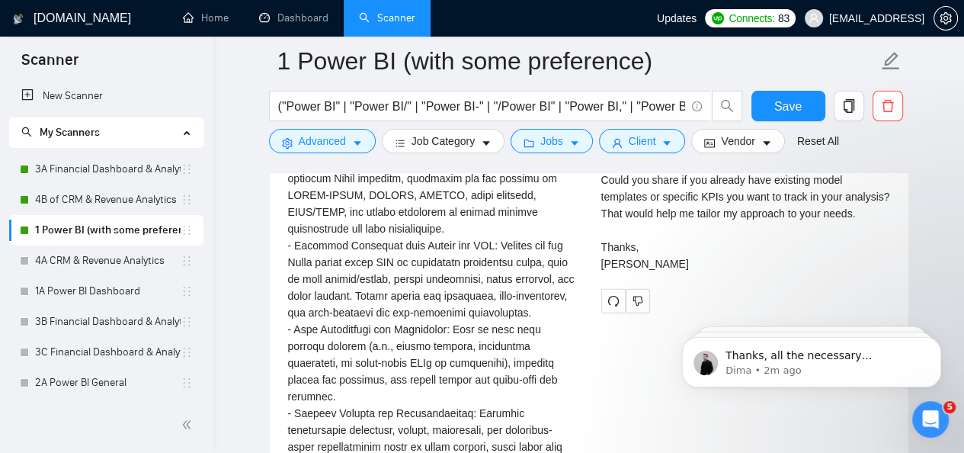
scroll to position [3730, 0]
click at [636, 306] on icon "dislike" at bounding box center [638, 300] width 11 height 12
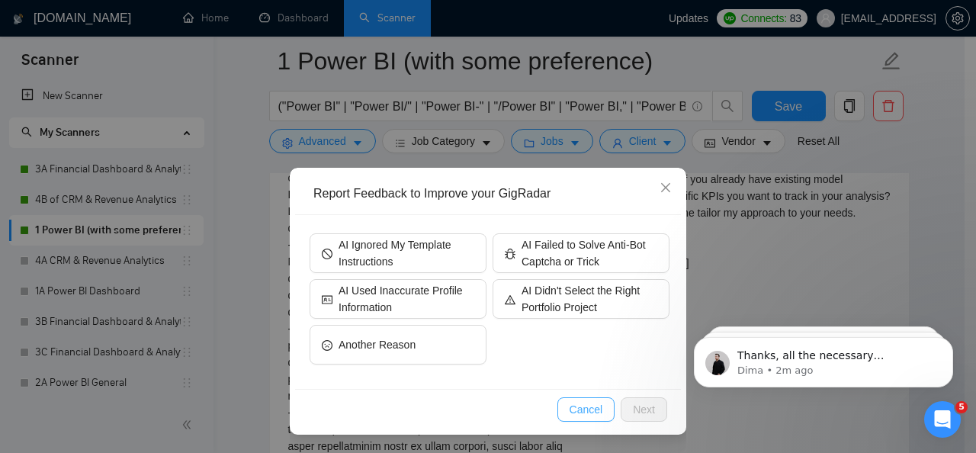
click at [595, 415] on span "Cancel" at bounding box center [586, 409] width 34 height 17
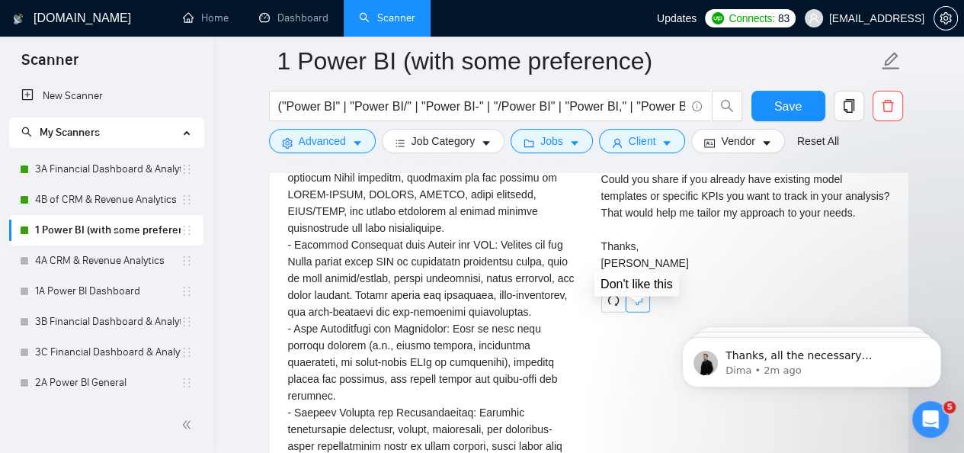
click at [637, 306] on icon "dislike" at bounding box center [638, 300] width 11 height 12
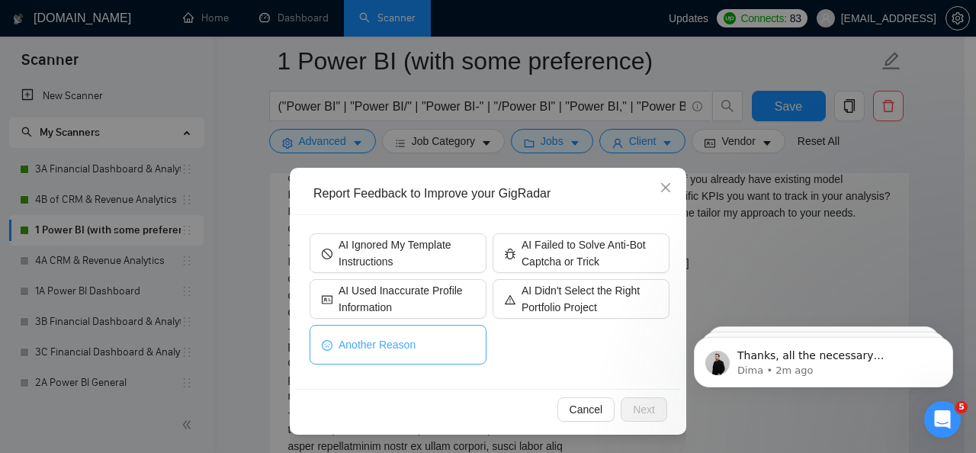
click at [457, 342] on button "Another Reason" at bounding box center [397, 345] width 177 height 40
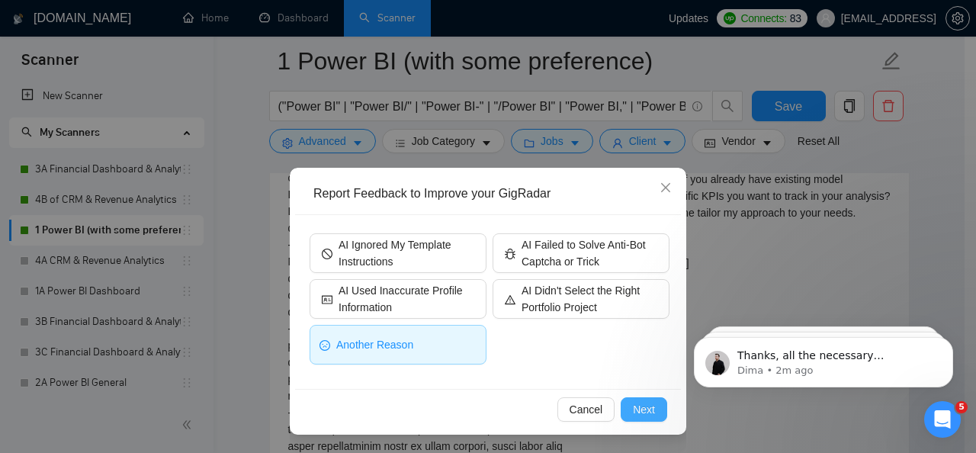
click at [651, 403] on span "Next" at bounding box center [644, 409] width 22 height 17
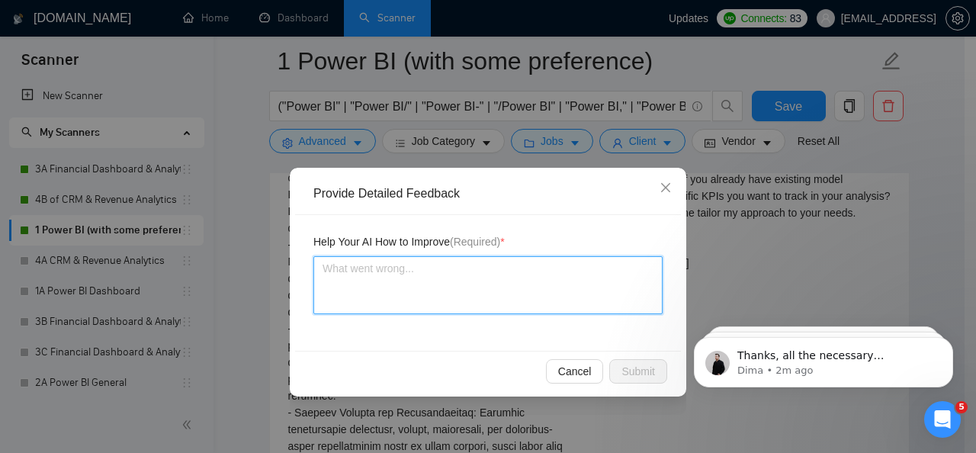
click at [454, 284] on textarea at bounding box center [487, 285] width 349 height 58
type textarea "Ca"
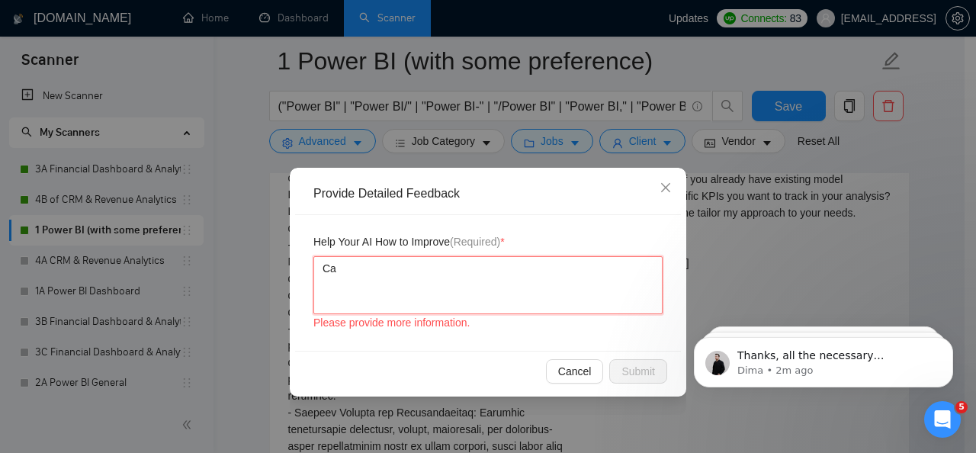
type textarea "Can"
type textarea "Can y"
type textarea "Can yo"
type textarea "Can you"
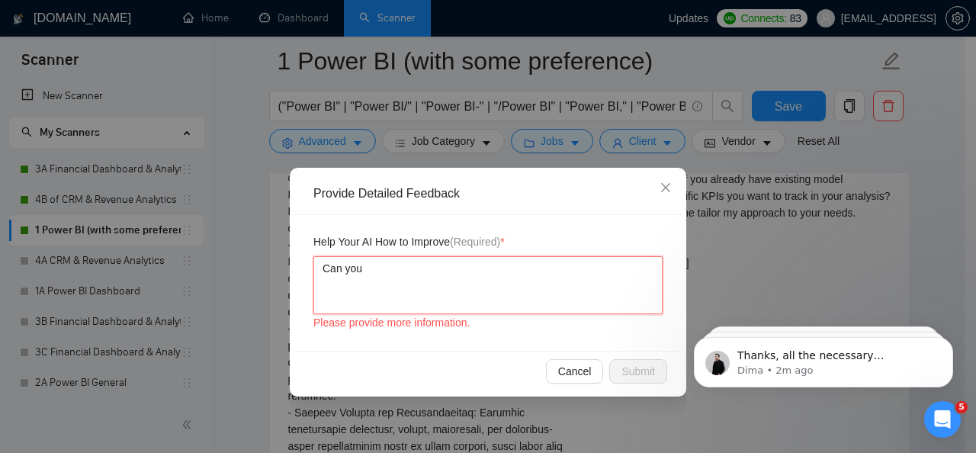
type textarea "Can you m"
type textarea "Can you mak"
type textarea "Can you make"
type textarea "Can you make th"
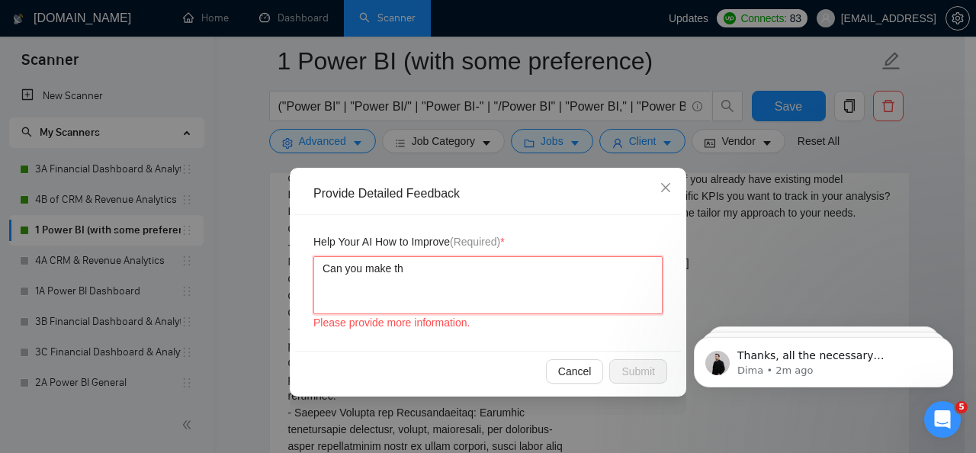
type textarea "Can you make the"
type textarea "Can you make the p"
type textarea "Can you make the pro"
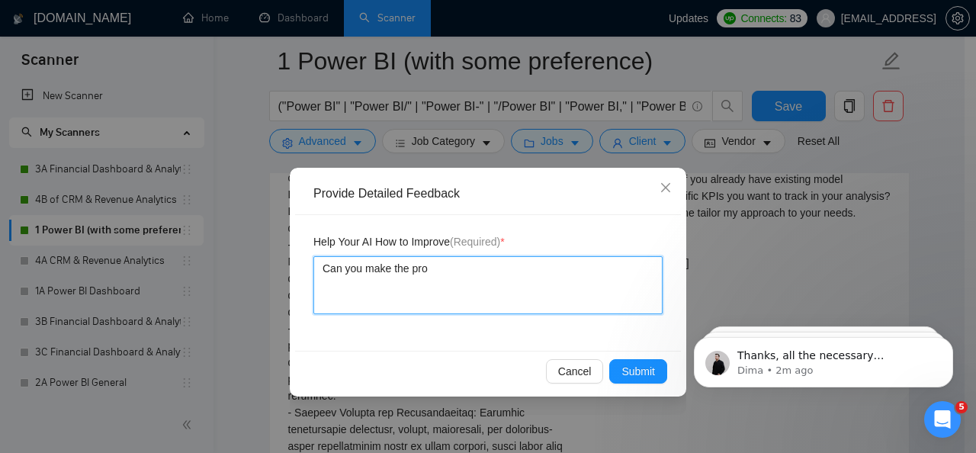
type textarea "Can you make the prop"
type textarea "Can you make the propos"
type textarea "Can you make the proposa"
type textarea "Can you make the proposal"
type textarea "Can you make the proposals"
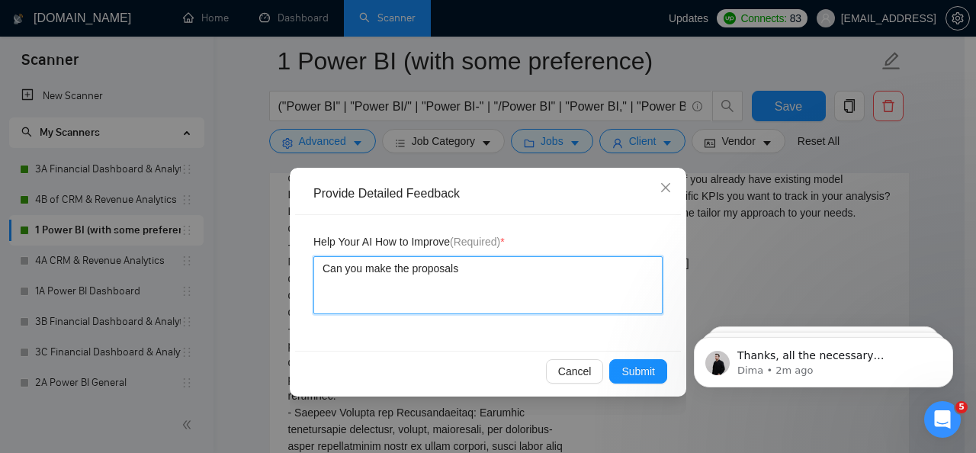
type textarea "Can you make the proposals"
type textarea "Can you make the proposals m"
type textarea "Can you make the proposals mor"
type textarea "Can you make the proposals more"
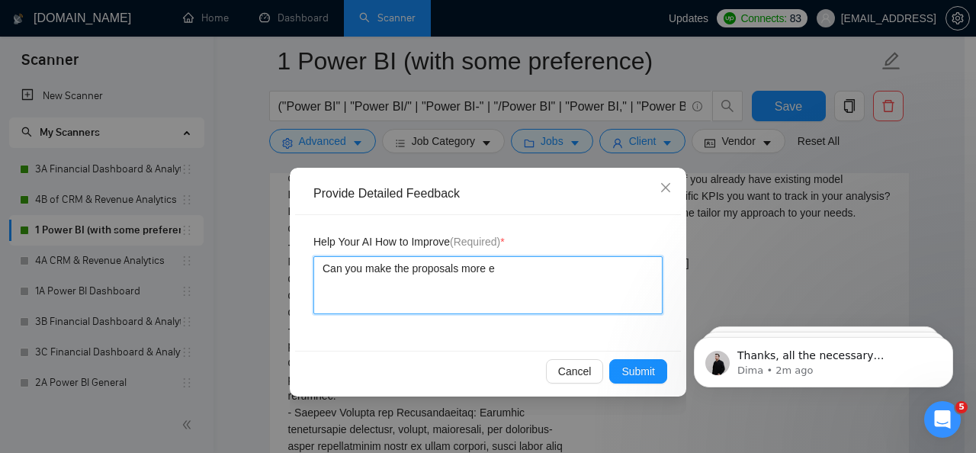
type textarea "Can you make the proposals more el"
type textarea "Can you make the proposals more ela"
type textarea "Can you make the proposals more elab"
type textarea "Can you make the proposals more elabo"
type textarea "Can you make the proposals more elabora"
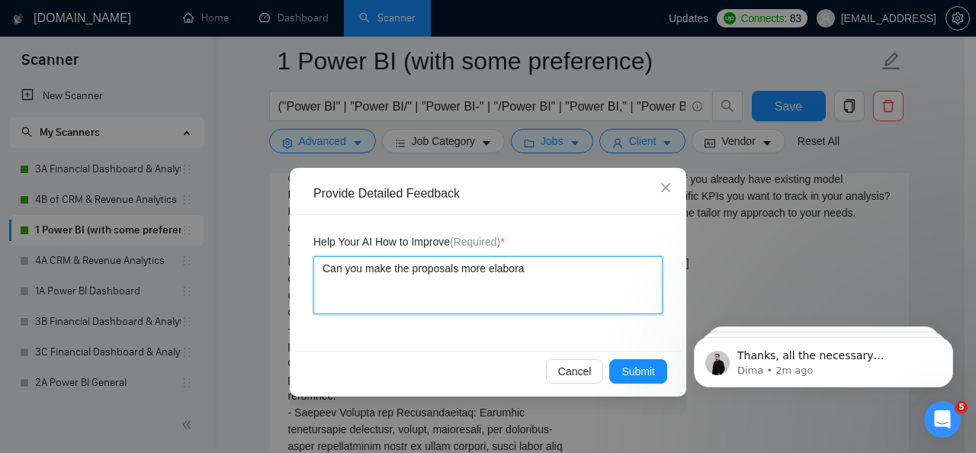
type textarea "Can you make the proposals more elaborat"
type textarea "Can you make the proposals more elaborate"
type textarea "Can you make the proposals more elaborate a"
type textarea "Can you make the proposals more elaborate an"
type textarea "Can you make the proposals more elaborate and"
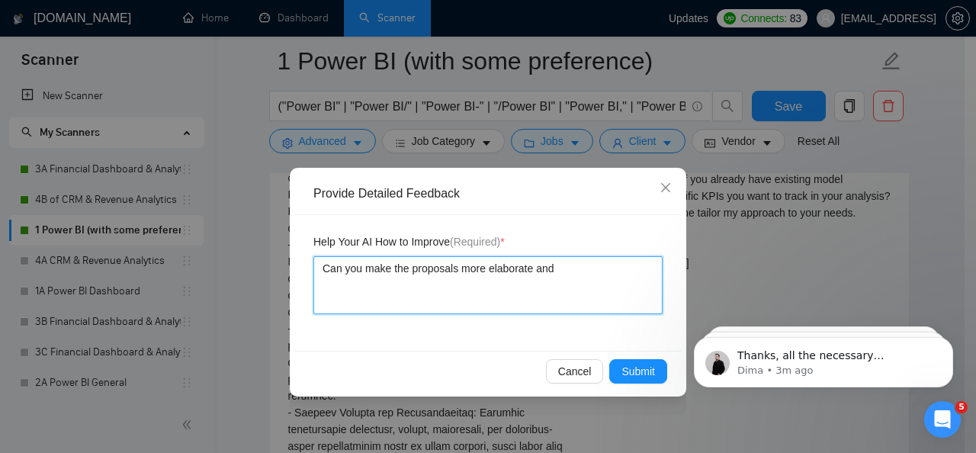
type textarea "Can you make the proposals more elaborate and t"
type textarea "Can you make the proposals more elaborate and to"
type textarea "Can you make the proposals more elaborate and to t"
type textarea "Can you make the proposals more elaborate and to th"
type textarea "Can you make the proposals more elaborate and to the"
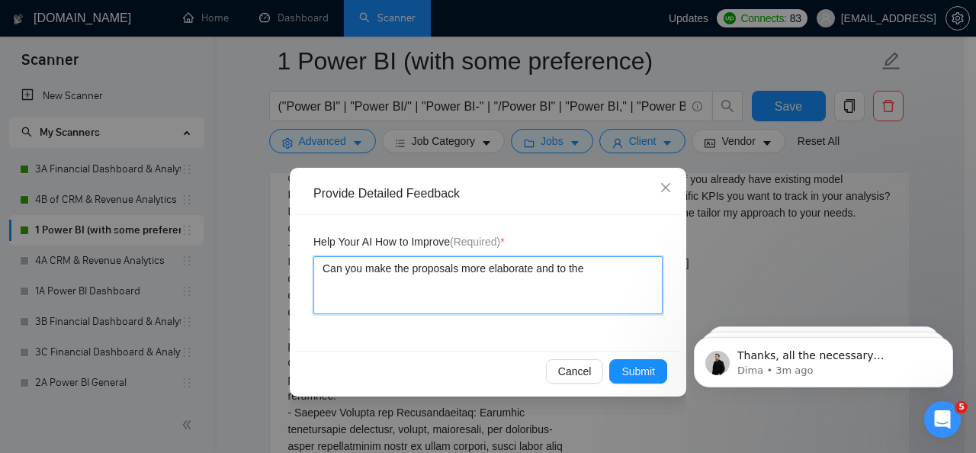
type textarea "Can you make the proposals more elaborate and to the"
type textarea "Can you make the proposals more elaborate and to the p"
type textarea "Can you make the proposals more elaborate and to the po"
type textarea "Can you make the proposals more elaborate and to the poi"
type textarea "Can you make the proposals more elaborate and to the poin"
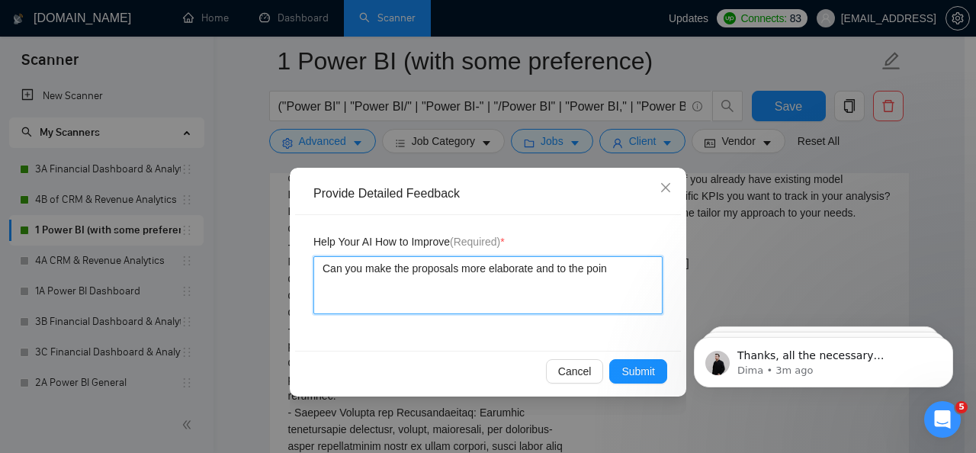
type textarea "Can you make the proposals more elaborate and to the point"
type textarea "Can you make the proposals more elaborate and to the point as"
type textarea "Can you make the proposals more elaborate and to the point as p"
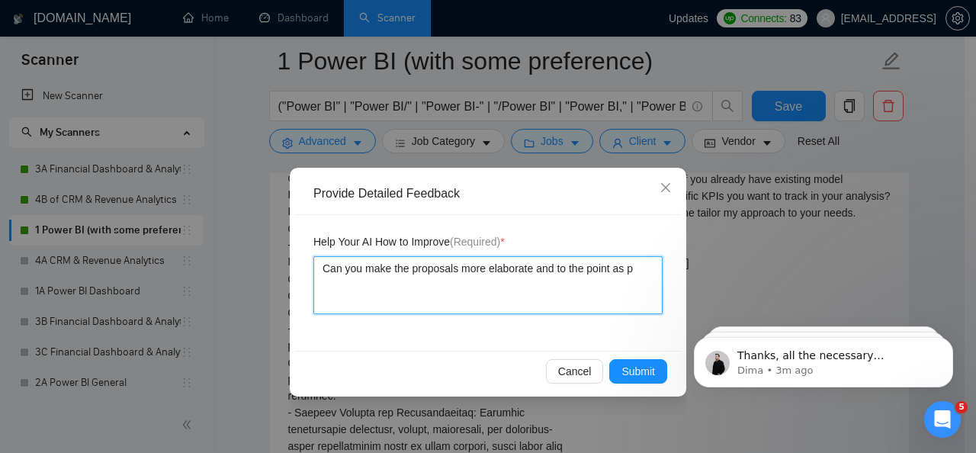
type textarea "Can you make the proposals more elaborate and to the point as"
type textarea "Can you make the proposals more elaborate and to the point a"
type textarea "Can you make the proposals more elaborate and to the point"
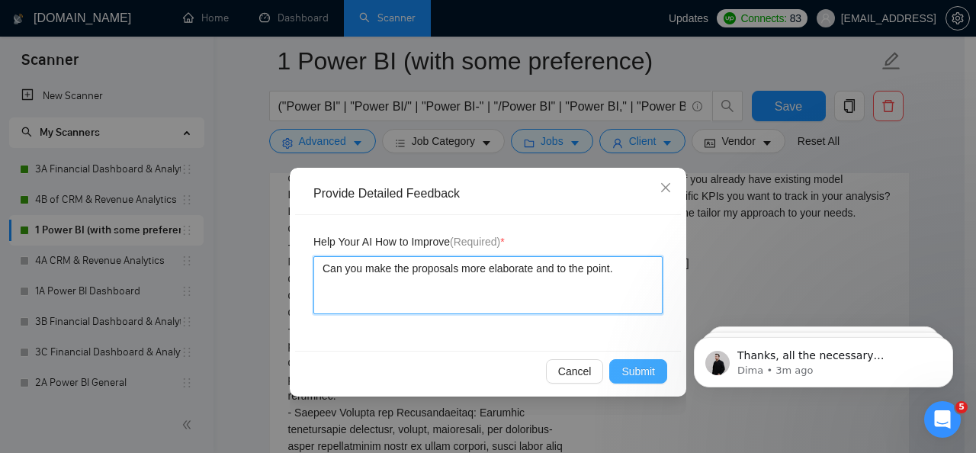
type textarea "Can you make the proposals more elaborate and to the point."
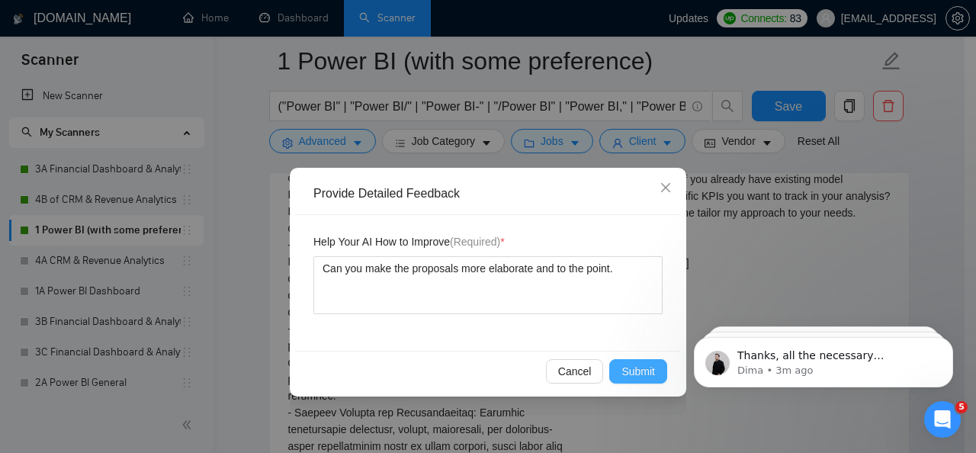
click at [623, 363] on span "Submit" at bounding box center [638, 371] width 34 height 17
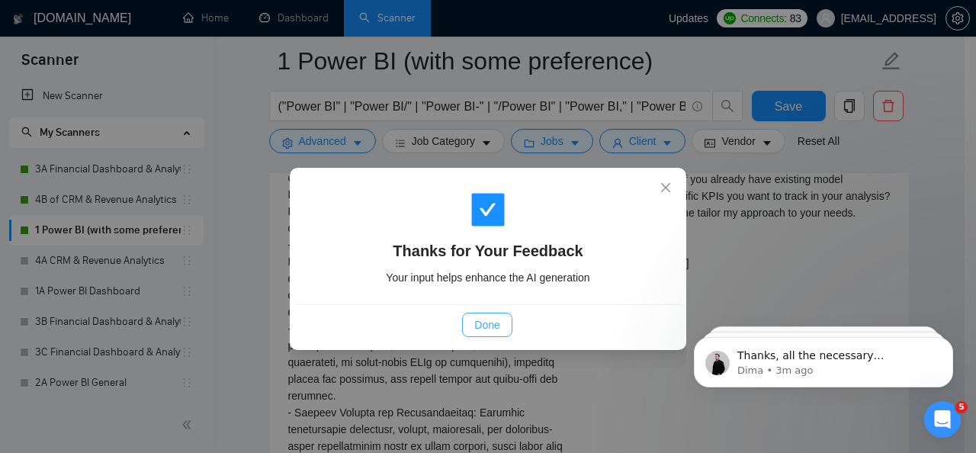
click at [482, 326] on span "Done" at bounding box center [486, 324] width 25 height 17
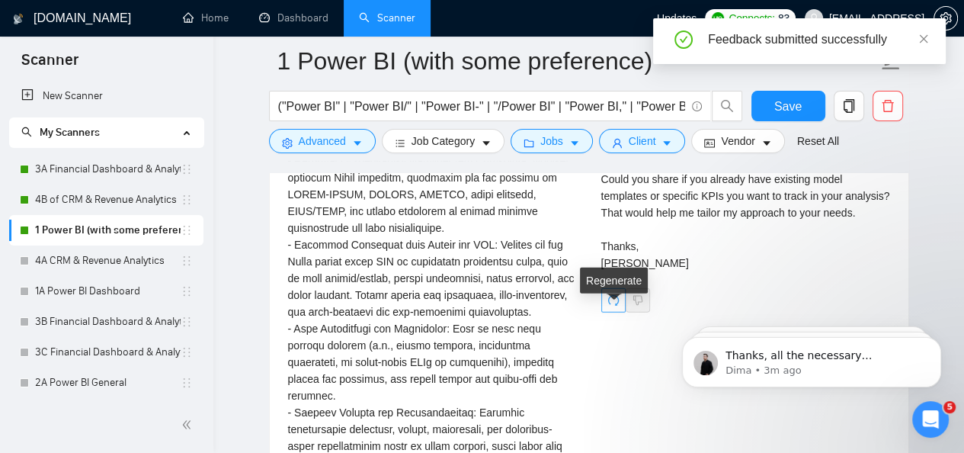
click at [614, 306] on icon "redo" at bounding box center [613, 300] width 12 height 12
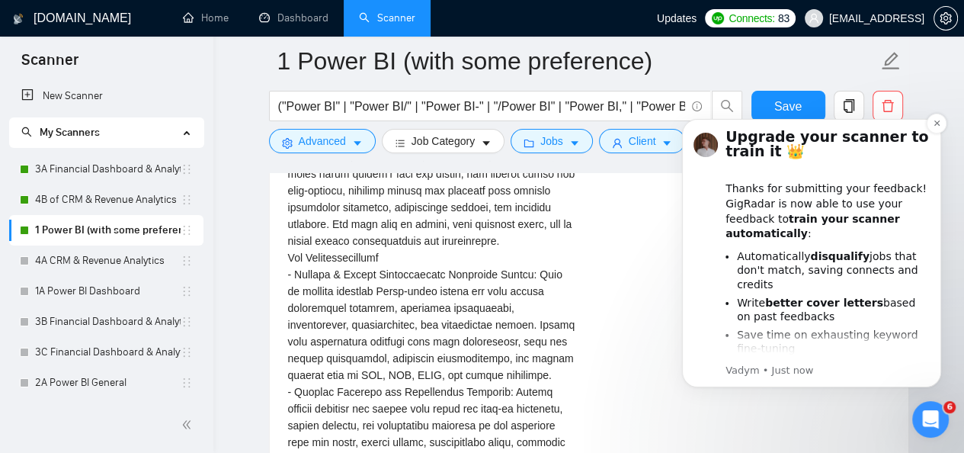
scroll to position [34, 0]
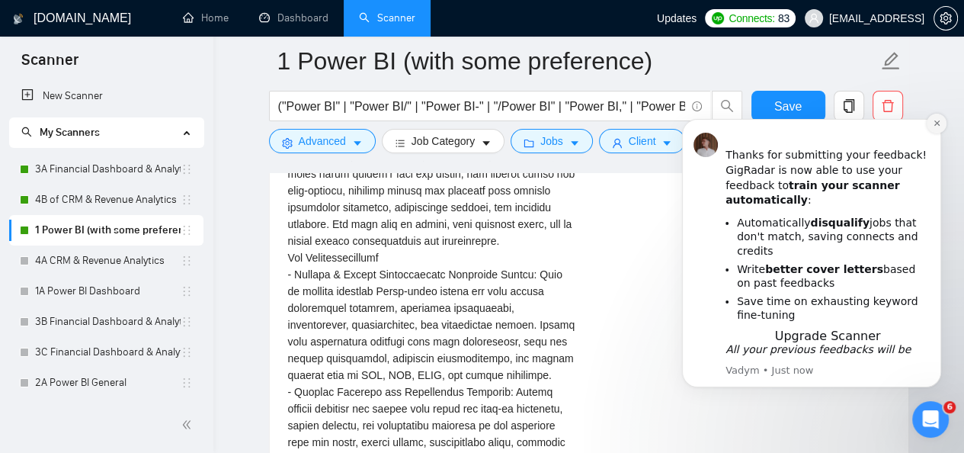
click at [931, 126] on button "Dismiss notification" at bounding box center [937, 124] width 20 height 20
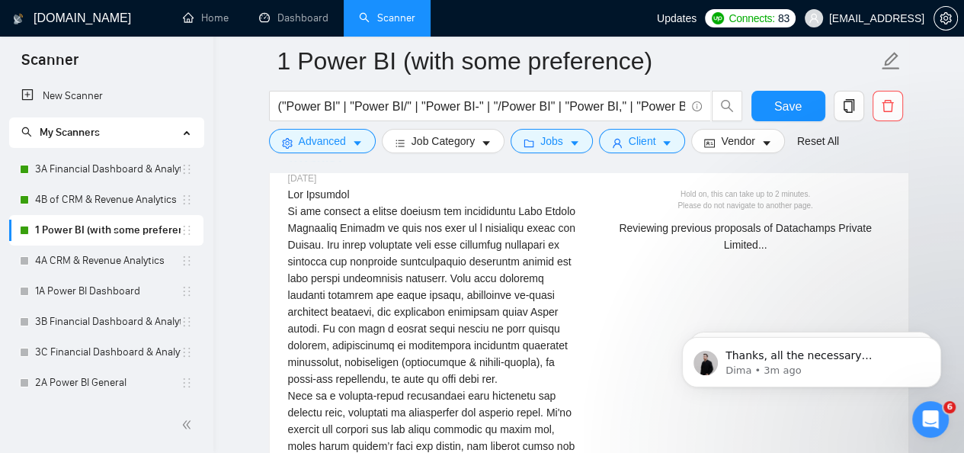
scroll to position [3135, 0]
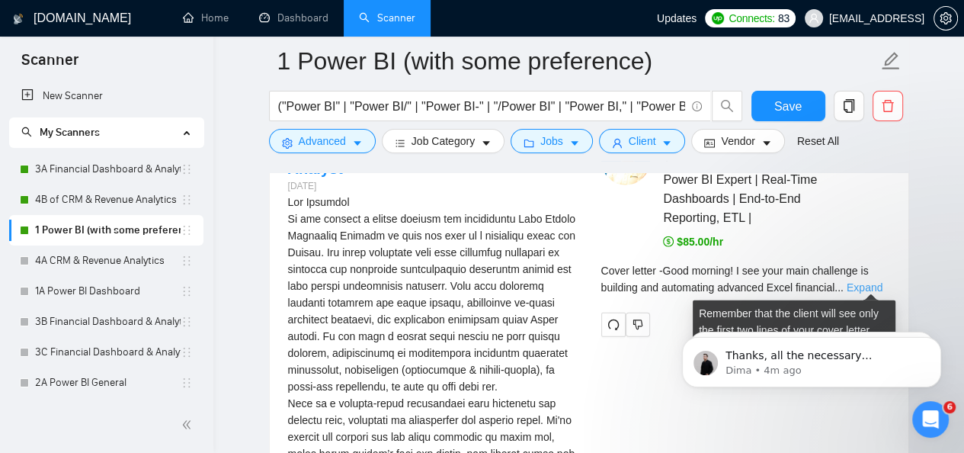
click at [863, 281] on link "Expand" at bounding box center [865, 287] width 36 height 12
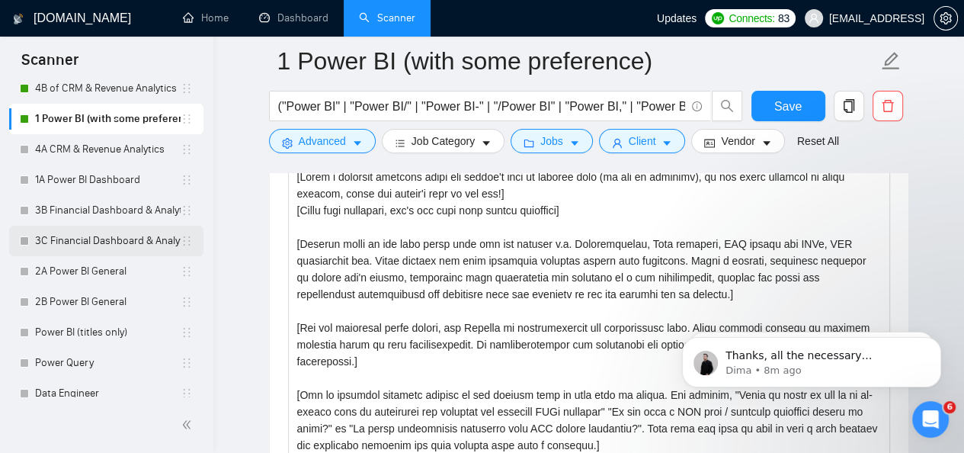
scroll to position [117, 0]
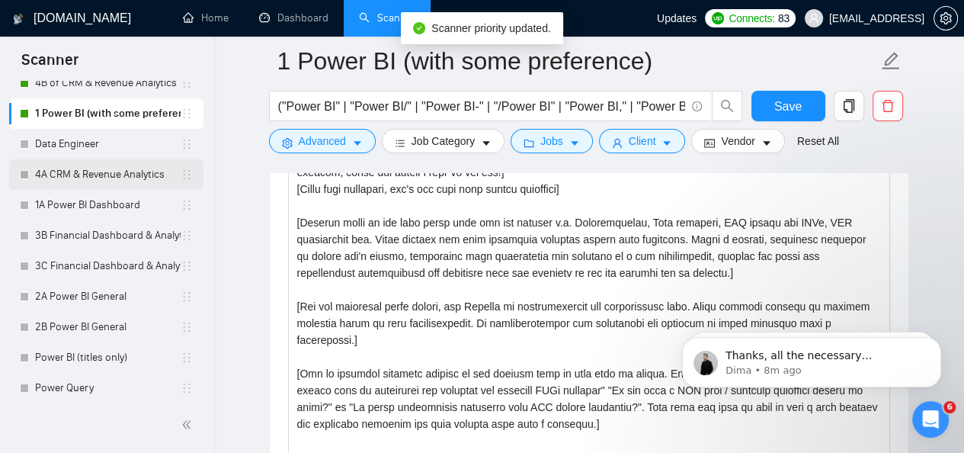
click at [186, 173] on icon "holder" at bounding box center [187, 174] width 12 height 12
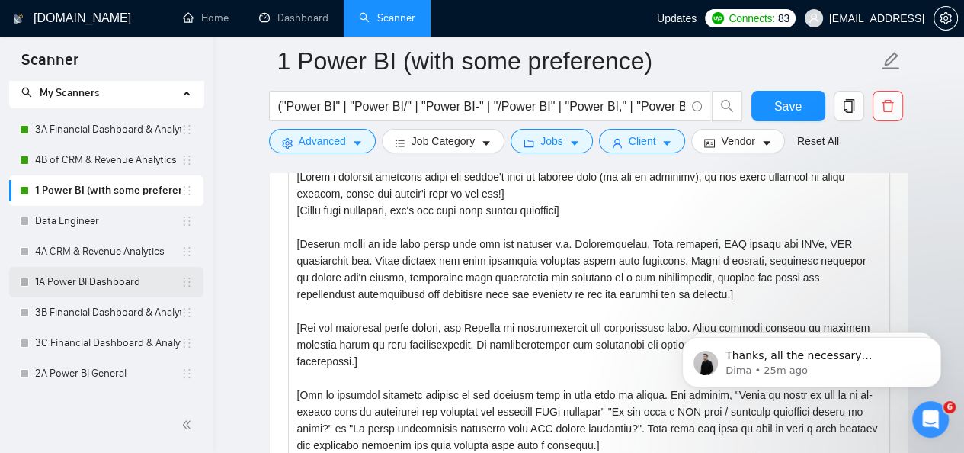
scroll to position [0, 0]
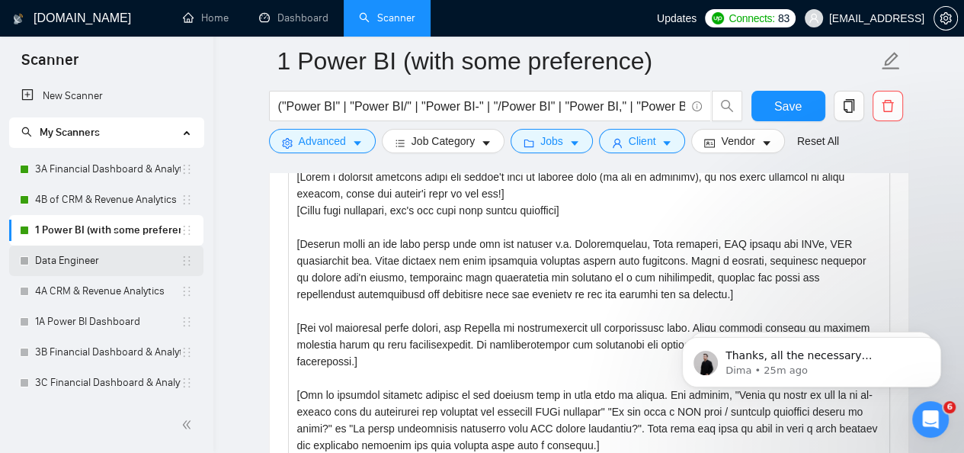
click at [116, 266] on link "Data Engineer" at bounding box center [108, 260] width 146 height 30
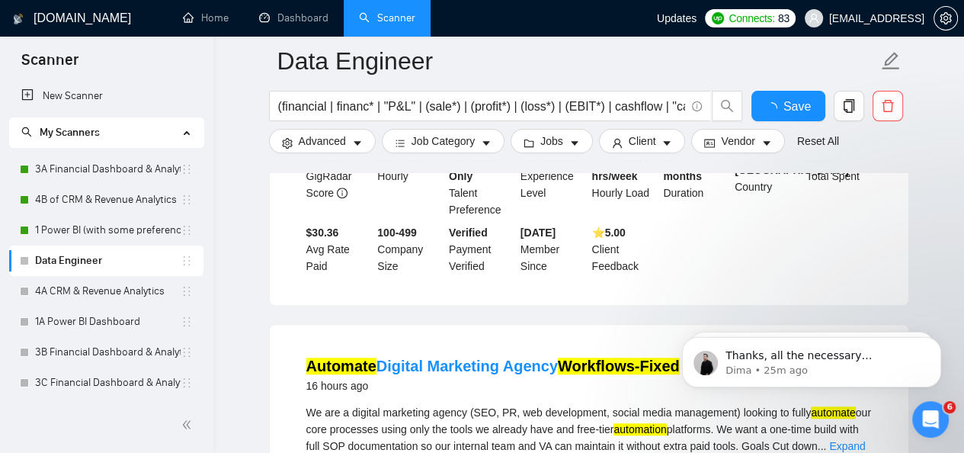
scroll to position [1702, 0]
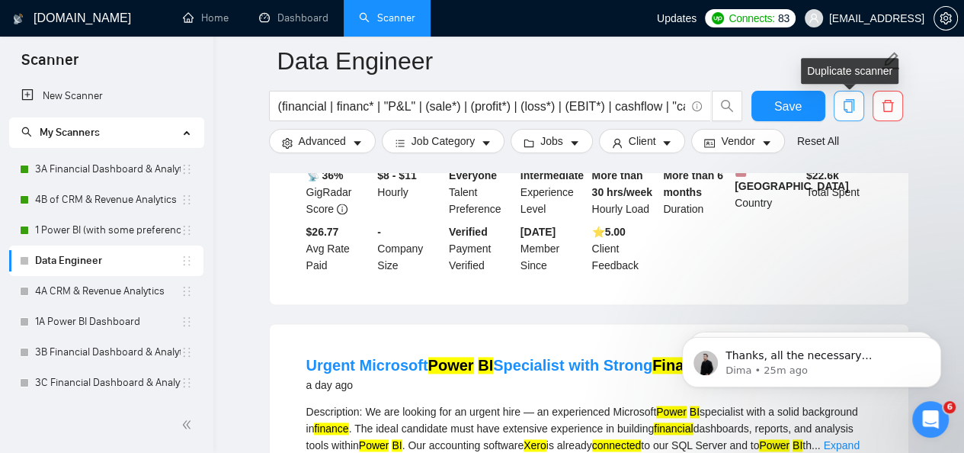
click at [851, 117] on button "button" at bounding box center [849, 106] width 30 height 30
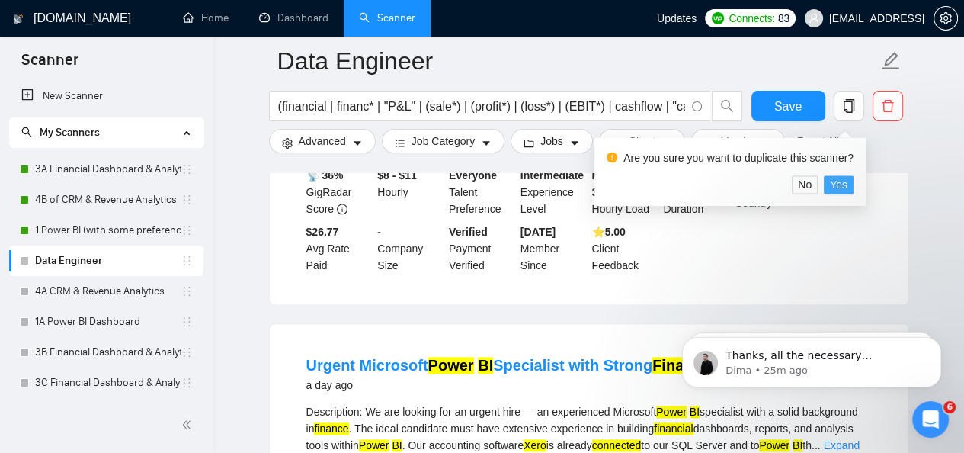
click at [843, 187] on span "Yes" at bounding box center [839, 184] width 18 height 17
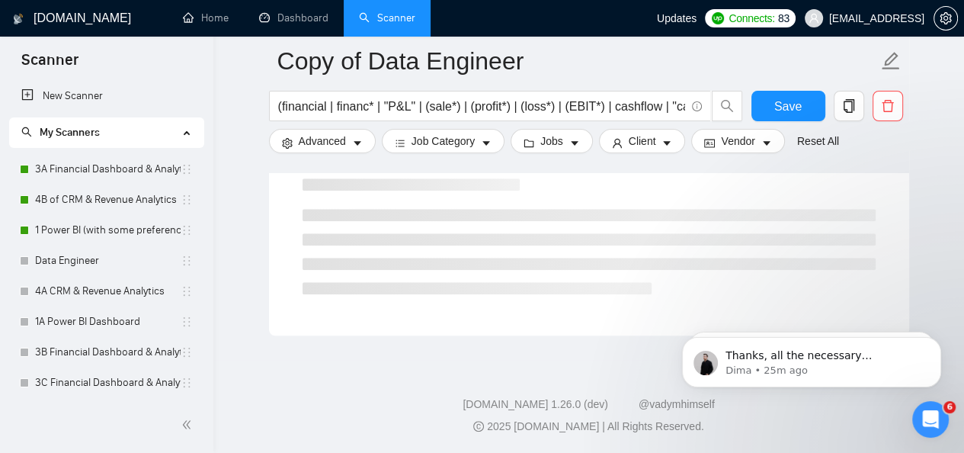
scroll to position [1009, 0]
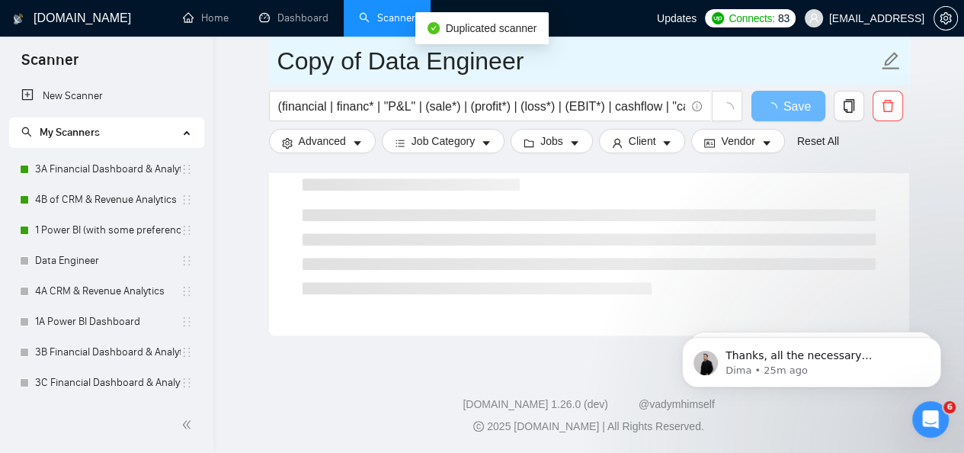
click at [479, 82] on span "Copy of Data Engineer" at bounding box center [589, 61] width 640 height 48
type input "Copy"
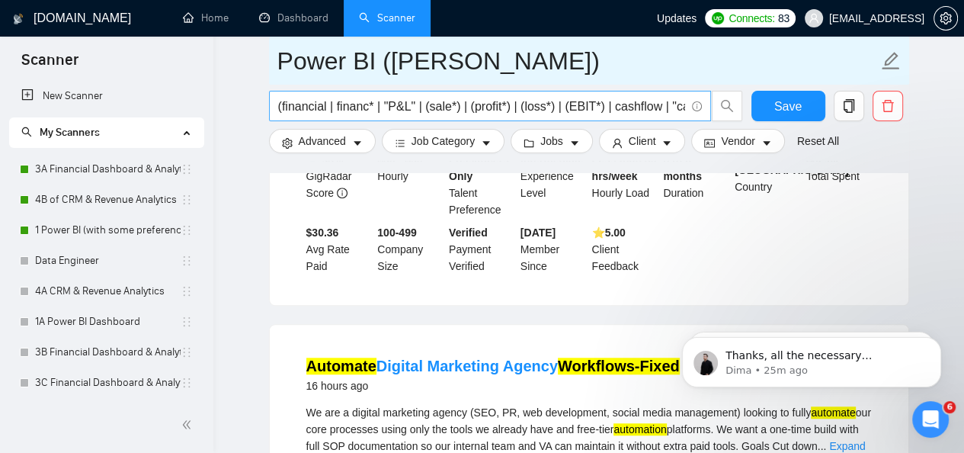
type input "Power BI ([PERSON_NAME])"
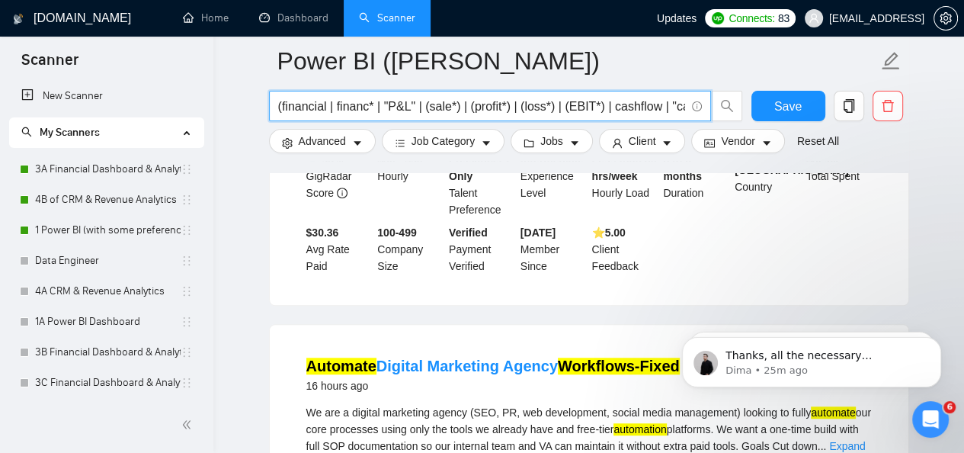
click at [496, 100] on input "(financial | financ* | "P&L" | (sale*) | (profit*) | (loss*) | (EBIT*) | cashfl…" at bounding box center [481, 106] width 407 height 19
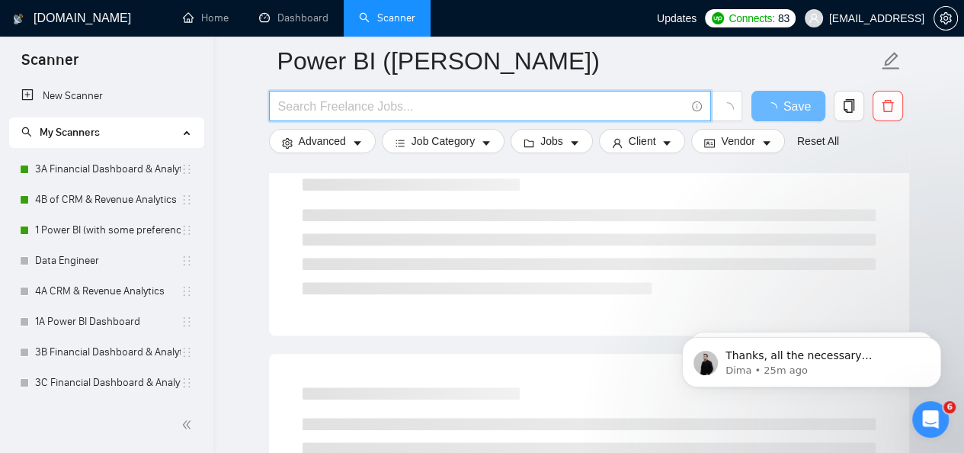
paste input "(("power bi" | (powerbi*) | "power bi desktop" | "power bi service" | dax | "po…"
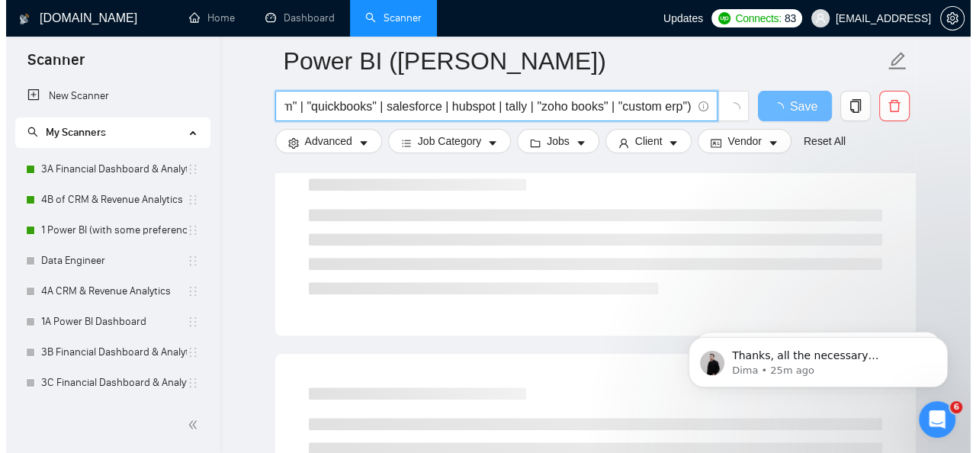
scroll to position [0, 0]
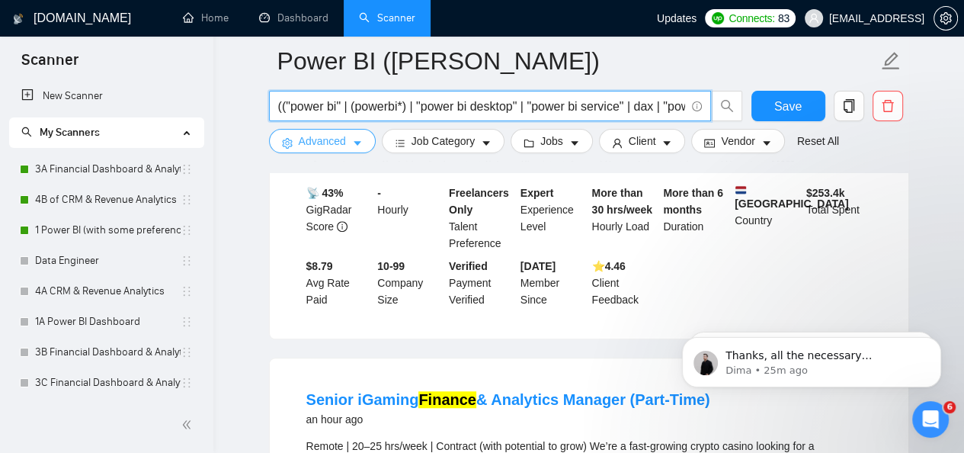
type input "(("power bi" | (powerbi*) | "power bi desktop" | "power bi service" | dax | "po…"
click at [360, 139] on icon "caret-down" at bounding box center [357, 143] width 11 height 11
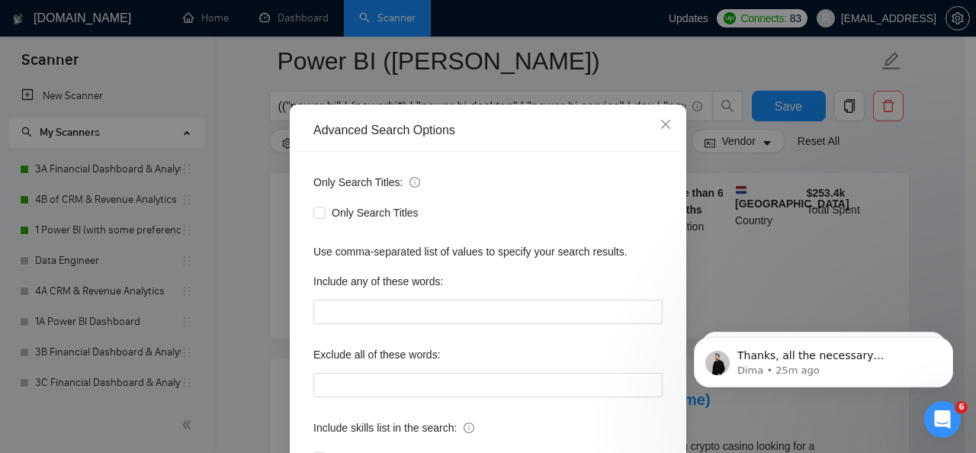
scroll to position [101, 0]
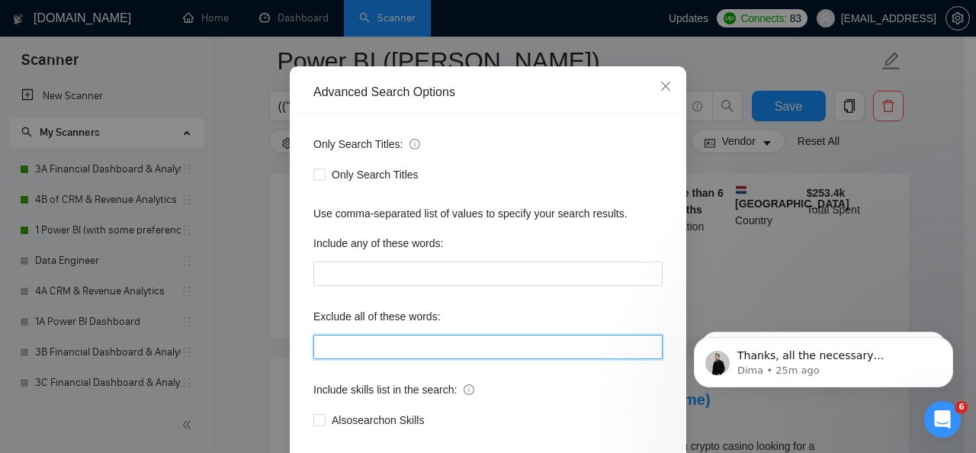
click at [480, 345] on input "text" at bounding box center [487, 347] width 349 height 24
type input ""ATS Data Cleanup", "Project Management Officer", "Build an AI", "[DOMAIN_NAME]…"
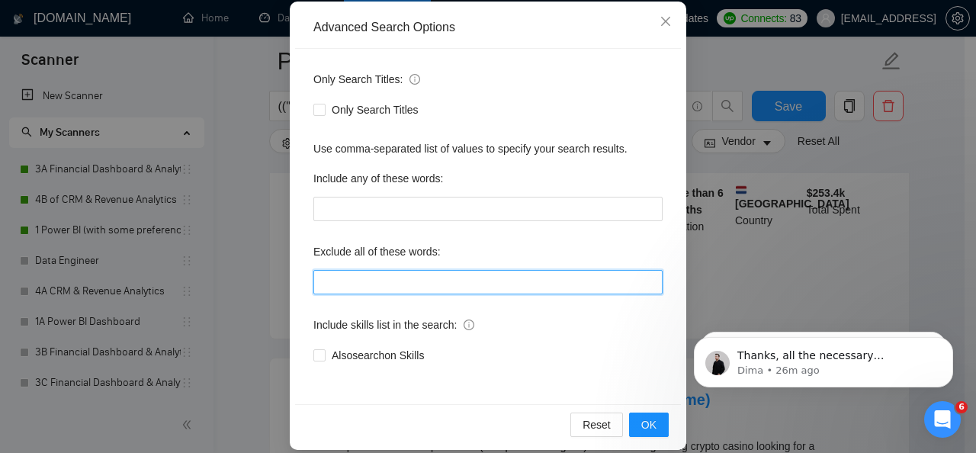
scroll to position [172, 0]
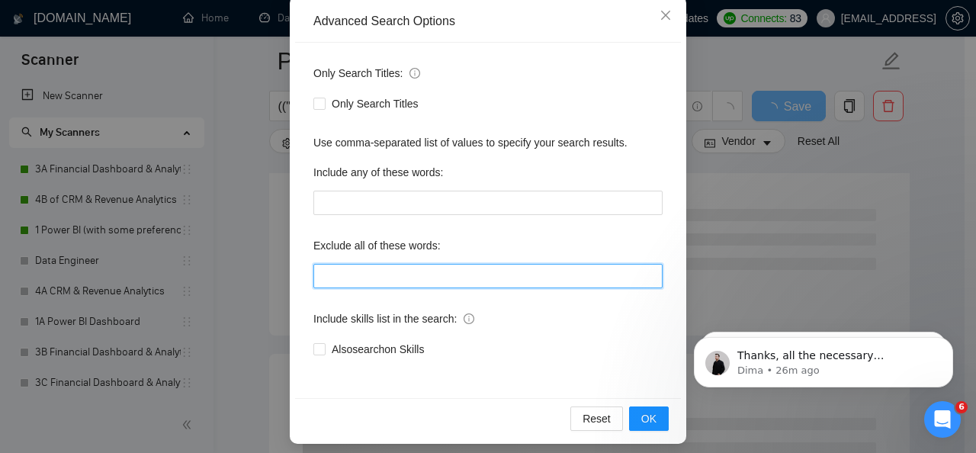
paste input "(("power bi" | (powerbi*) | "power bi desktop" | "power bi service" | dax | "po…"
type input "(("power bi" | (powerbi*) | "power bi desktop" | "power bi service" | dax | "po…"
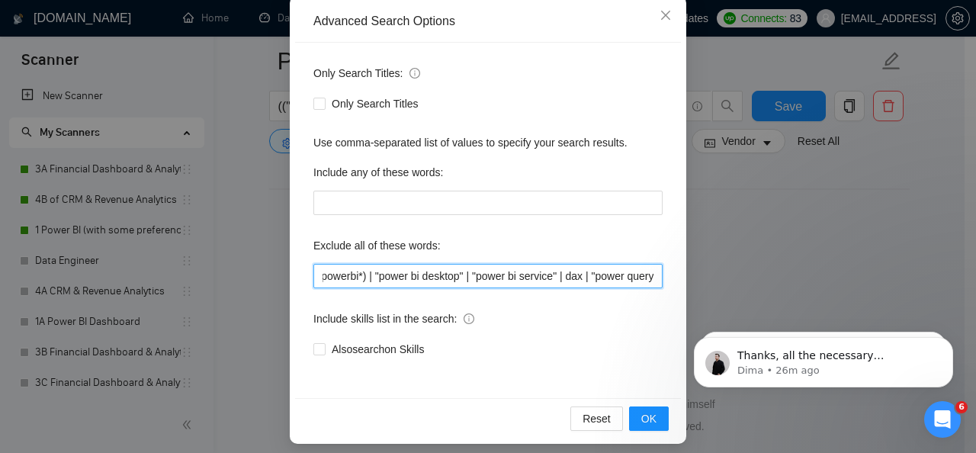
scroll to position [0, 0]
click at [564, 276] on input "text" at bounding box center [487, 276] width 349 height 24
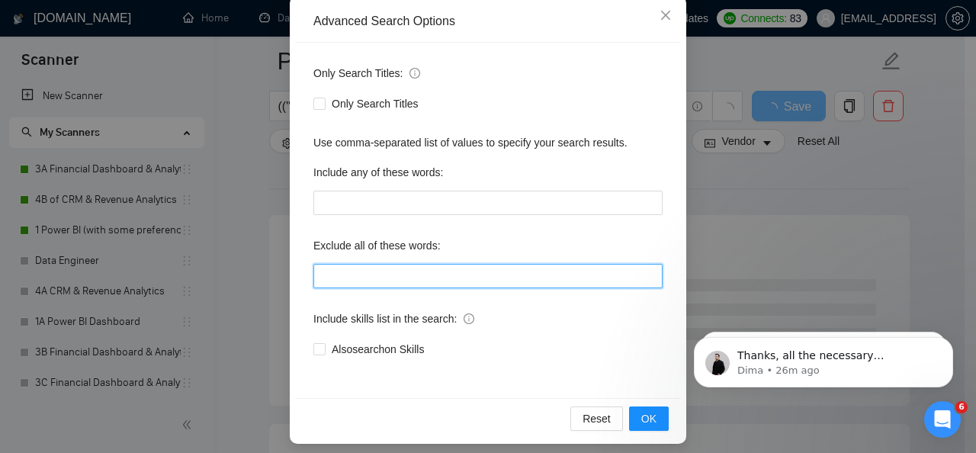
type input ""ATS Data Cleanup", "Project Management Officer", "Build an AI", "[DOMAIN_NAME]…"
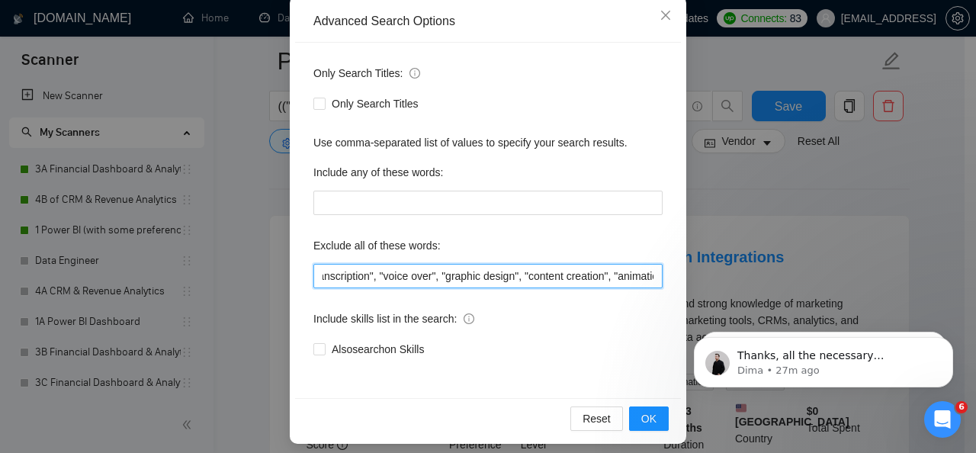
scroll to position [0, 2445]
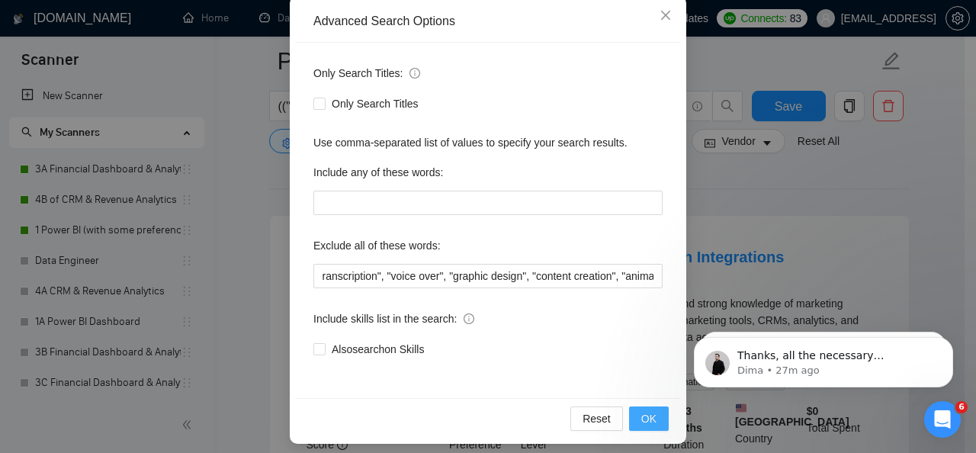
click at [646, 420] on span "OK" at bounding box center [648, 418] width 15 height 17
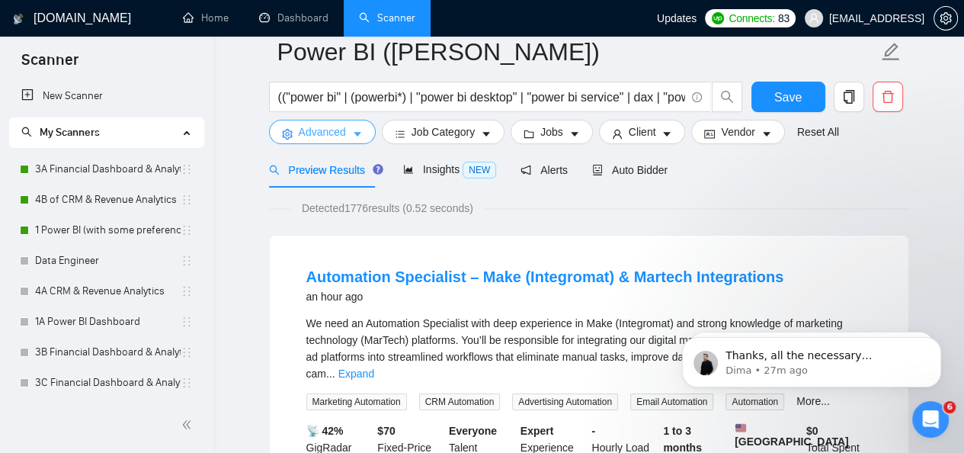
scroll to position [0, 0]
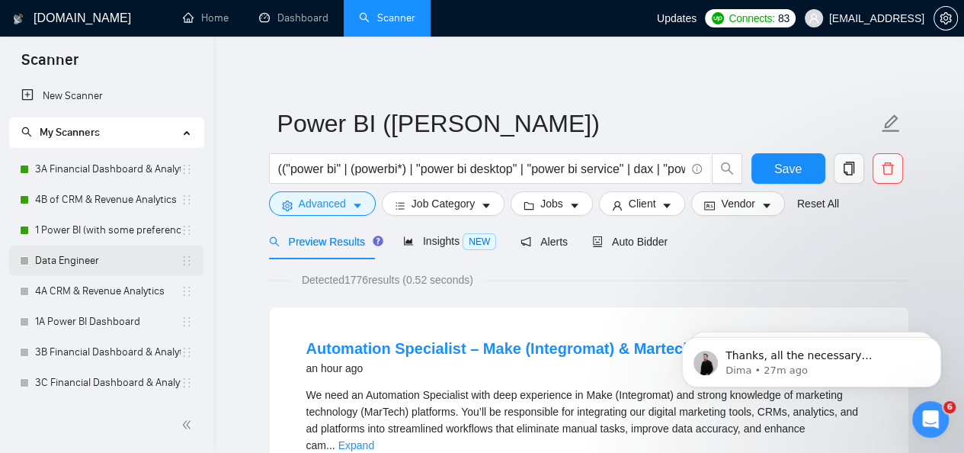
click at [626, 251] on div "Auto Bidder" at bounding box center [629, 241] width 75 height 36
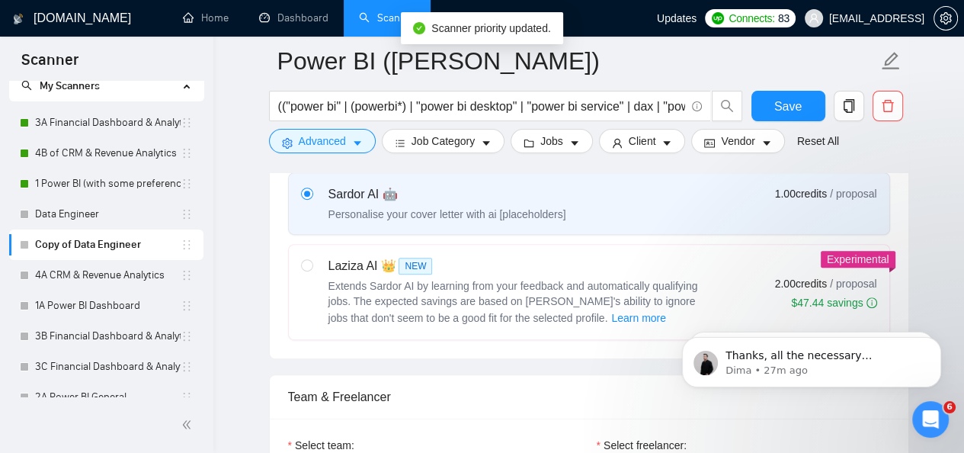
scroll to position [742, 0]
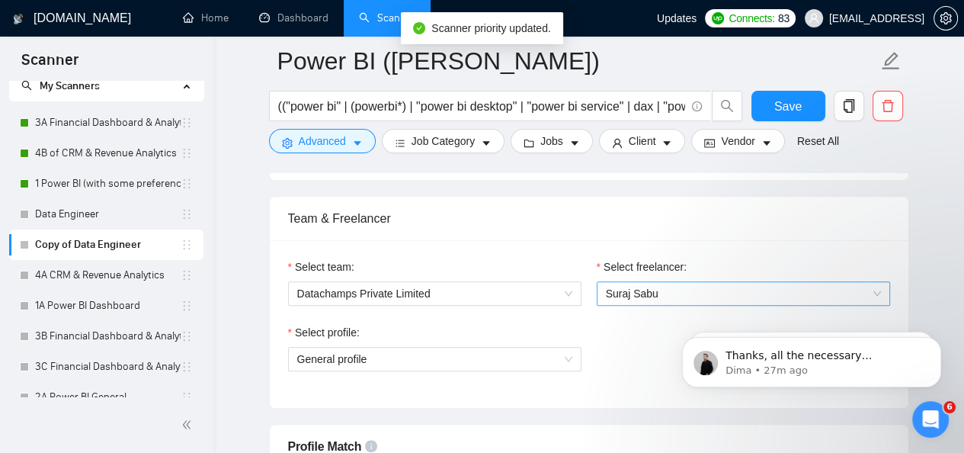
click at [657, 286] on span "Suraj Sabu" at bounding box center [743, 293] width 275 height 23
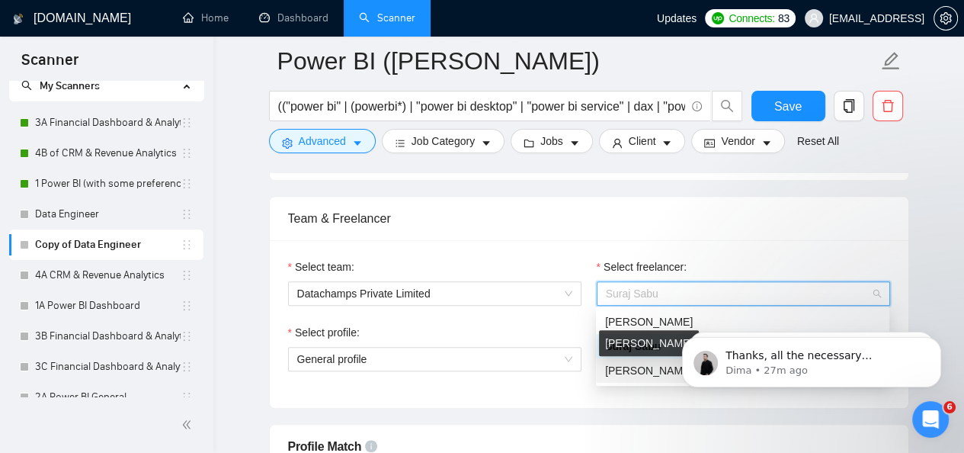
click at [623, 370] on span "[PERSON_NAME]" at bounding box center [649, 370] width 88 height 12
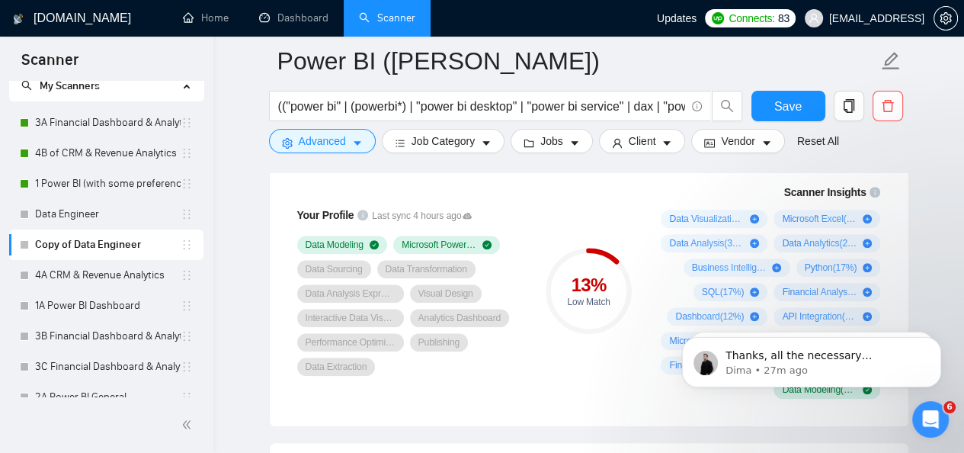
scroll to position [1041, 0]
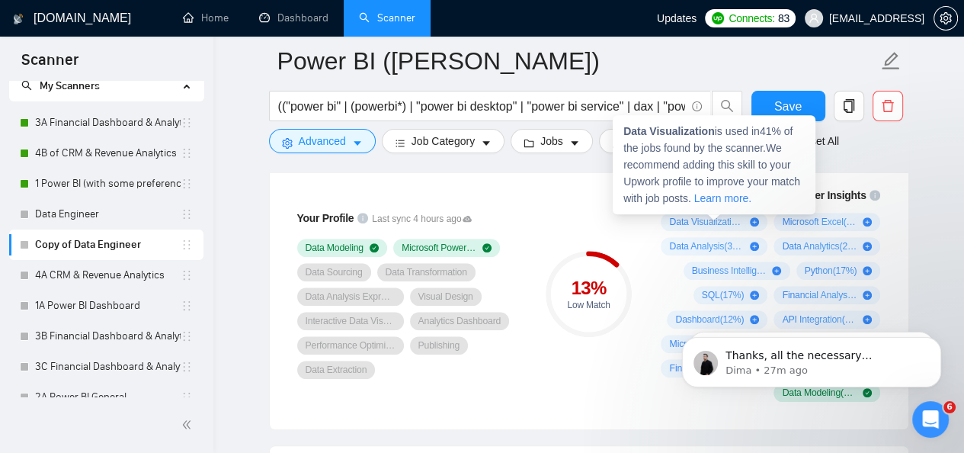
click at [755, 222] on icon "plus-circle" at bounding box center [754, 221] width 9 height 9
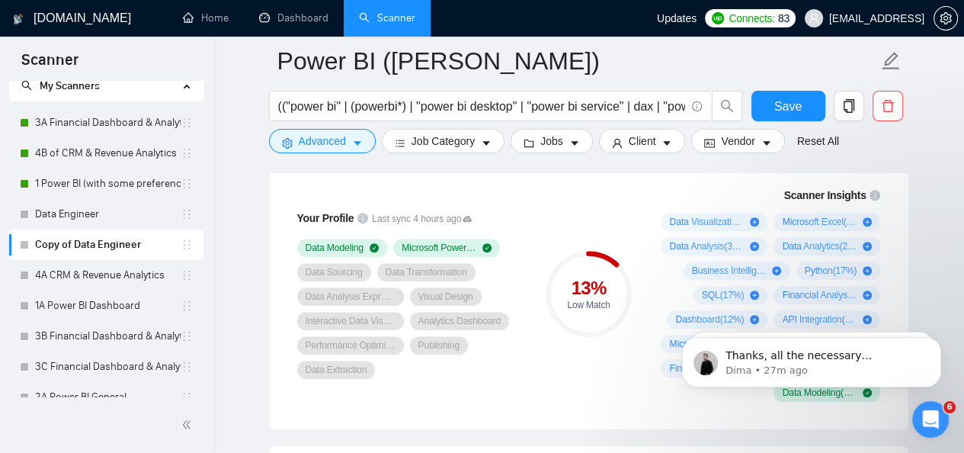
click at [588, 319] on circle at bounding box center [588, 294] width 81 height 81
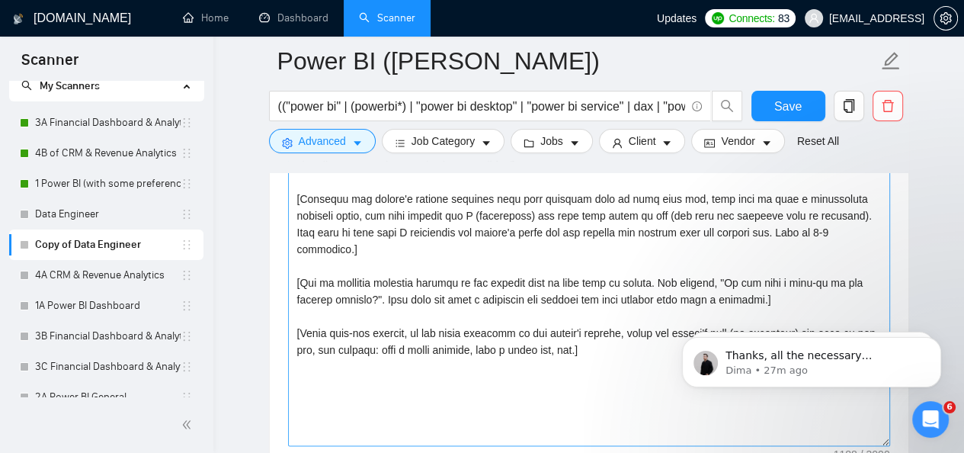
scroll to position [1748, 0]
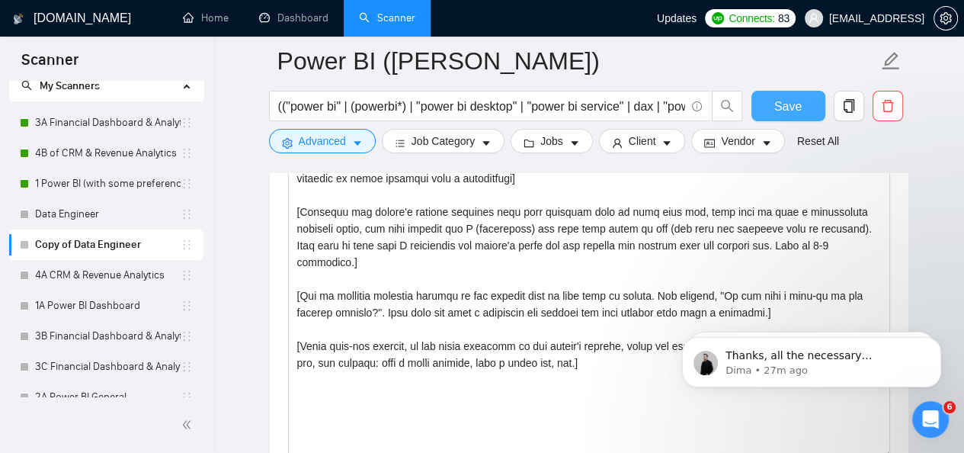
click at [768, 120] on button "Save" at bounding box center [789, 106] width 74 height 30
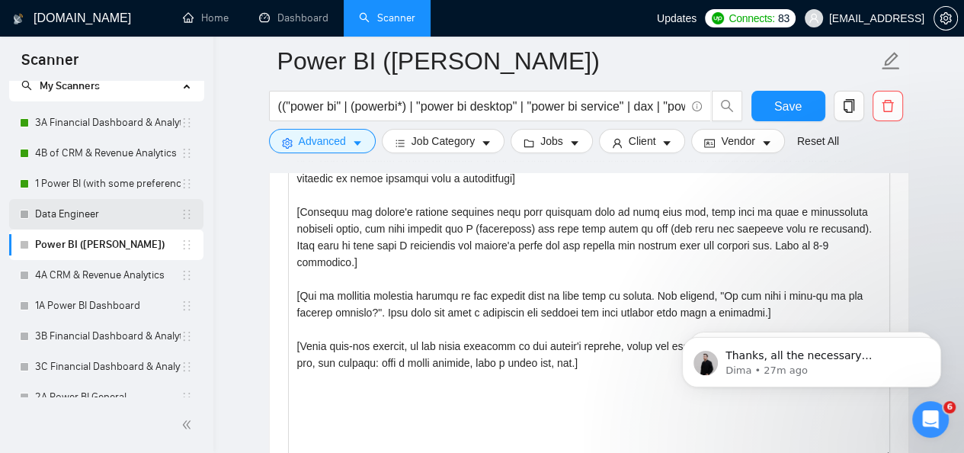
click at [120, 216] on link "Data Engineer" at bounding box center [108, 214] width 146 height 30
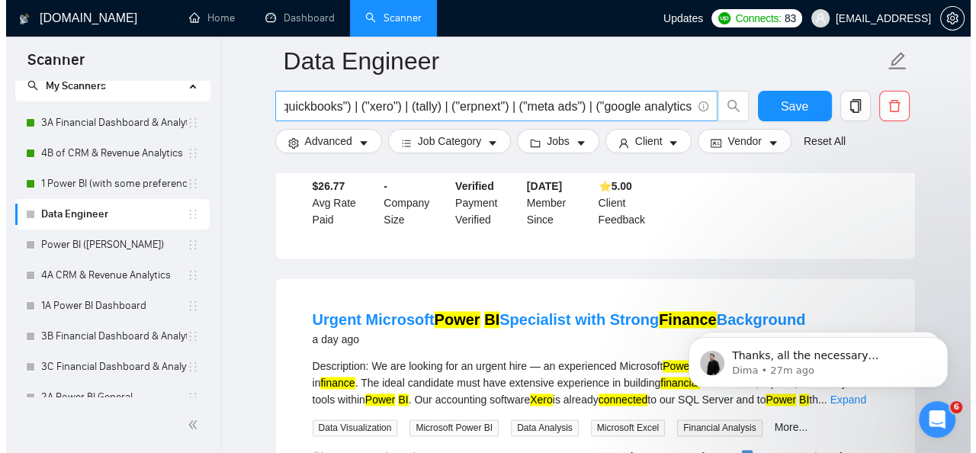
scroll to position [0, 3525]
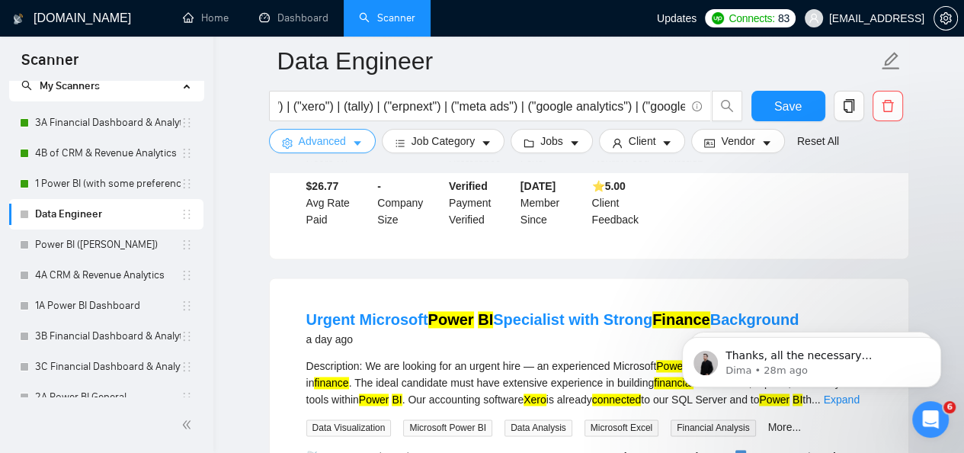
click at [354, 138] on icon "caret-down" at bounding box center [357, 143] width 11 height 11
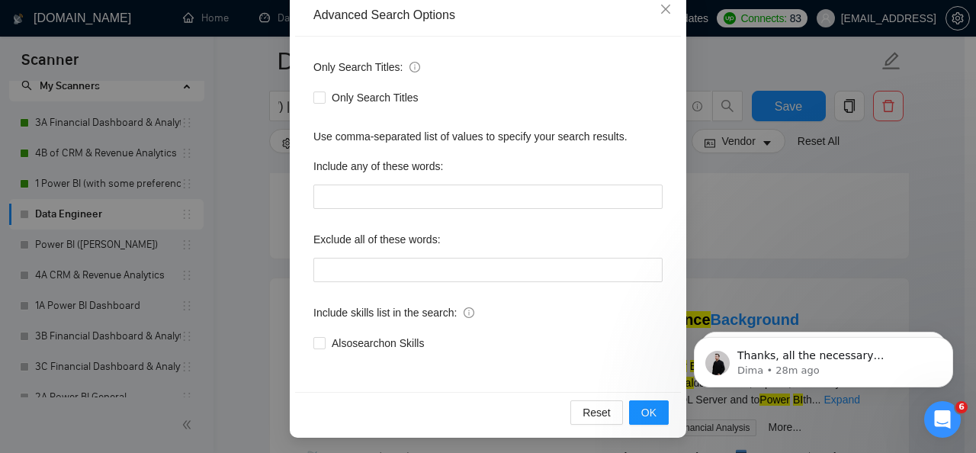
scroll to position [181, 0]
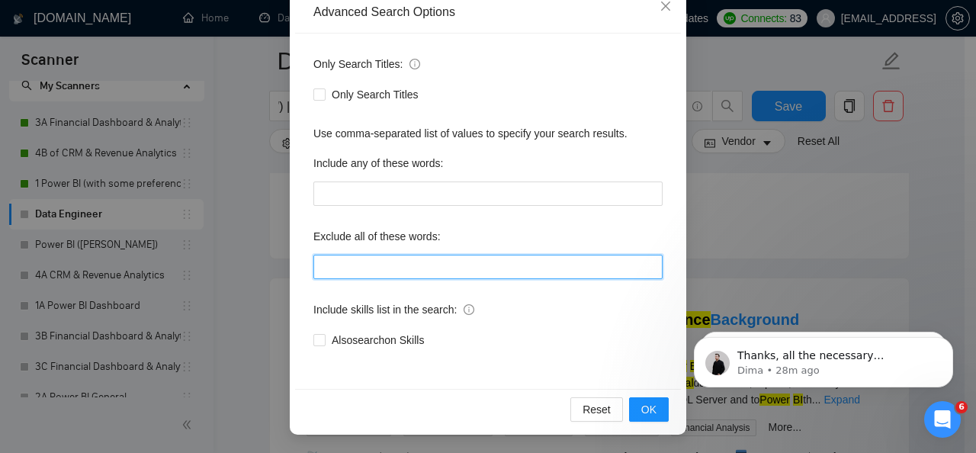
click at [451, 255] on input "text" at bounding box center [487, 267] width 349 height 24
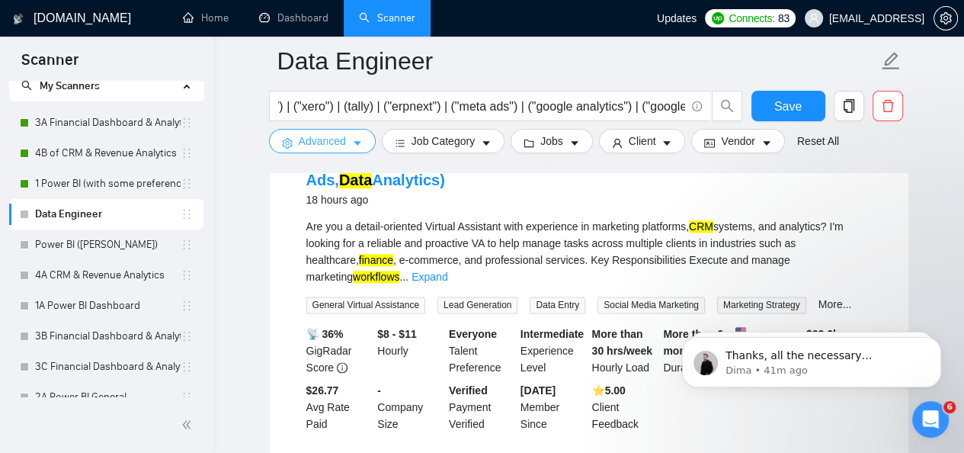
scroll to position [1534, 0]
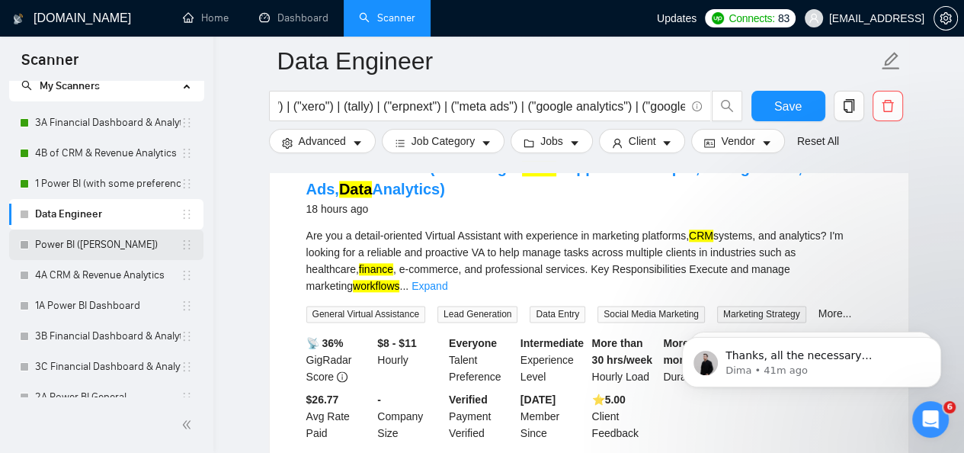
click at [111, 247] on link "Power BI ([PERSON_NAME])" at bounding box center [108, 244] width 146 height 30
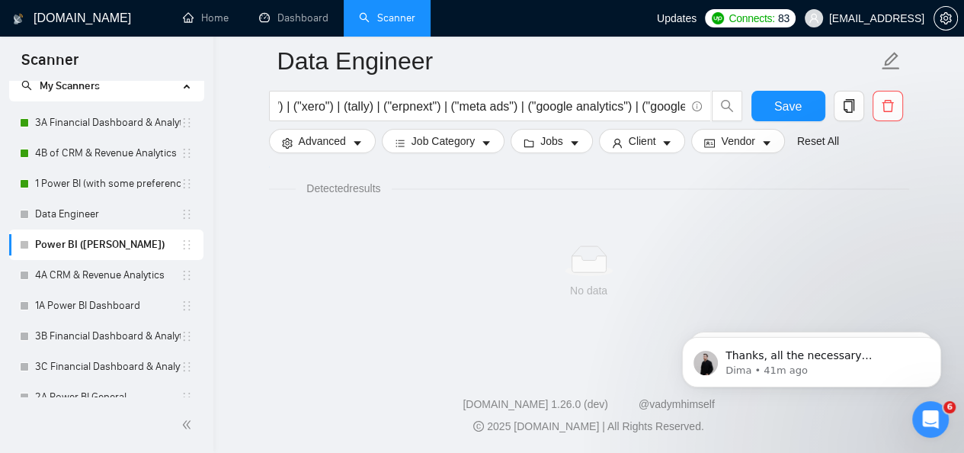
scroll to position [1009, 0]
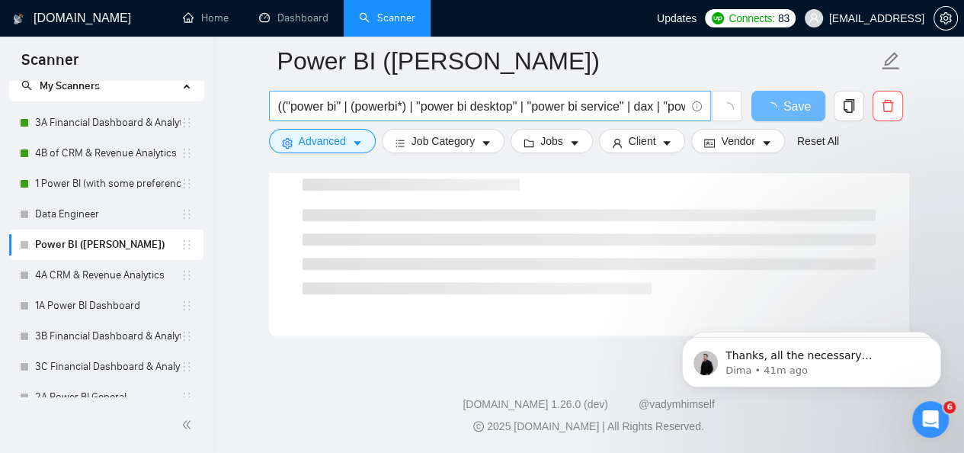
click at [500, 113] on input "(("power bi" | (powerbi*) | "power bi desktop" | "power bi service" | dax | "po…" at bounding box center [481, 106] width 407 height 19
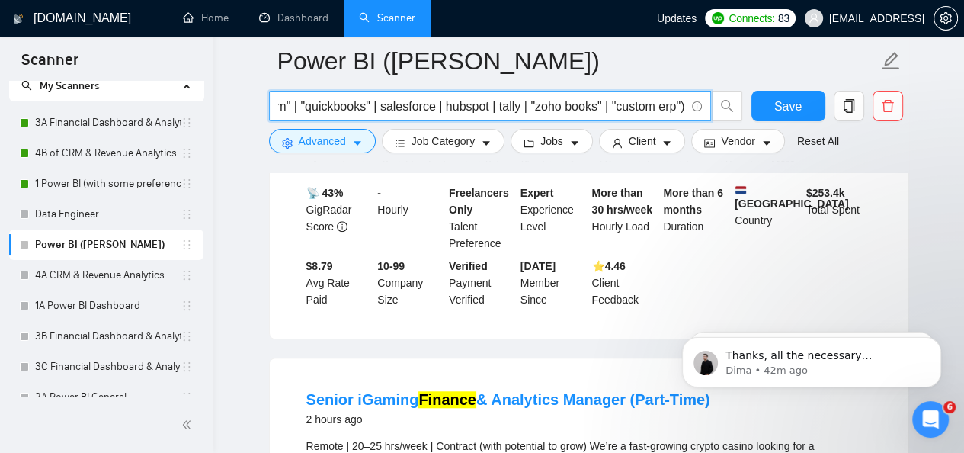
scroll to position [0, 3031]
click at [556, 111] on input "(("power bi" | (powerbi*) | "power bi desktop" | "power bi service" | dax | "po…" at bounding box center [481, 106] width 407 height 19
click at [549, 108] on input "(("power bi" | (powerbi*) | "power bi desktop" | "power bi service" | dax | "po…" at bounding box center [481, 106] width 407 height 19
click at [482, 109] on input "(("power bi" | (powerbi*) | "power bi desktop" | "power bi service" | dax | "po…" at bounding box center [481, 106] width 407 height 19
click at [454, 105] on input "(("power bi" | (powerbi*) | "power bi desktop" | "power bi service" | dax | "po…" at bounding box center [481, 106] width 407 height 19
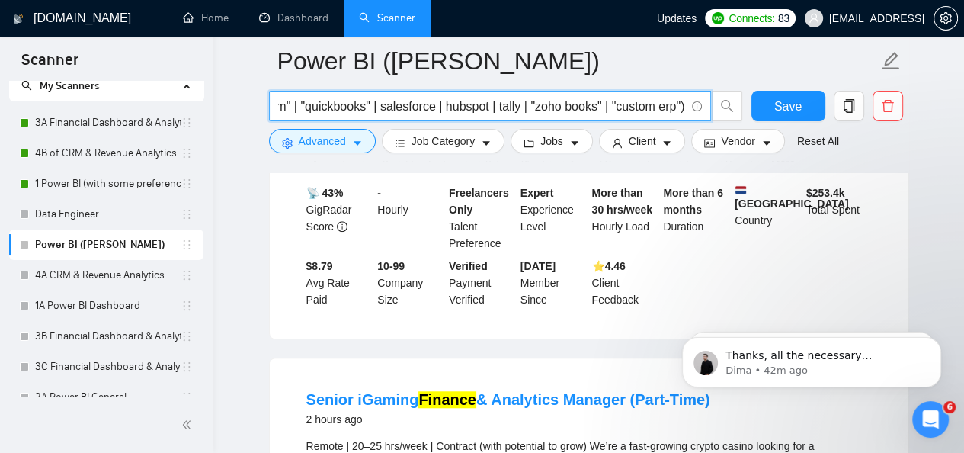
click at [448, 107] on input "(("power bi" | (powerbi*) | "power bi desktop" | "power bi service" | dax | "po…" at bounding box center [481, 106] width 407 height 19
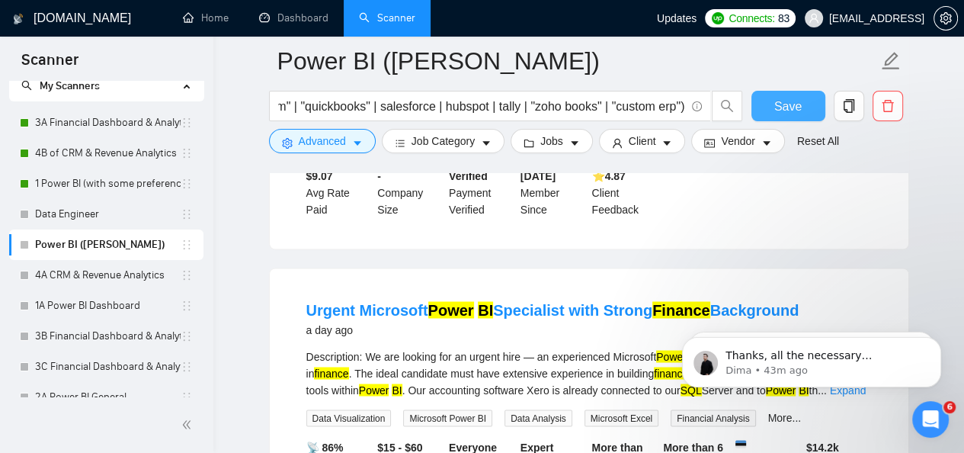
scroll to position [0, 0]
click at [777, 104] on span "Save" at bounding box center [787, 106] width 27 height 19
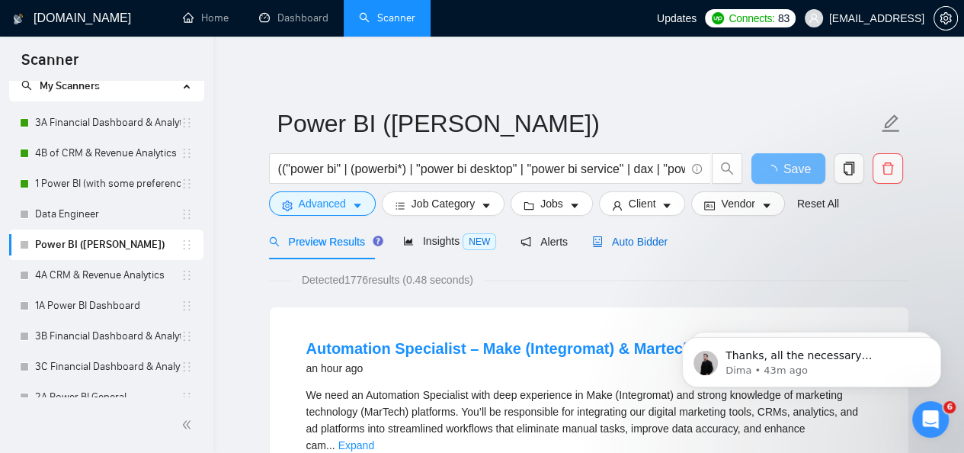
click at [614, 246] on span "Auto Bidder" at bounding box center [629, 242] width 75 height 12
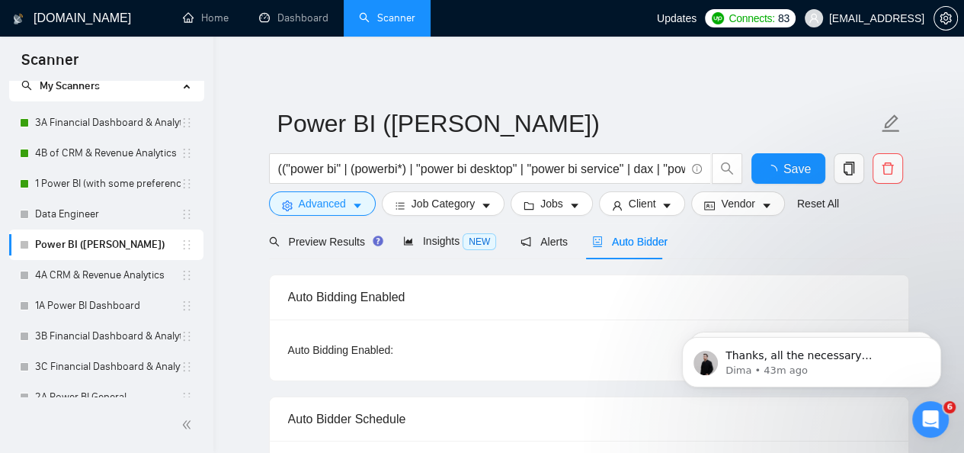
scroll to position [26, 0]
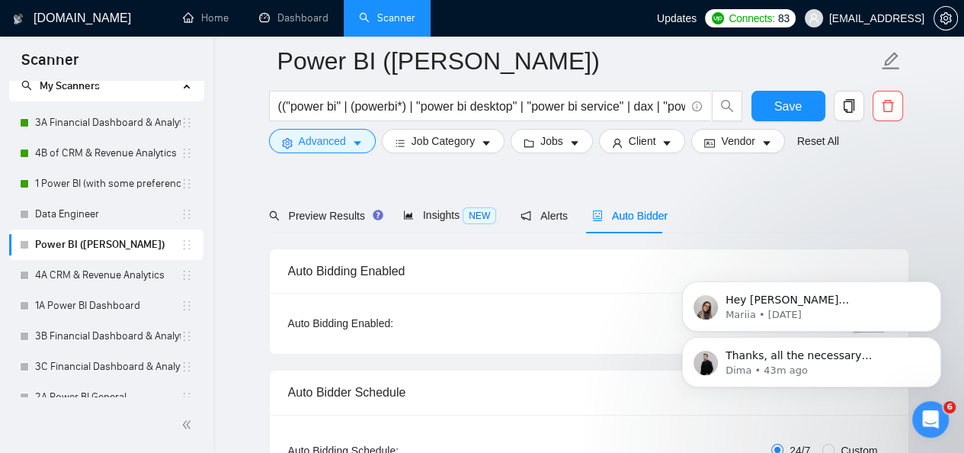
click at [923, 406] on div "Open Intercom Messenger" at bounding box center [931, 419] width 50 height 50
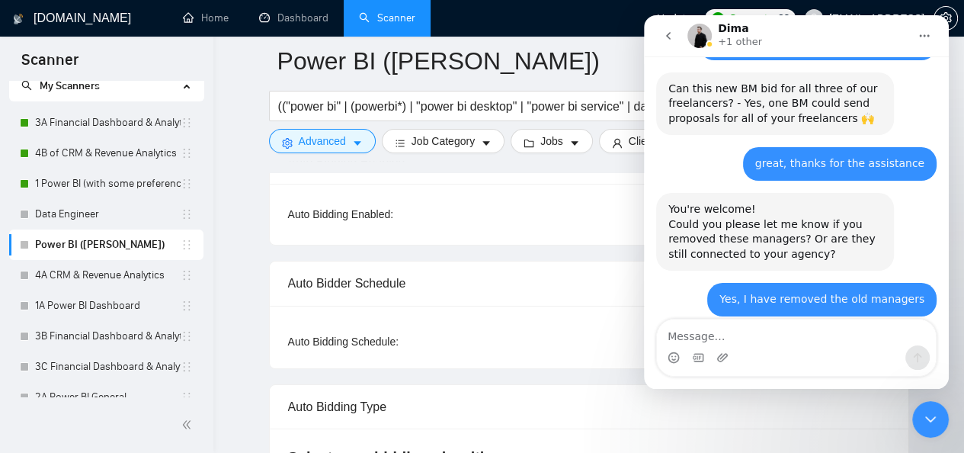
scroll to position [4848, 0]
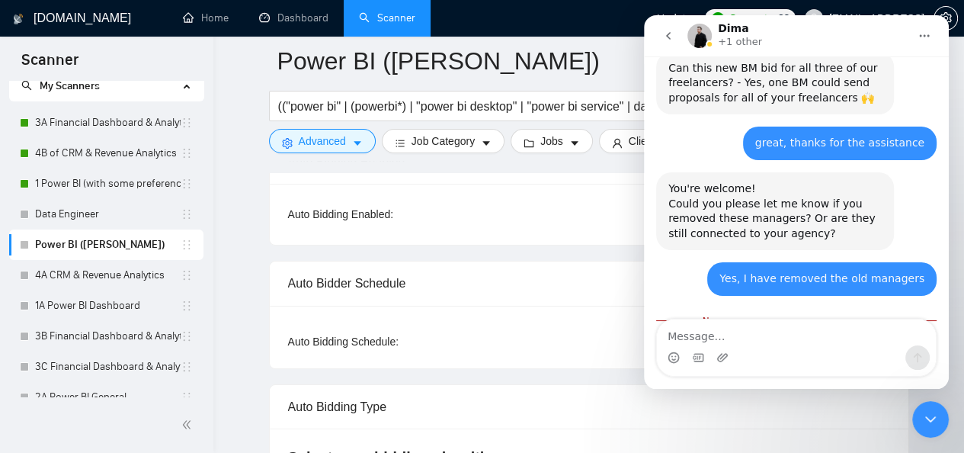
drag, startPoint x: 842, startPoint y: 203, endPoint x: 764, endPoint y: 206, distance: 78.6
click at [764, 342] on div "Thanks, all the necessary preparations are completed ✅ No additional actions re…" at bounding box center [774, 364] width 213 height 45
drag, startPoint x: 848, startPoint y: 210, endPoint x: 836, endPoint y: 215, distance: 12.3
click at [847, 342] on div "Thanks, all the necessary preparations are completed ✅ No additional actions re…" at bounding box center [774, 364] width 213 height 45
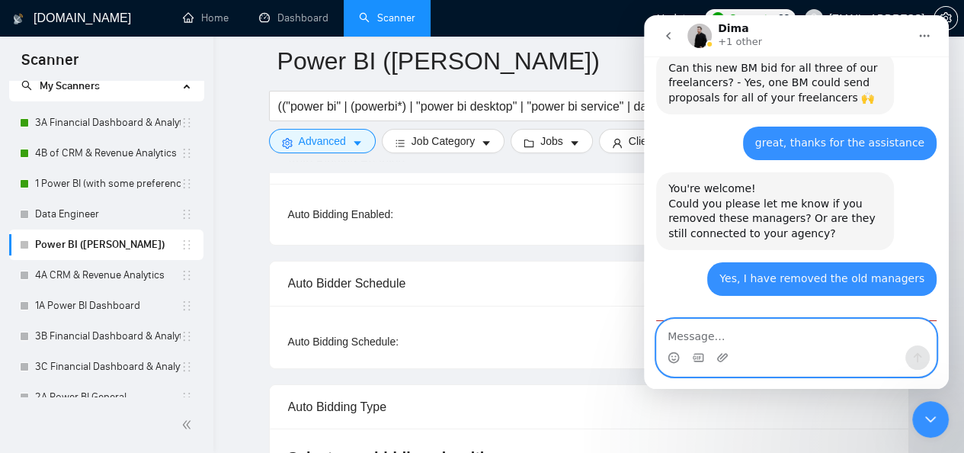
click at [787, 344] on textarea "Message…" at bounding box center [796, 332] width 279 height 26
type textarea "Yes, Thanks"
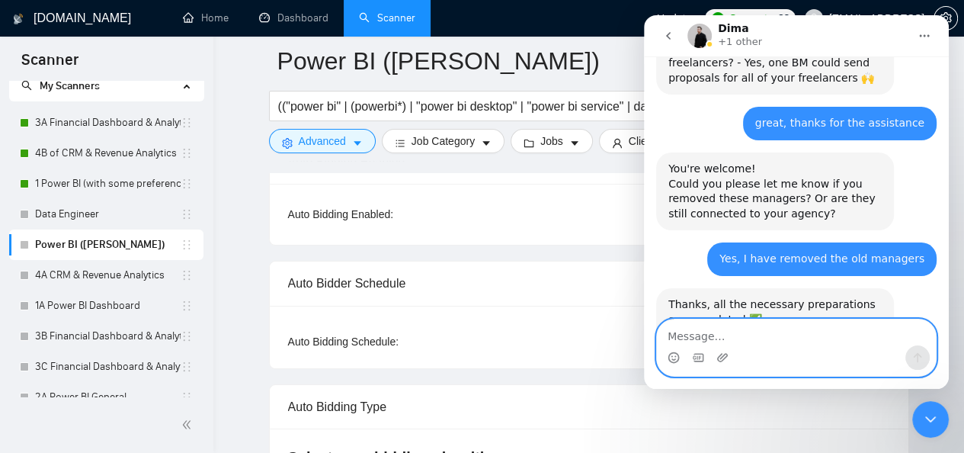
scroll to position [4868, 0]
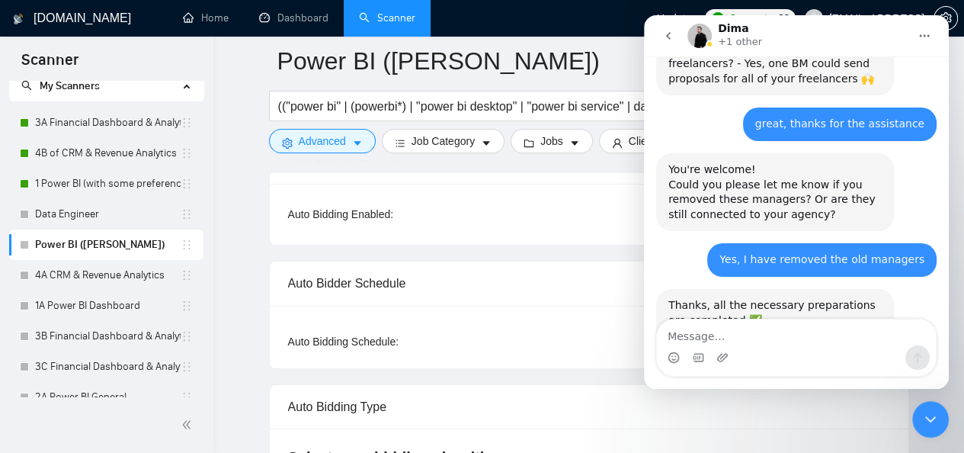
click at [671, 40] on icon "go back" at bounding box center [668, 36] width 12 height 12
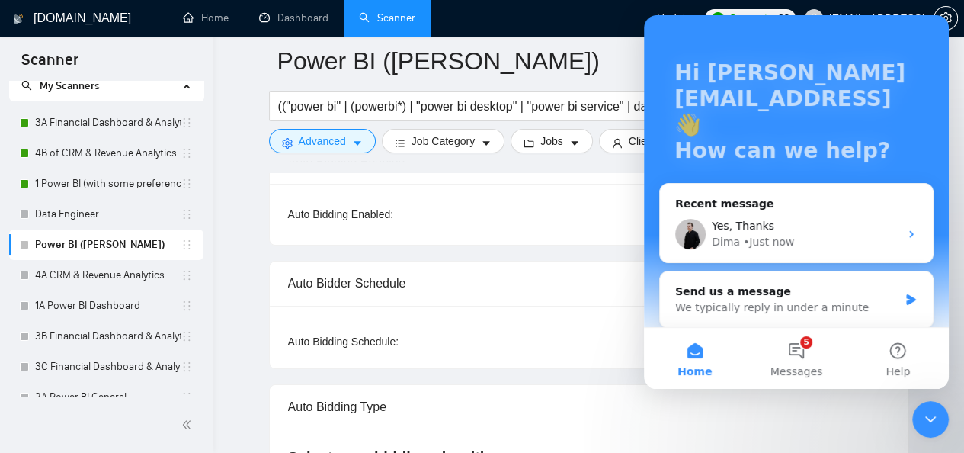
scroll to position [71, 0]
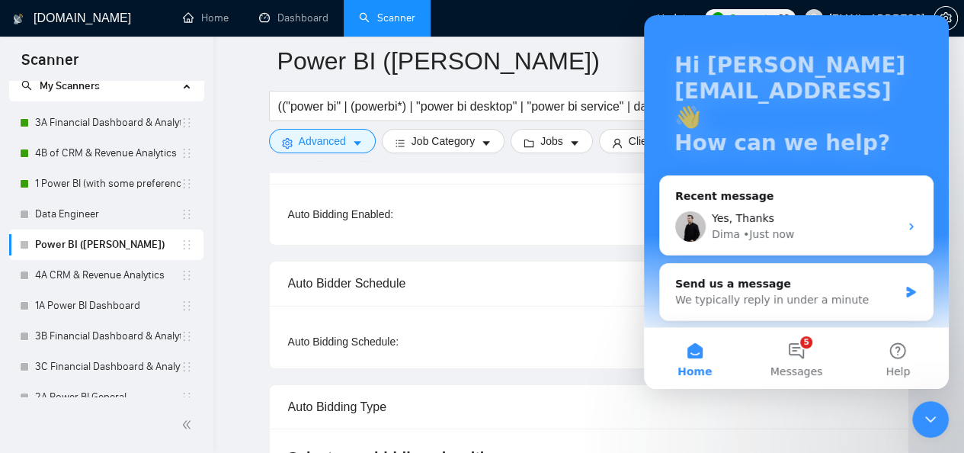
click at [934, 434] on div "Close Intercom Messenger" at bounding box center [930, 419] width 37 height 37
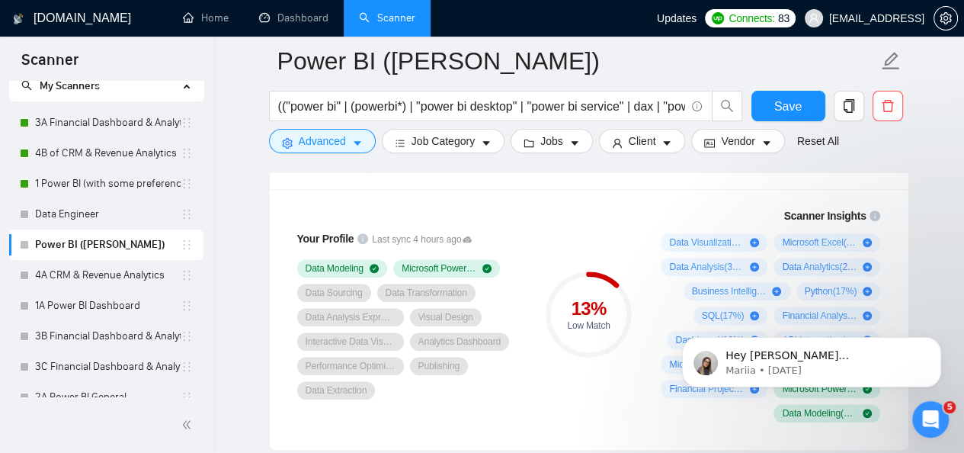
scroll to position [1021, 0]
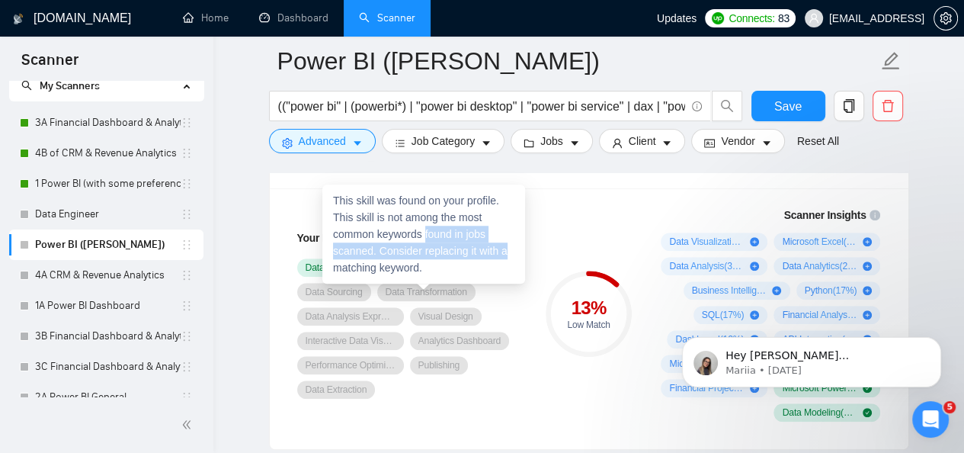
drag, startPoint x: 425, startPoint y: 234, endPoint x: 512, endPoint y: 253, distance: 89.0
click at [512, 253] on div "This skill was found on your profile. This skill is not among the most common k…" at bounding box center [423, 233] width 203 height 99
click at [512, 254] on div "This skill was found on your profile. This skill is not among the most common k…" at bounding box center [423, 233] width 203 height 99
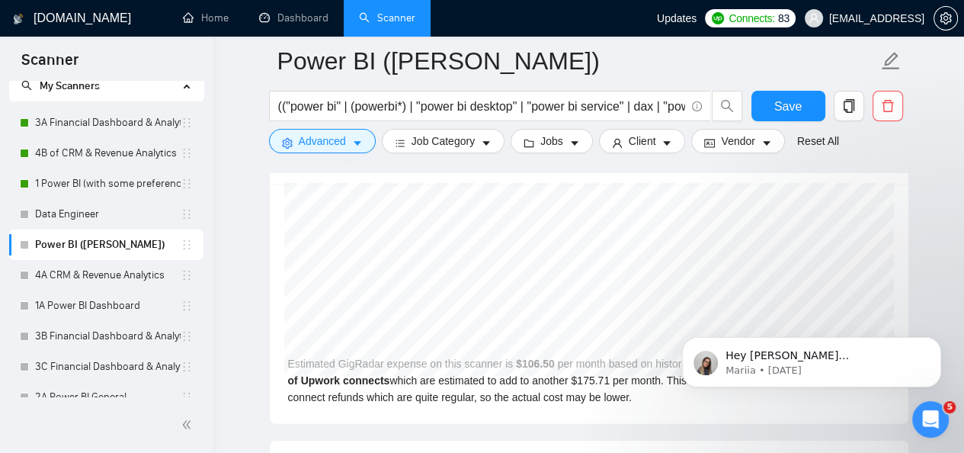
scroll to position [3135, 0]
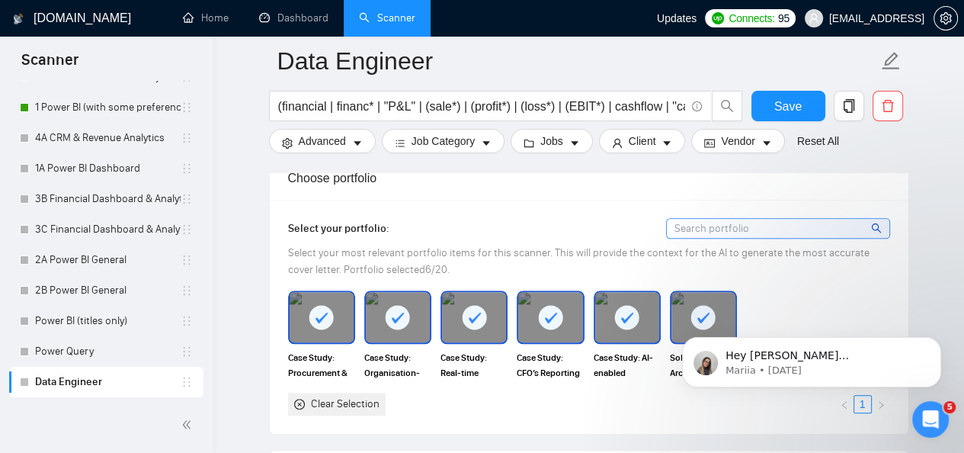
scroll to position [4868, 0]
